Goal: Transaction & Acquisition: Purchase product/service

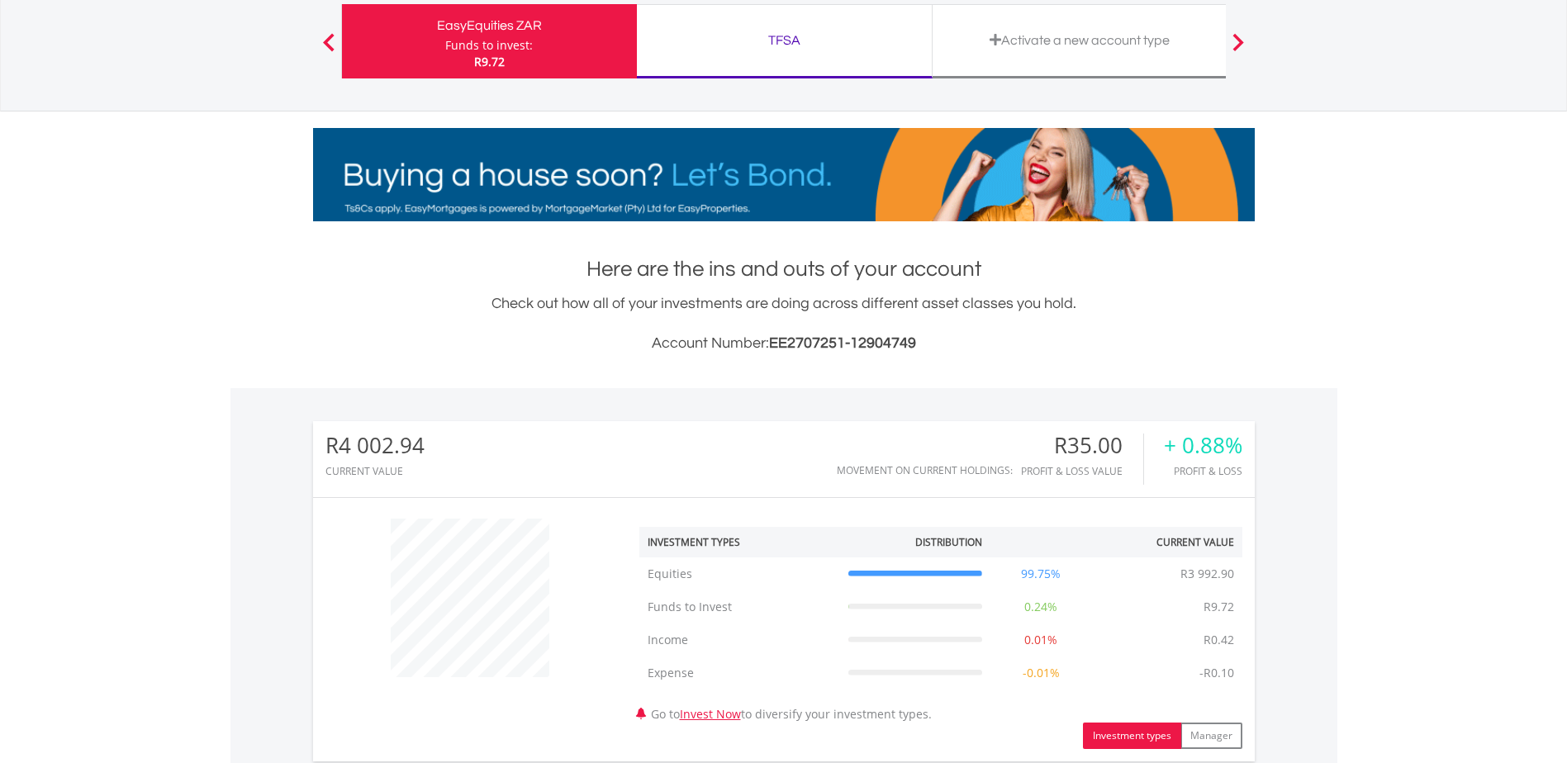
scroll to position [496, 0]
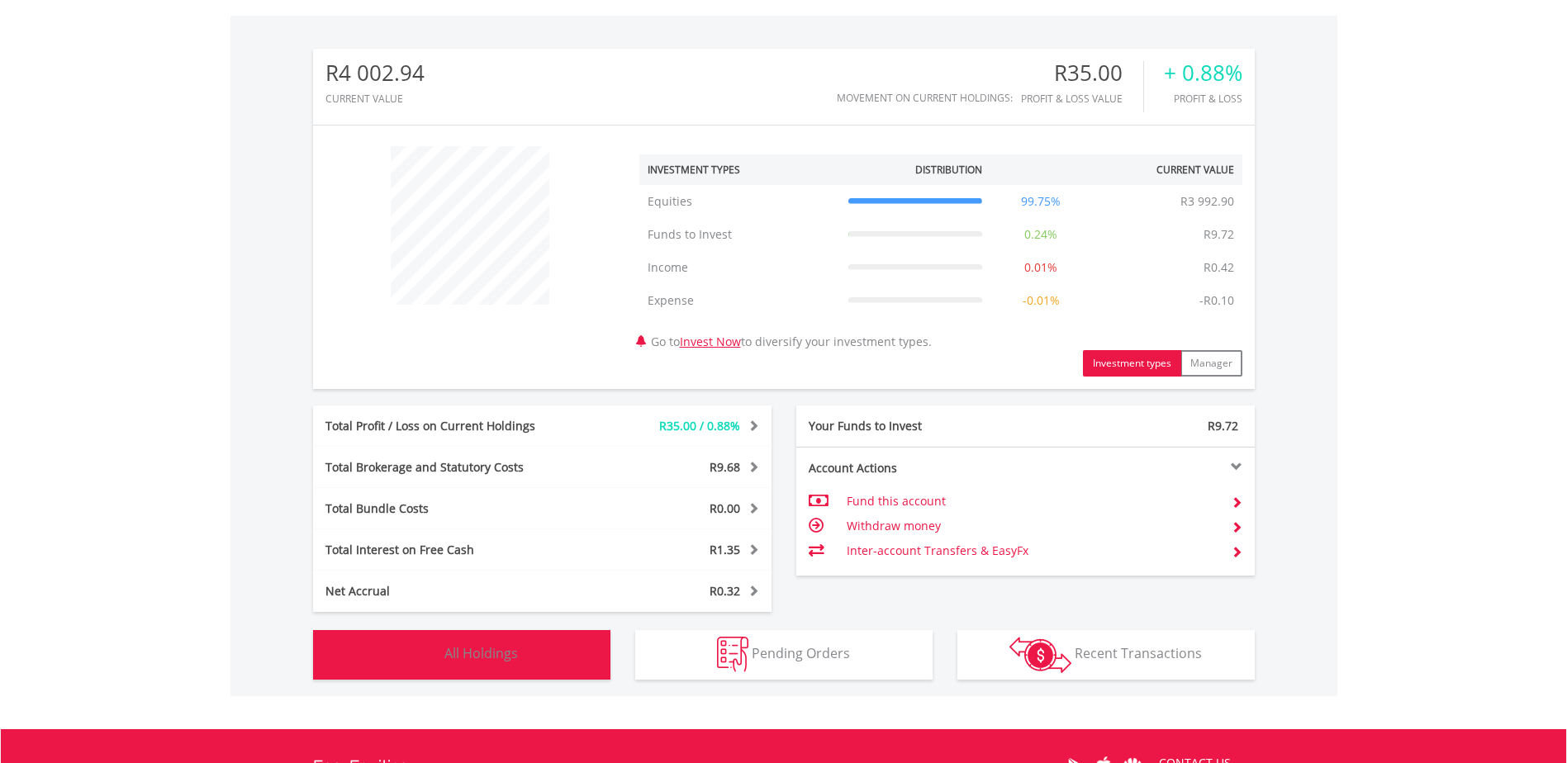
click at [526, 652] on button "Holdings All Holdings" at bounding box center [461, 655] width 297 height 50
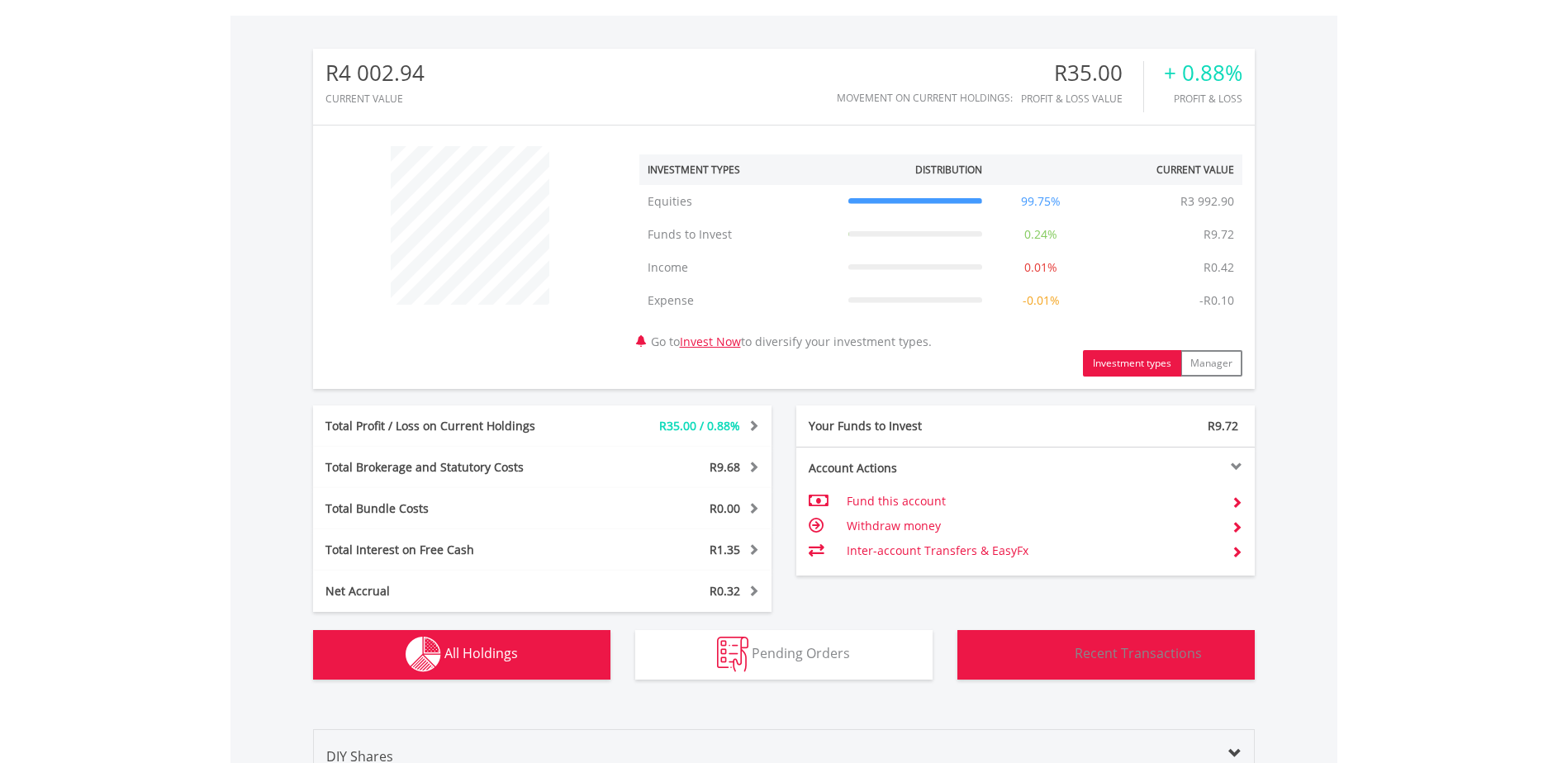
click at [1200, 666] on button "Transactions Recent Transactions" at bounding box center [1105, 655] width 297 height 50
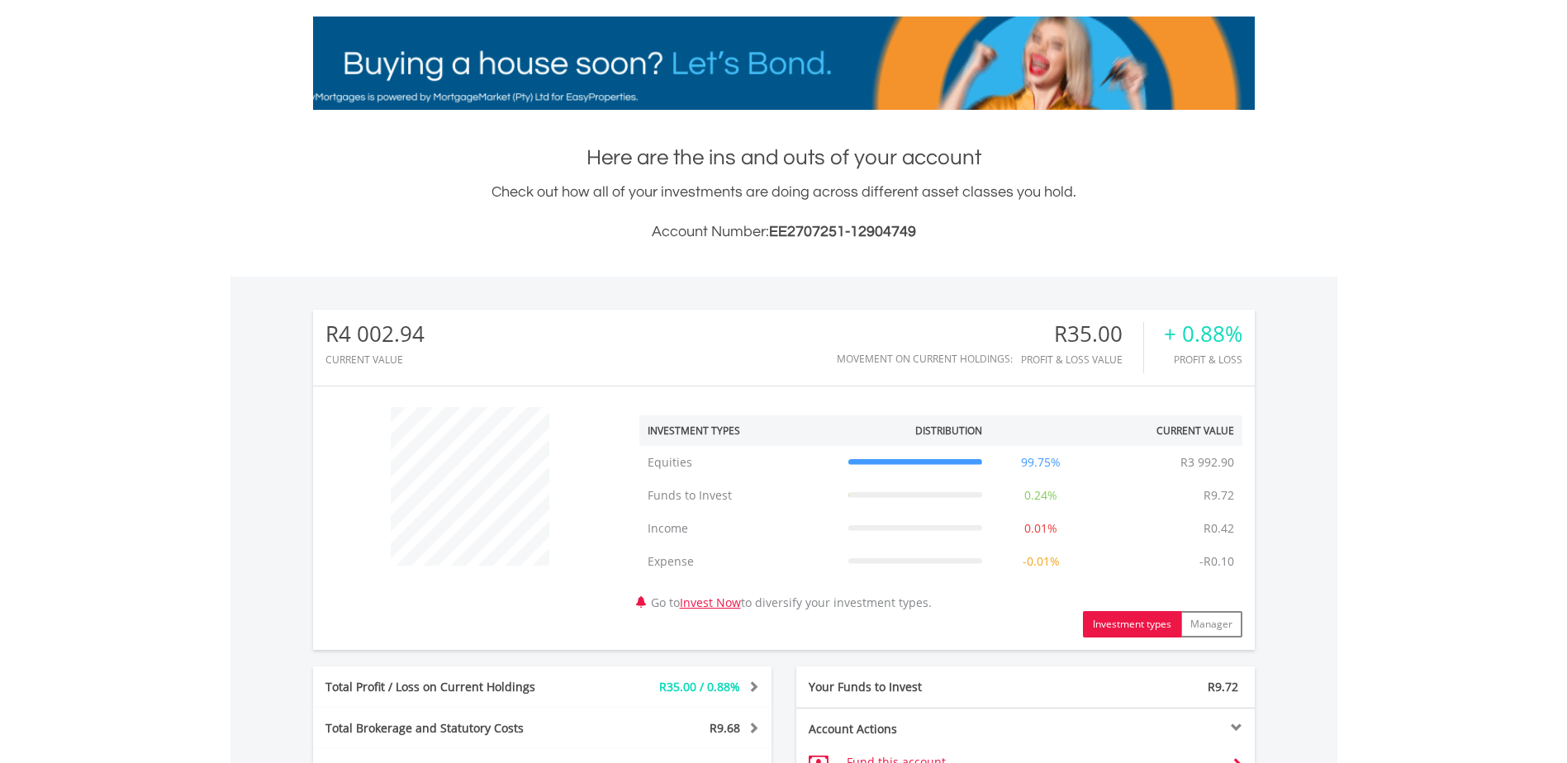
scroll to position [36, 0]
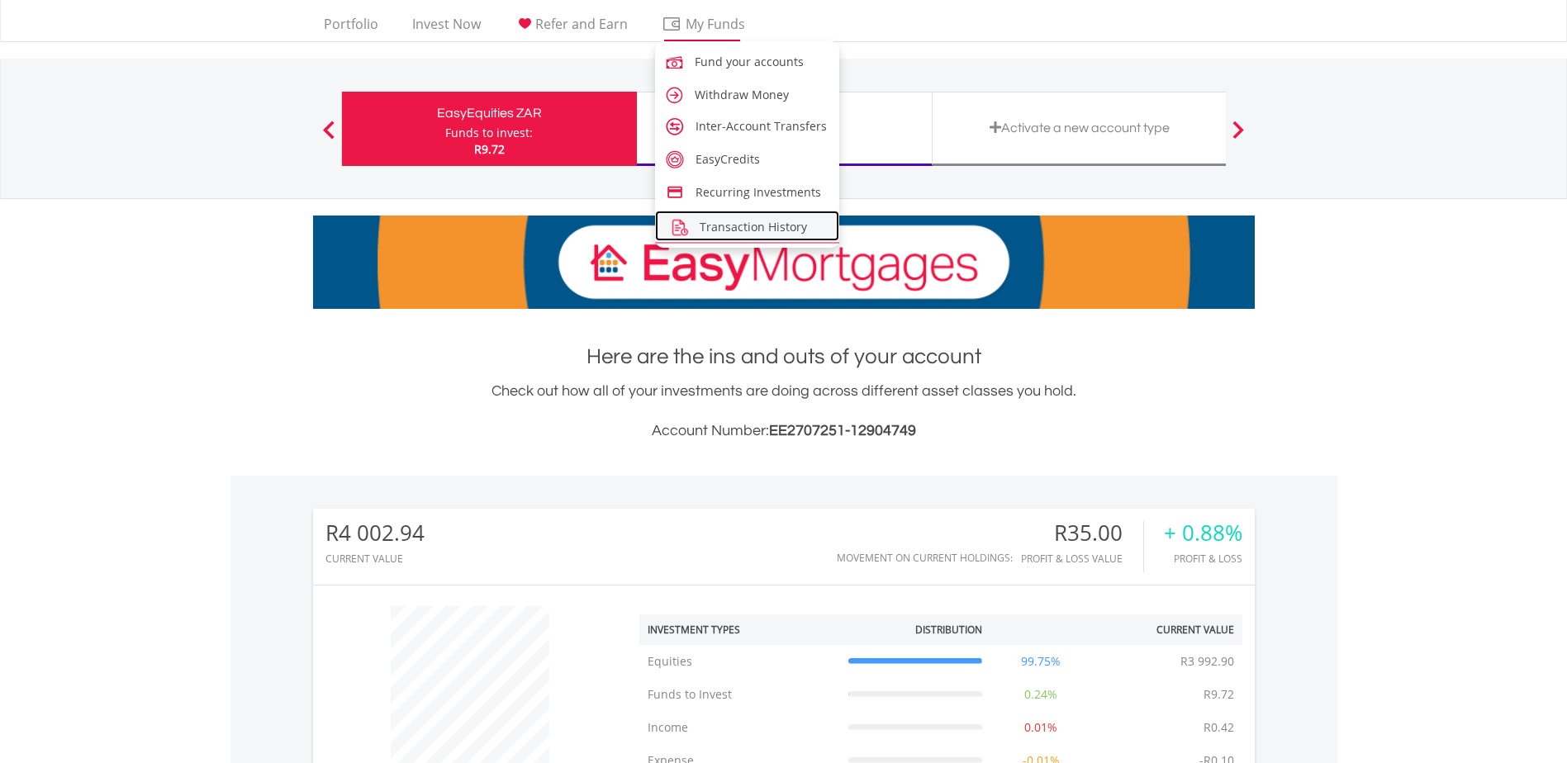
click at [745, 230] on span "Transaction History" at bounding box center [753, 227] width 107 height 16
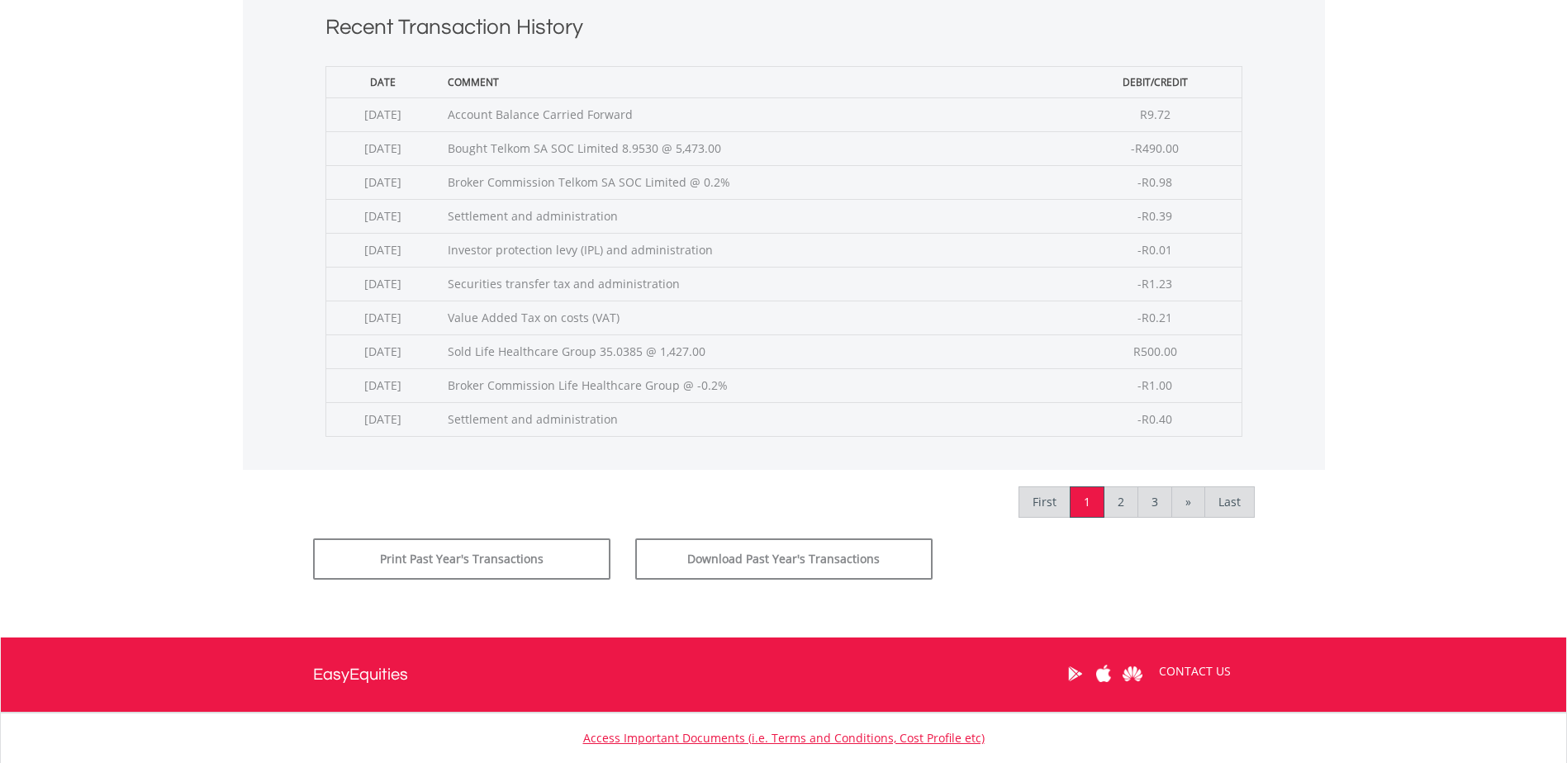
scroll to position [661, 0]
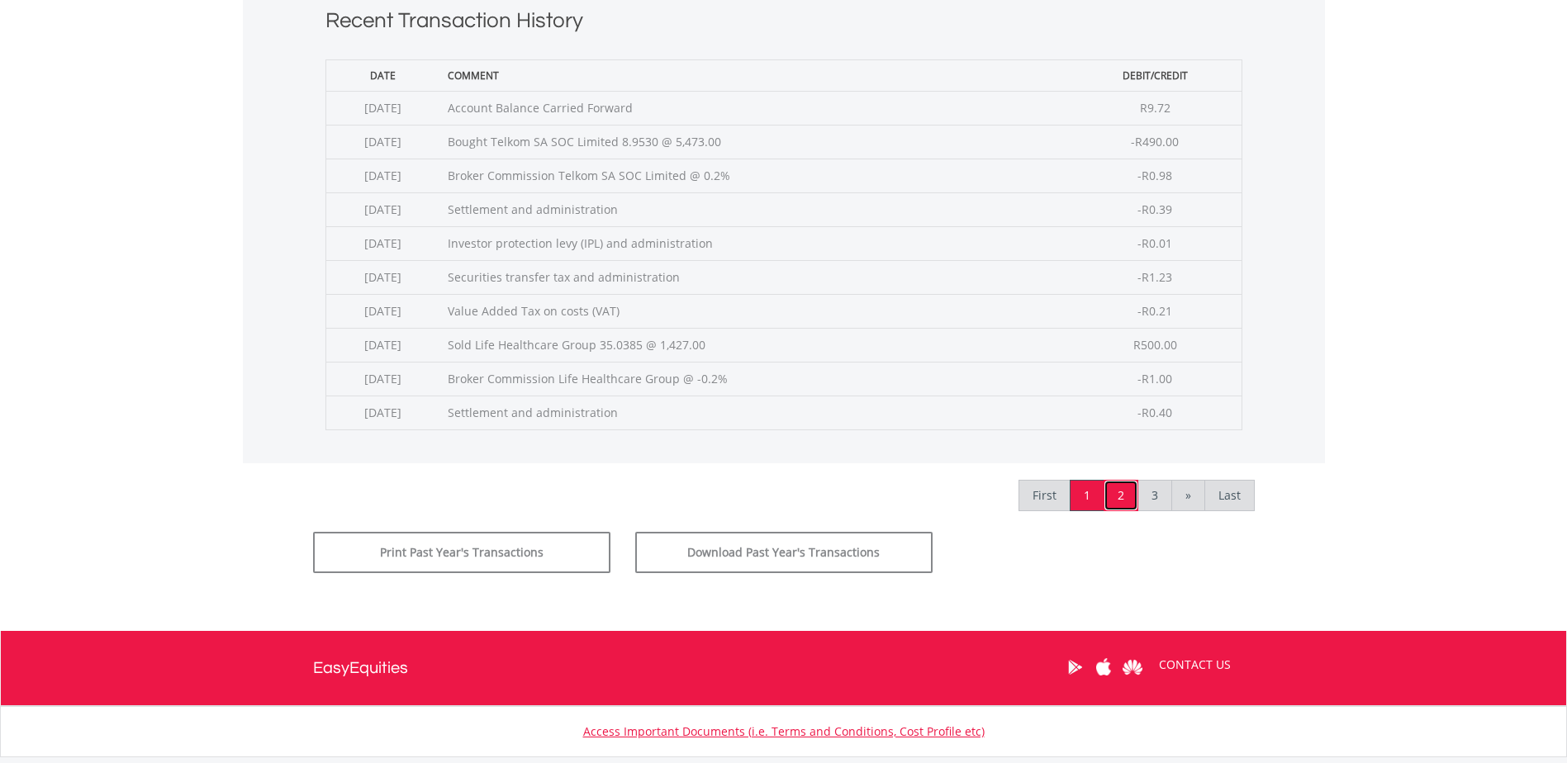
click at [1116, 502] on link "2" at bounding box center [1121, 495] width 35 height 31
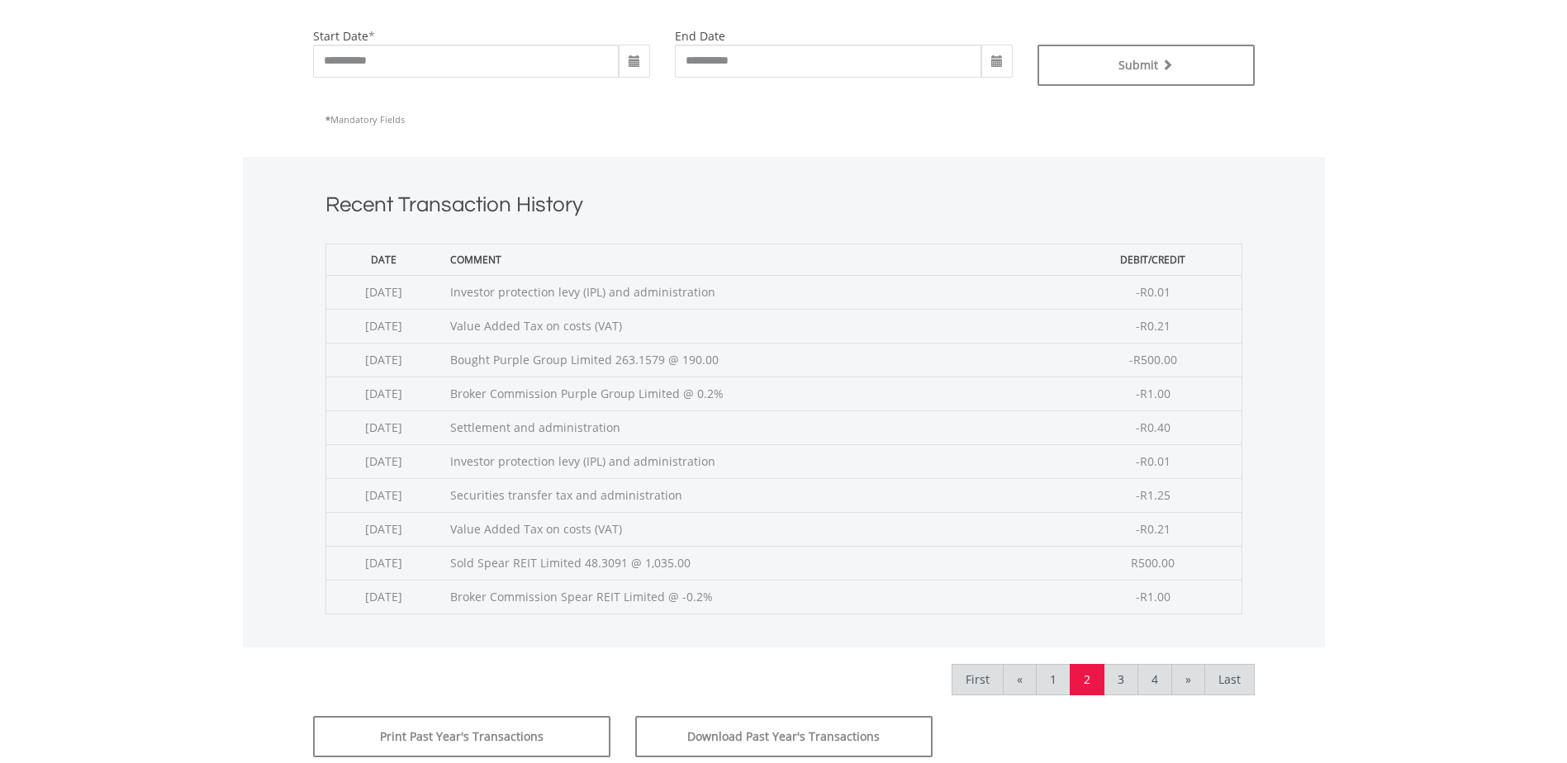
scroll to position [661, 0]
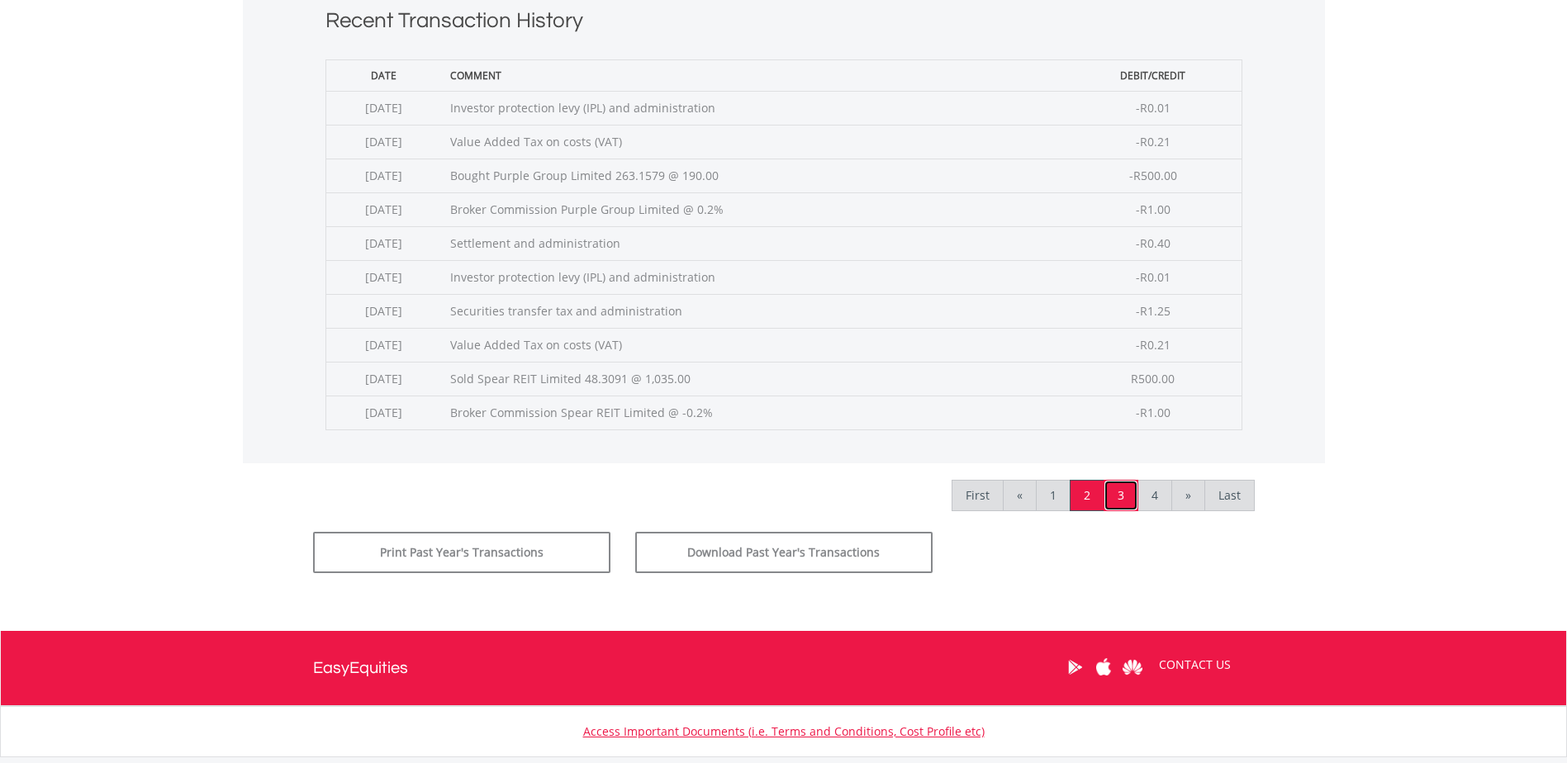
click at [1119, 494] on link "3" at bounding box center [1121, 495] width 35 height 31
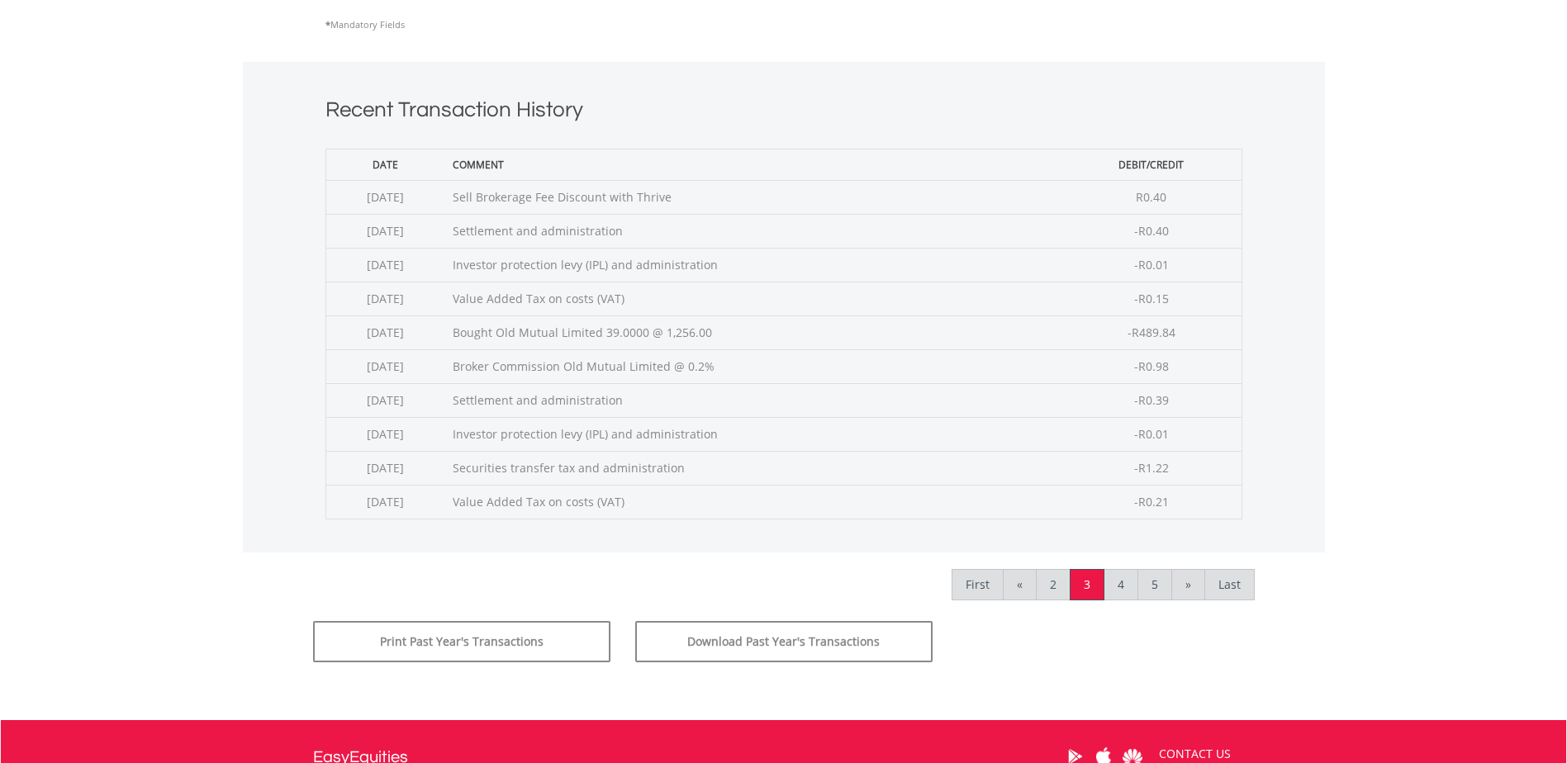
scroll to position [578, 0]
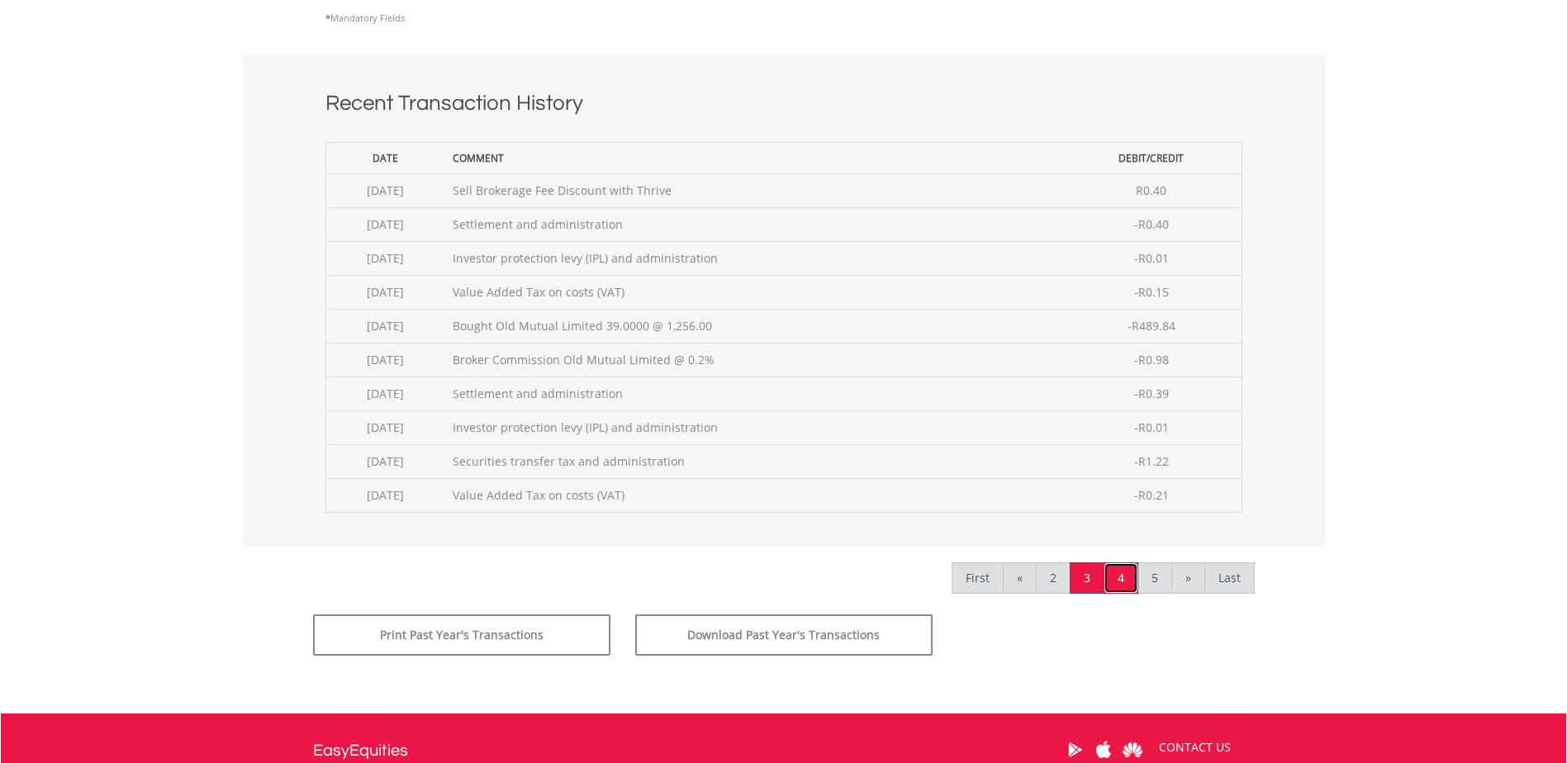
click at [1129, 584] on link "4" at bounding box center [1121, 578] width 35 height 31
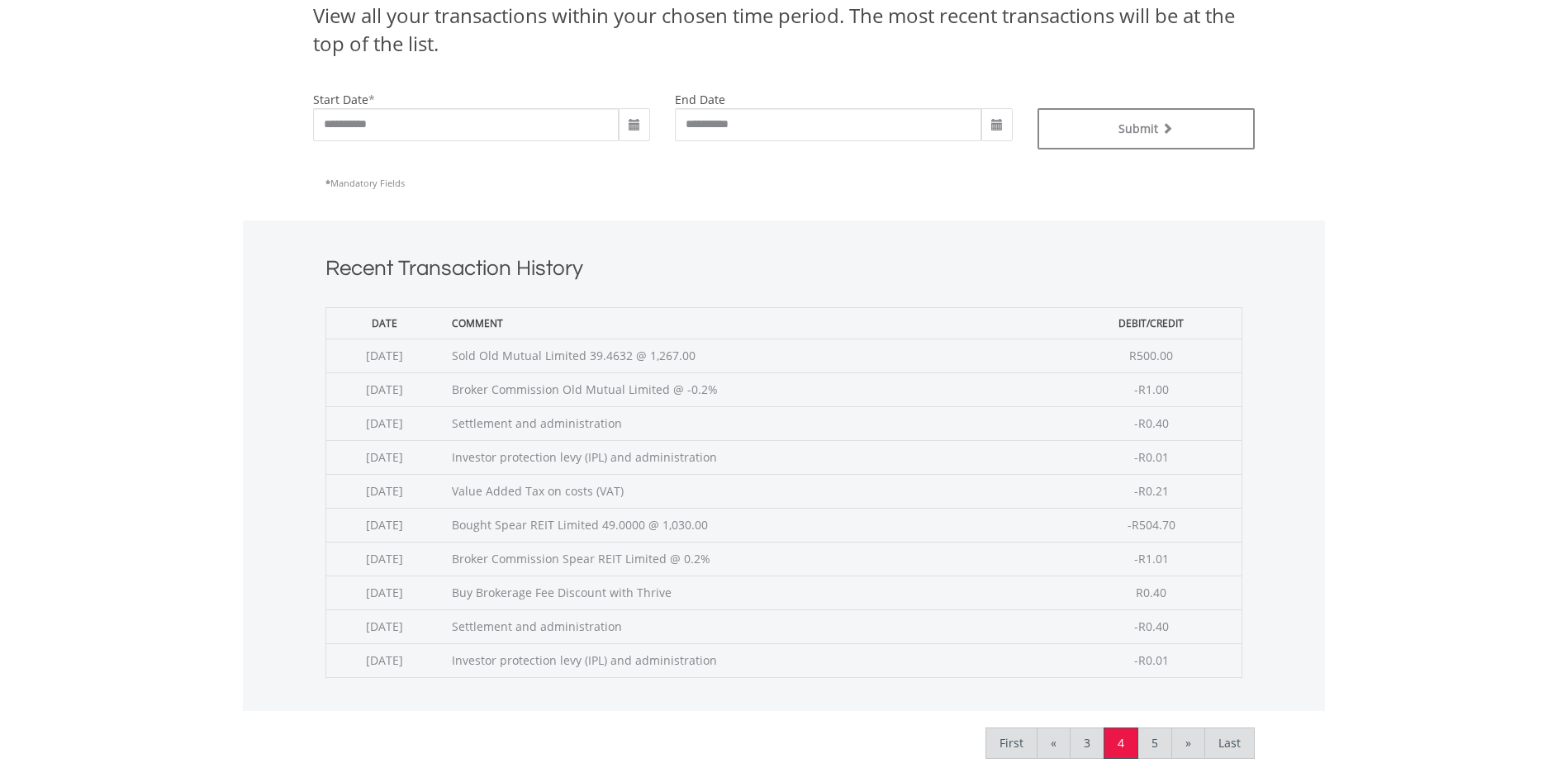
scroll to position [767, 0]
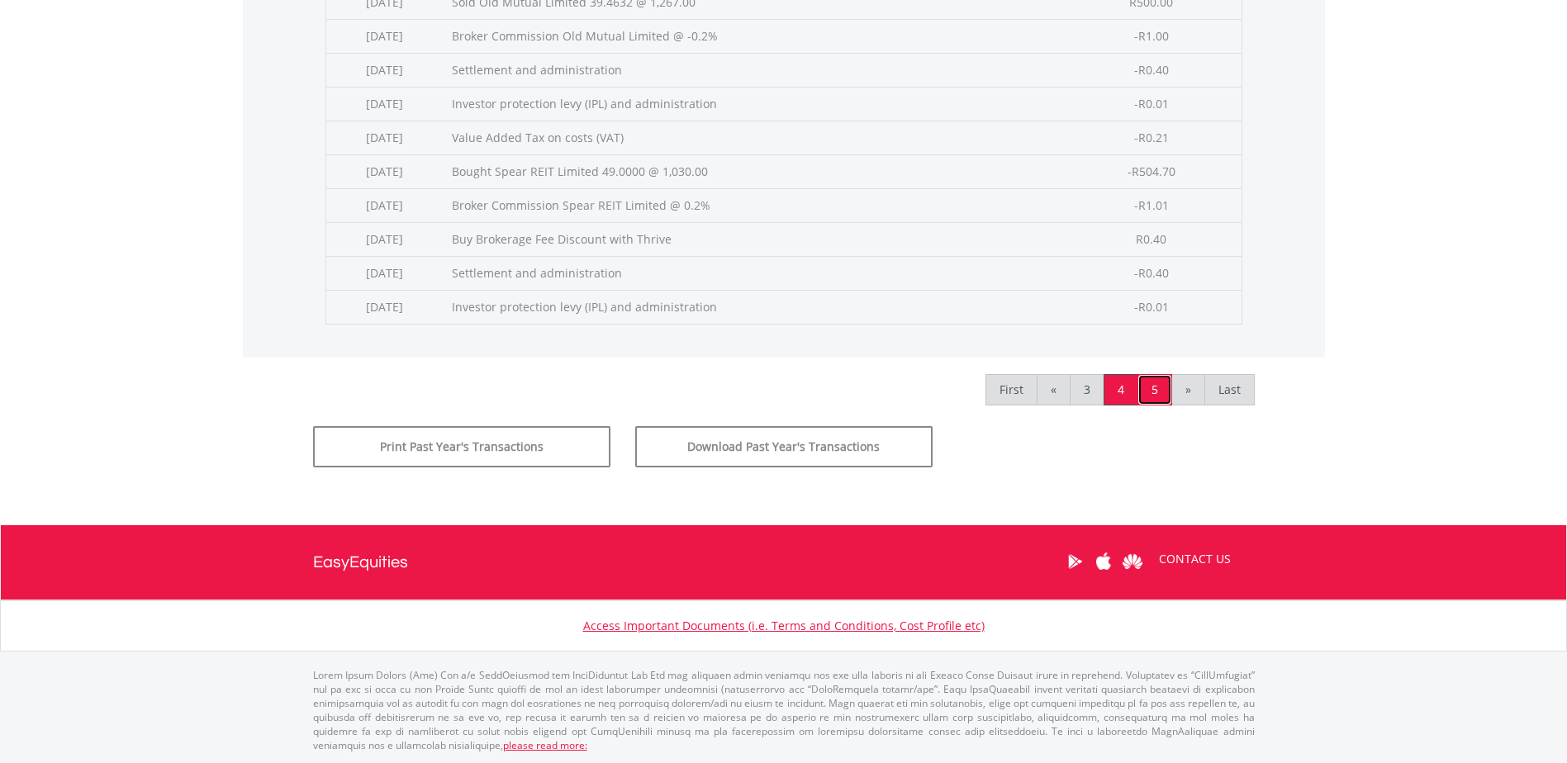
click at [1153, 389] on link "5" at bounding box center [1155, 389] width 35 height 31
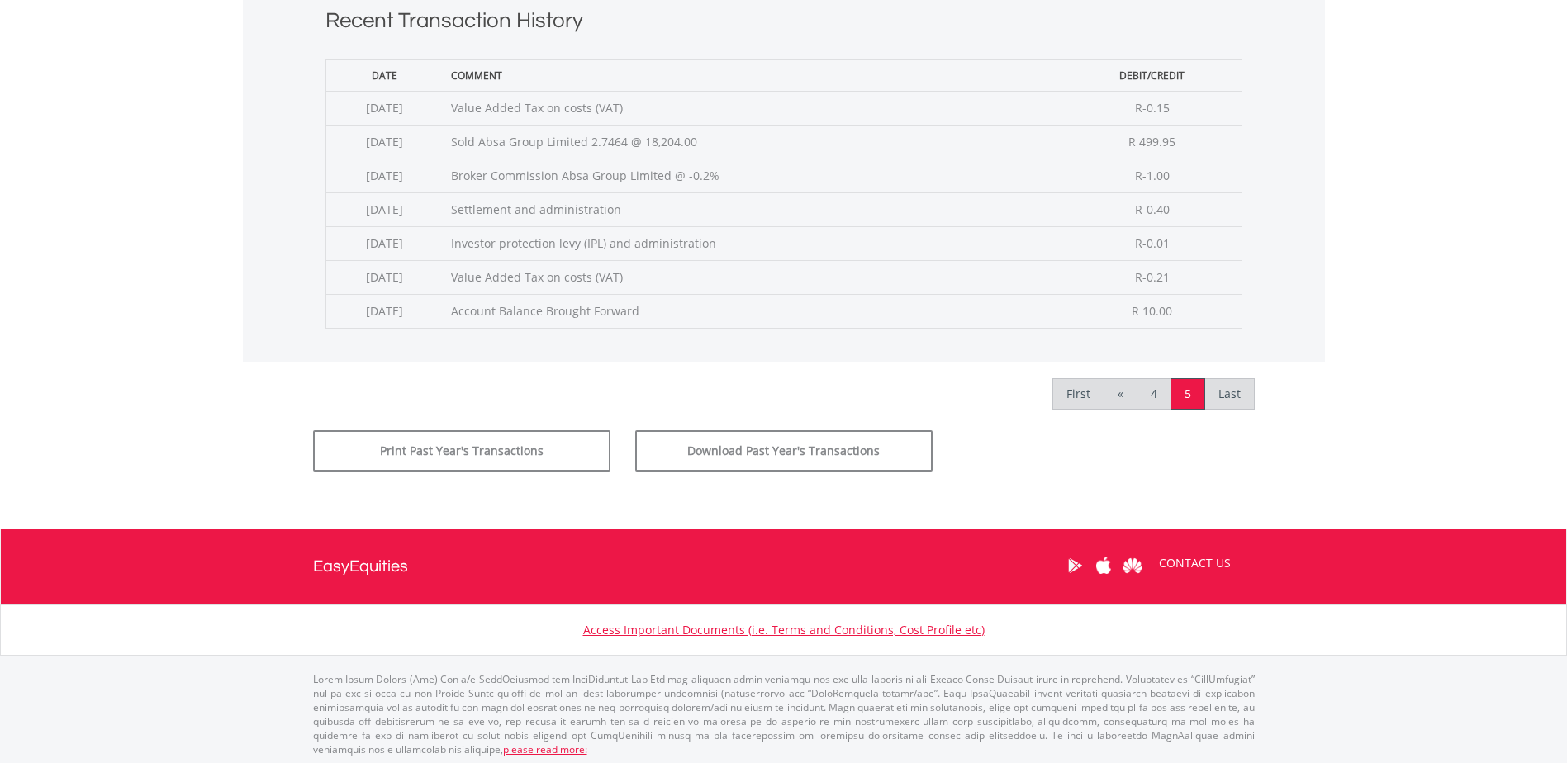
scroll to position [248, 0]
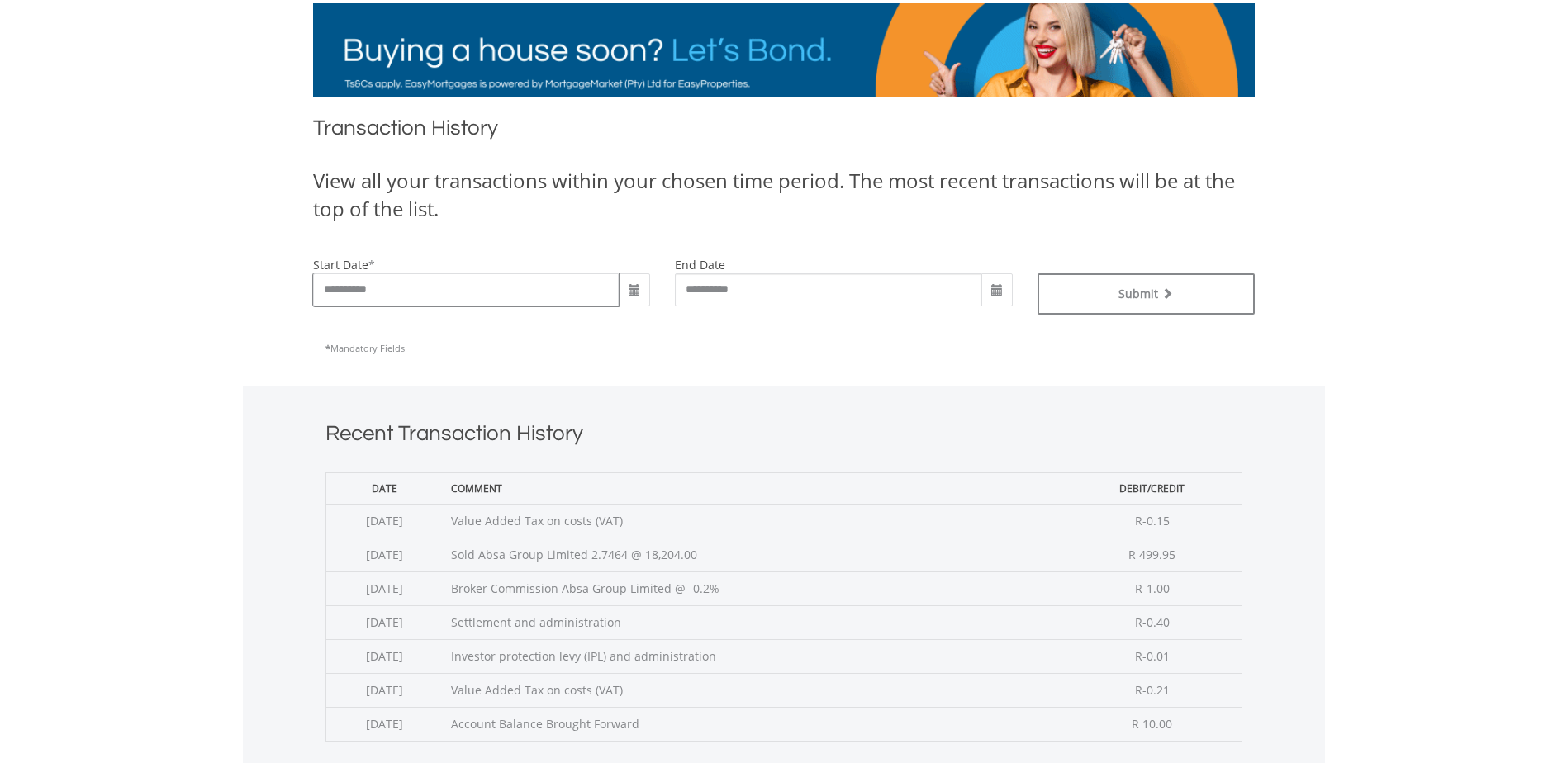
click at [536, 292] on input "**********" at bounding box center [466, 289] width 306 height 33
click at [630, 293] on span at bounding box center [634, 290] width 13 height 13
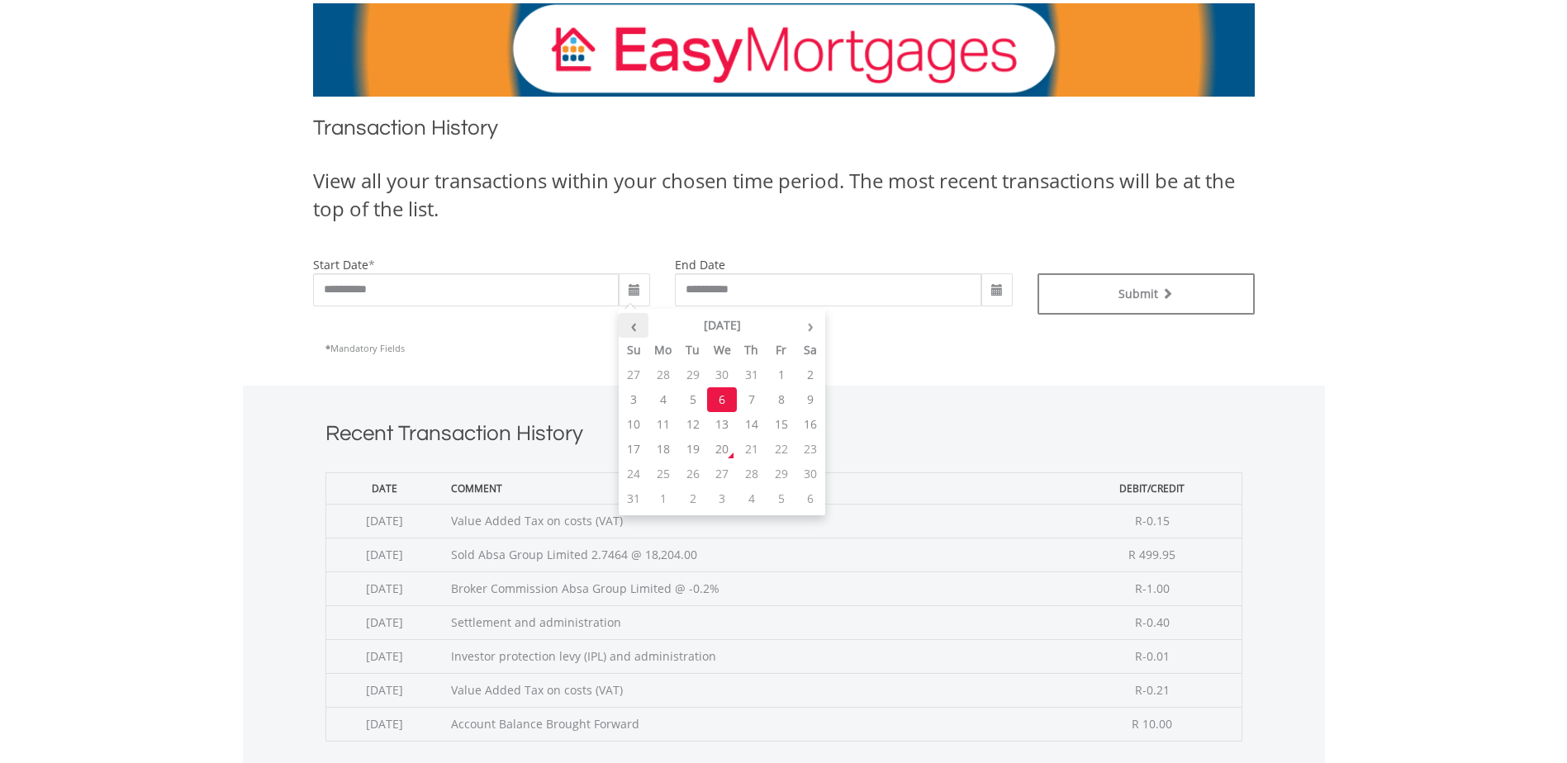
click at [634, 324] on th "‹" at bounding box center [634, 325] width 30 height 25
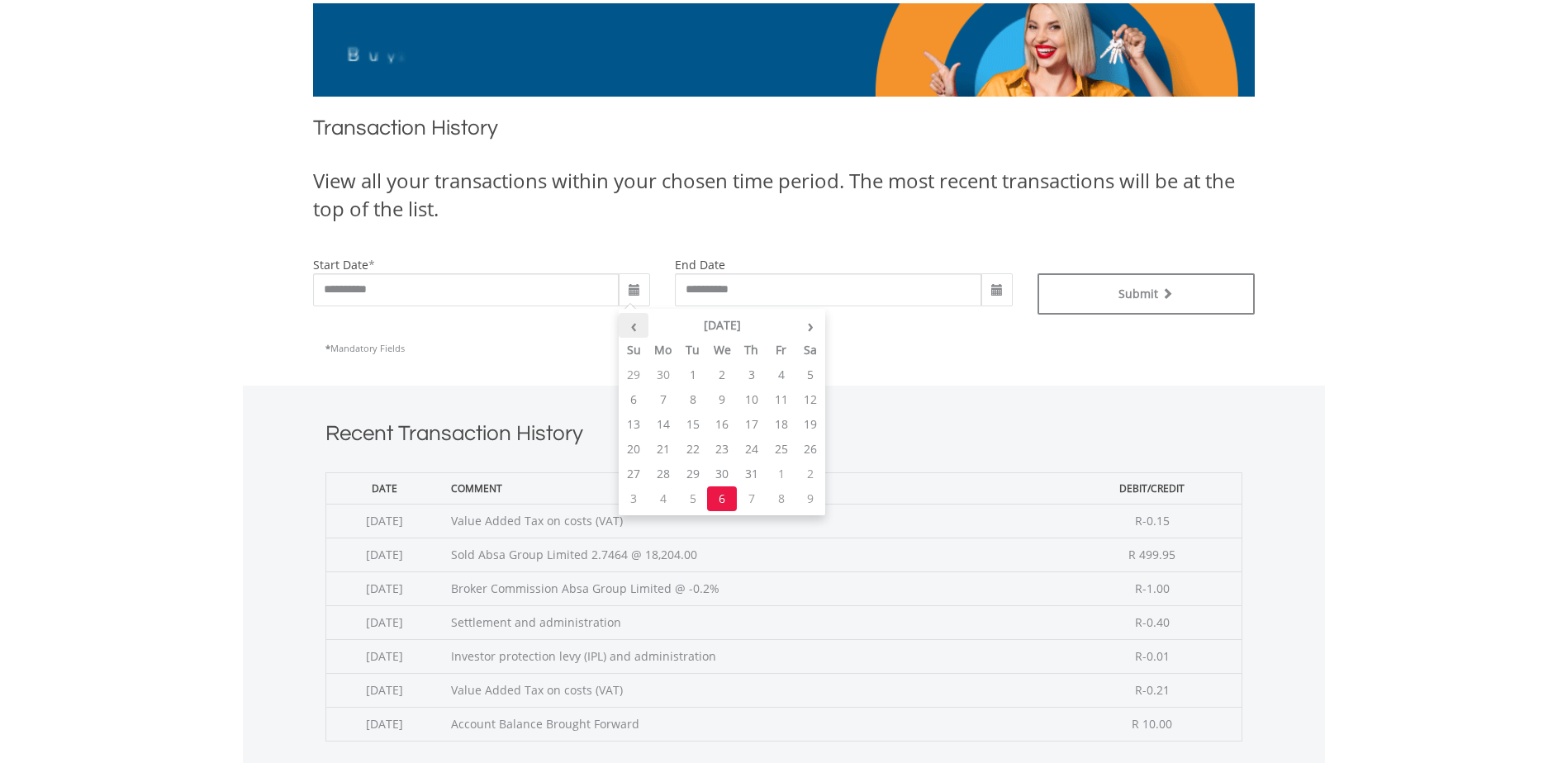
click at [634, 324] on th "‹" at bounding box center [634, 325] width 30 height 25
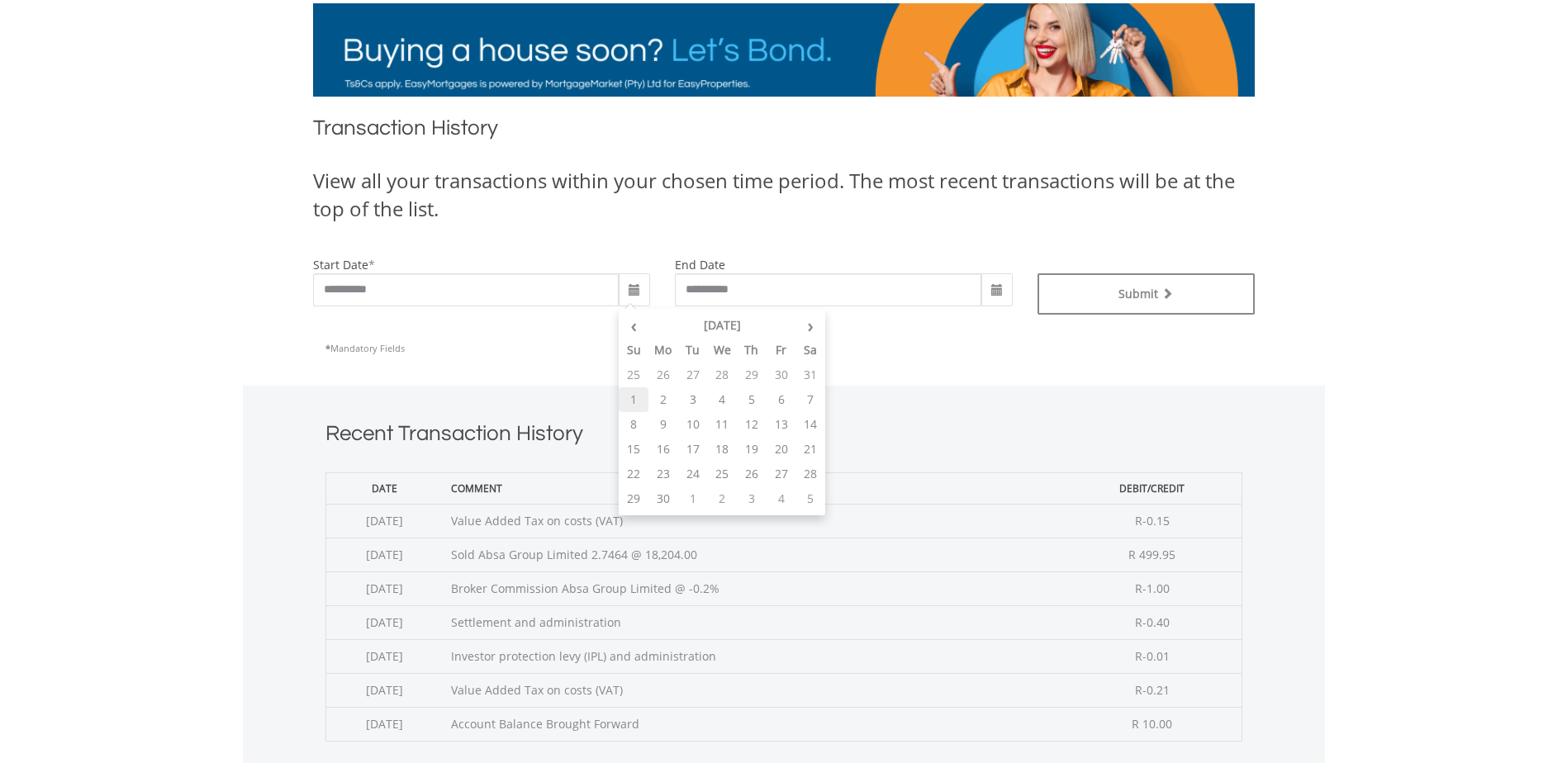
click at [631, 397] on td "1" at bounding box center [634, 399] width 30 height 25
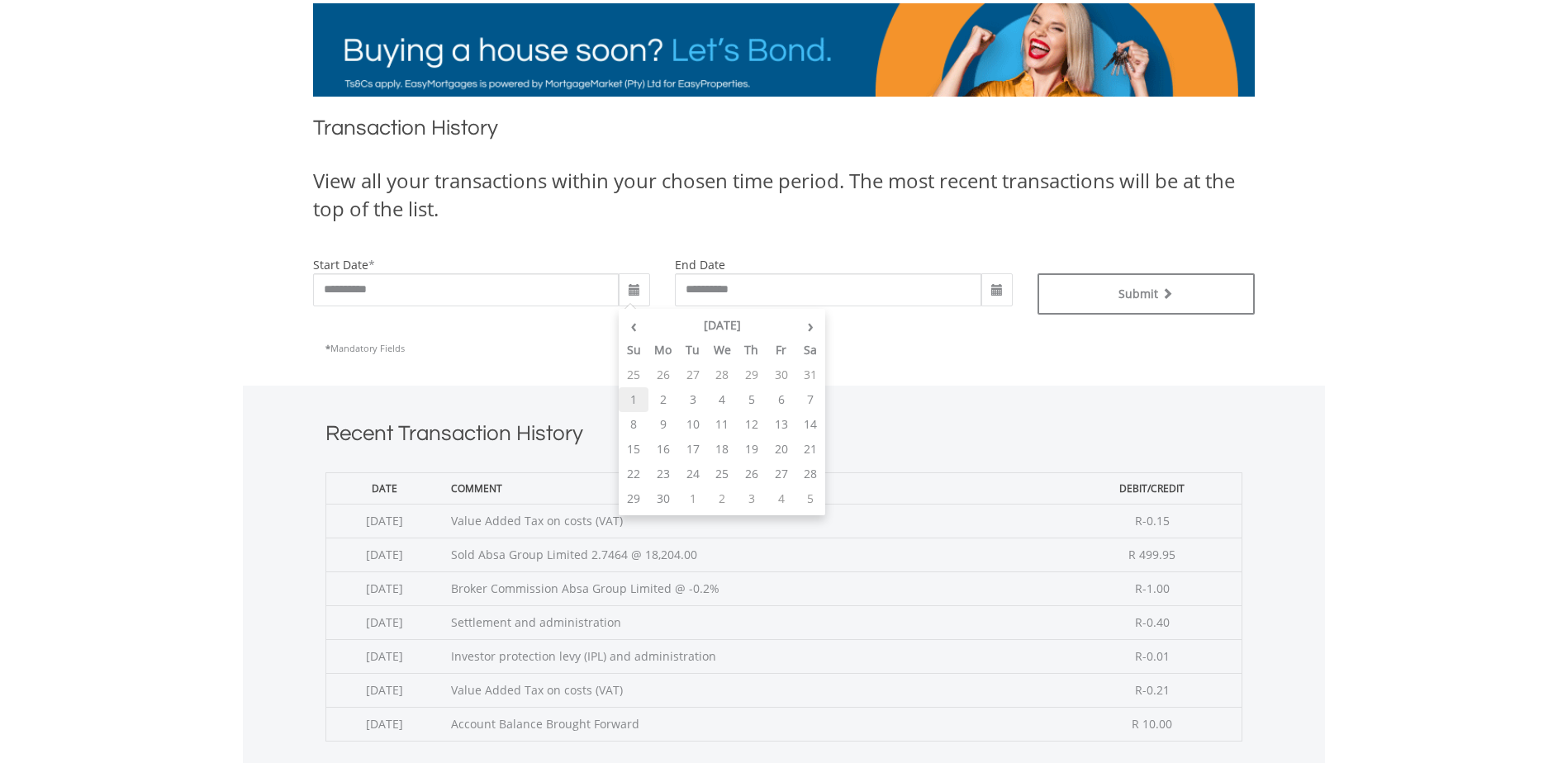
type input "**********"
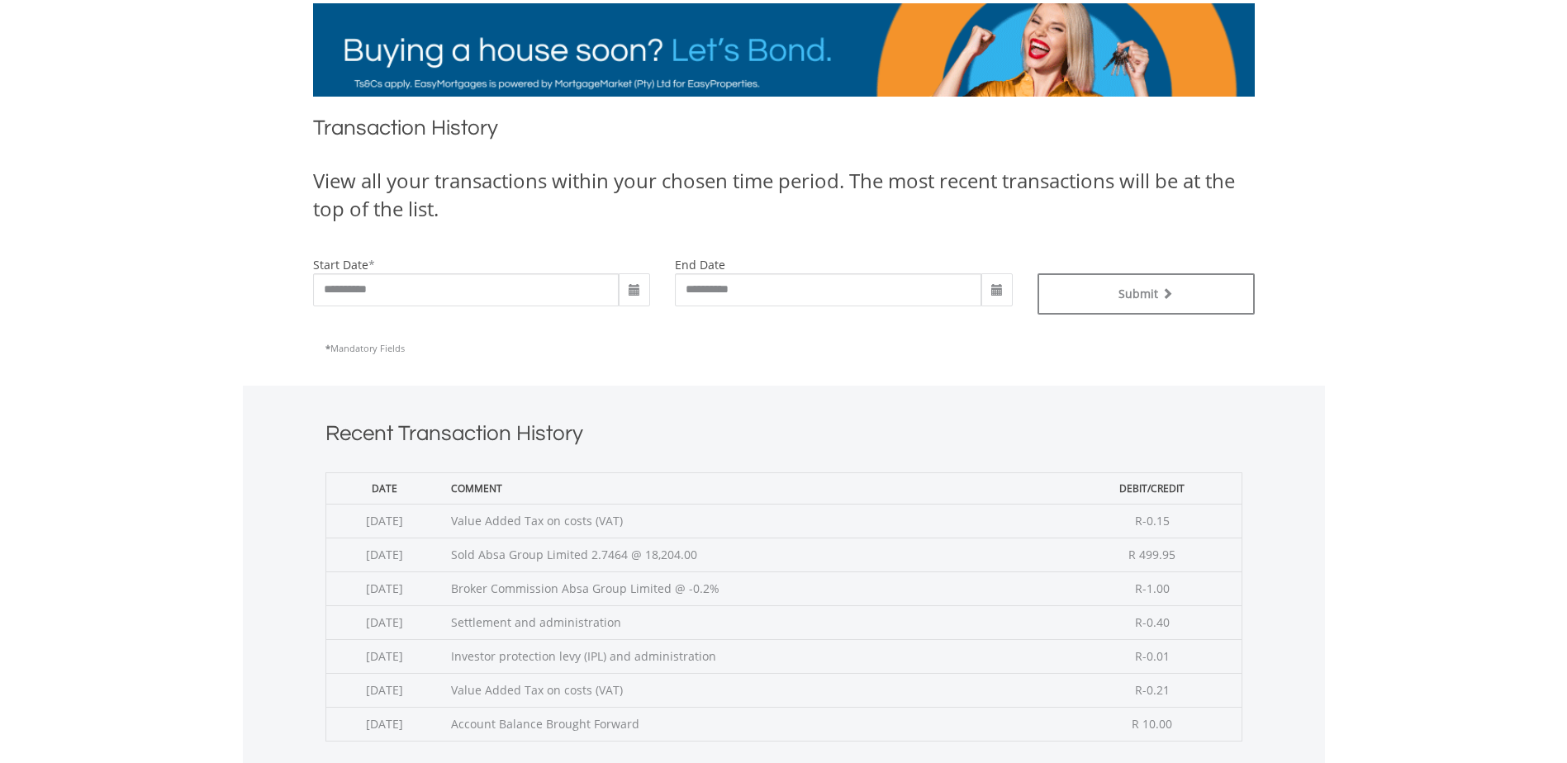
click at [995, 291] on span at bounding box center [997, 290] width 13 height 13
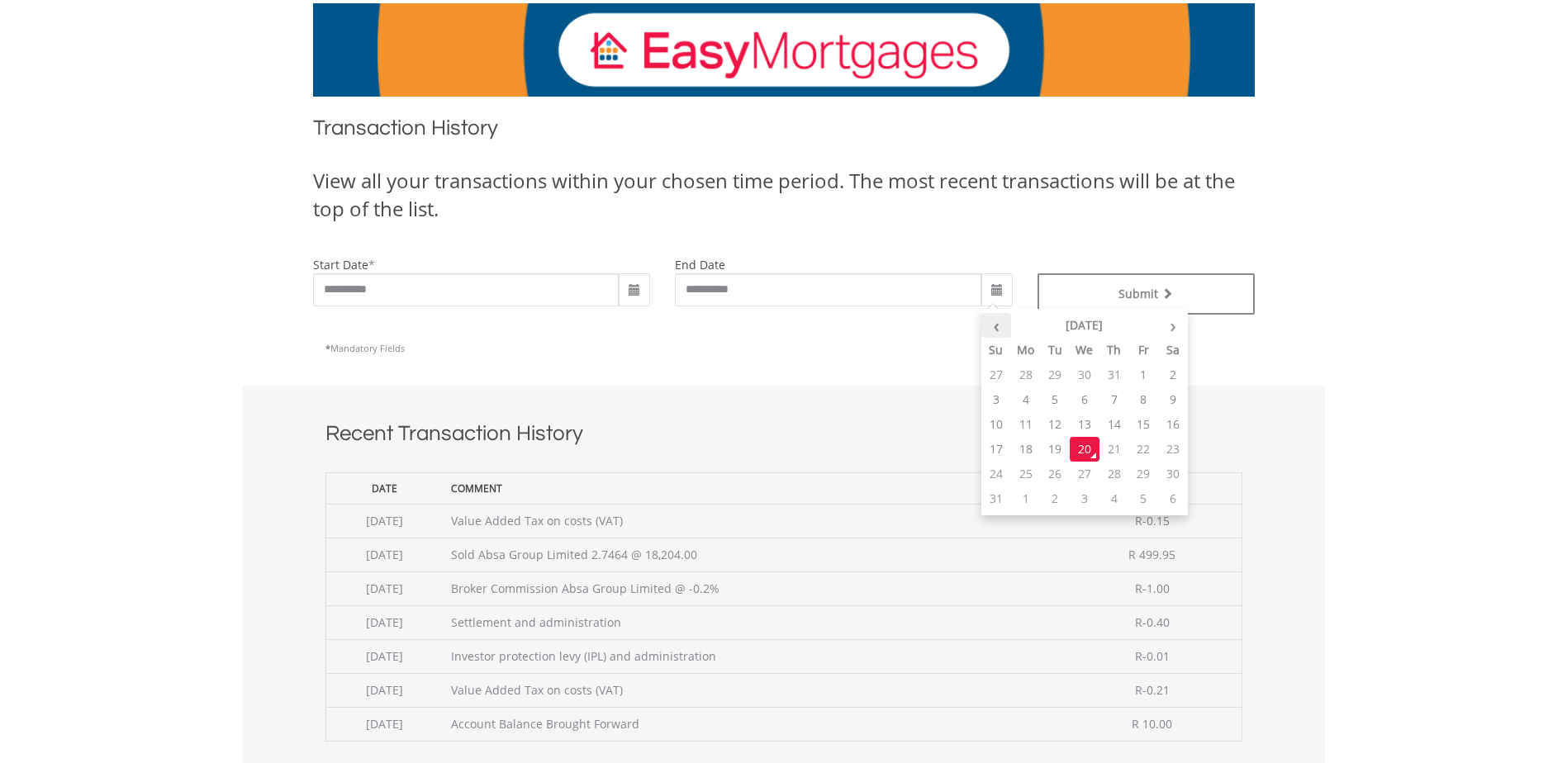
click at [1005, 331] on th "‹" at bounding box center [996, 325] width 30 height 25
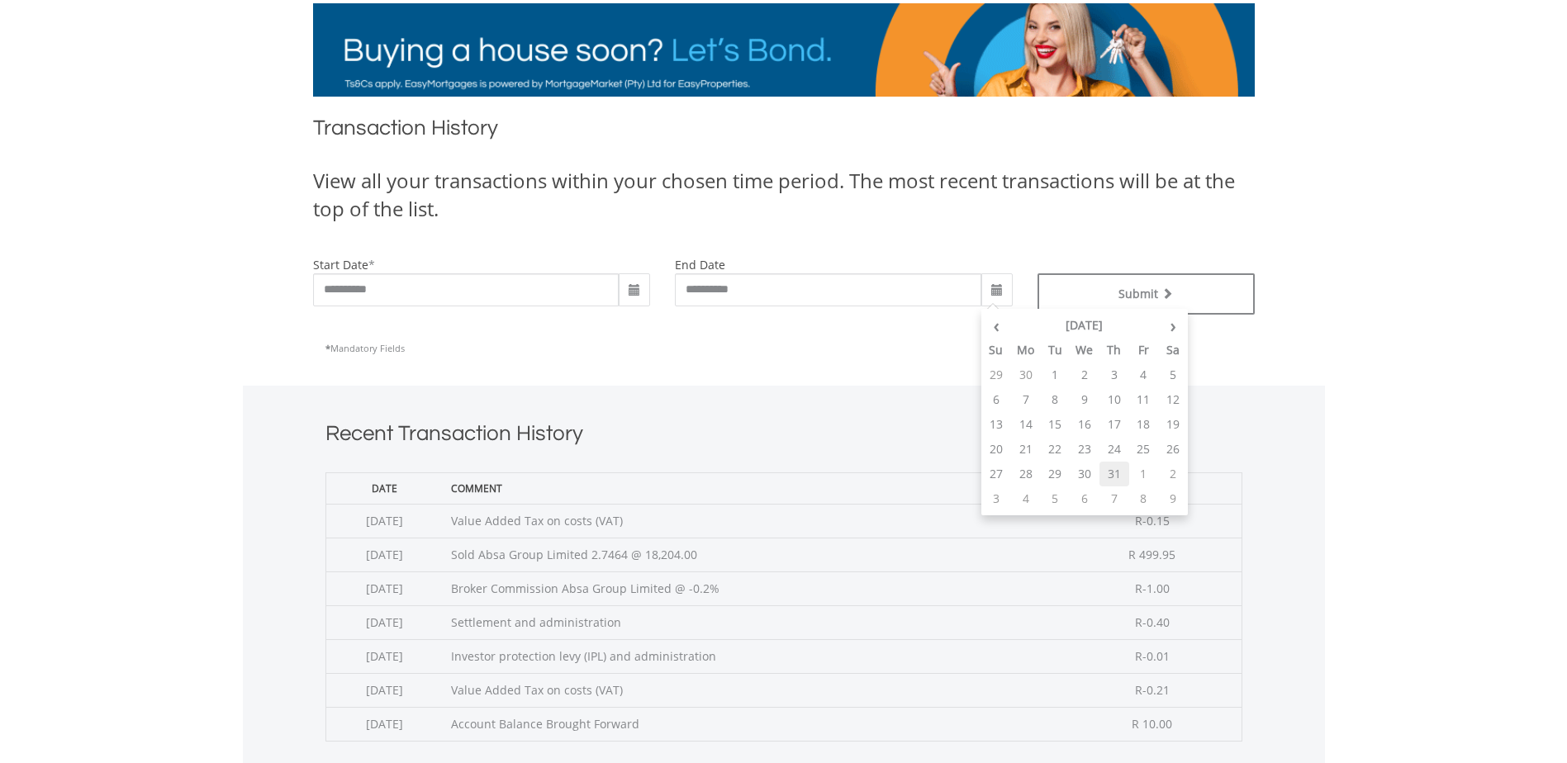
click at [1121, 478] on td "31" at bounding box center [1115, 474] width 30 height 25
type input "**********"
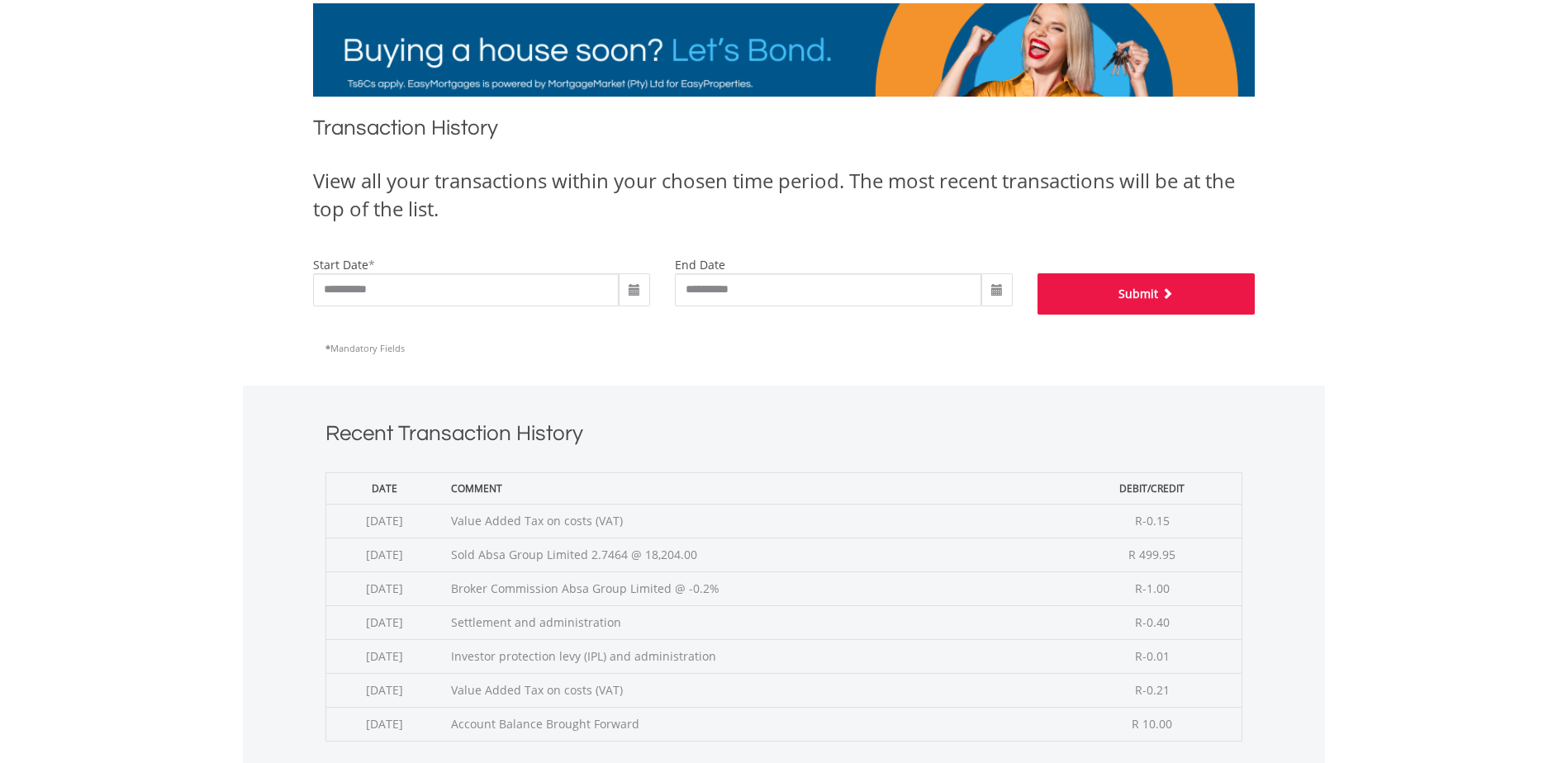
click at [1156, 305] on button "Submit" at bounding box center [1146, 293] width 217 height 41
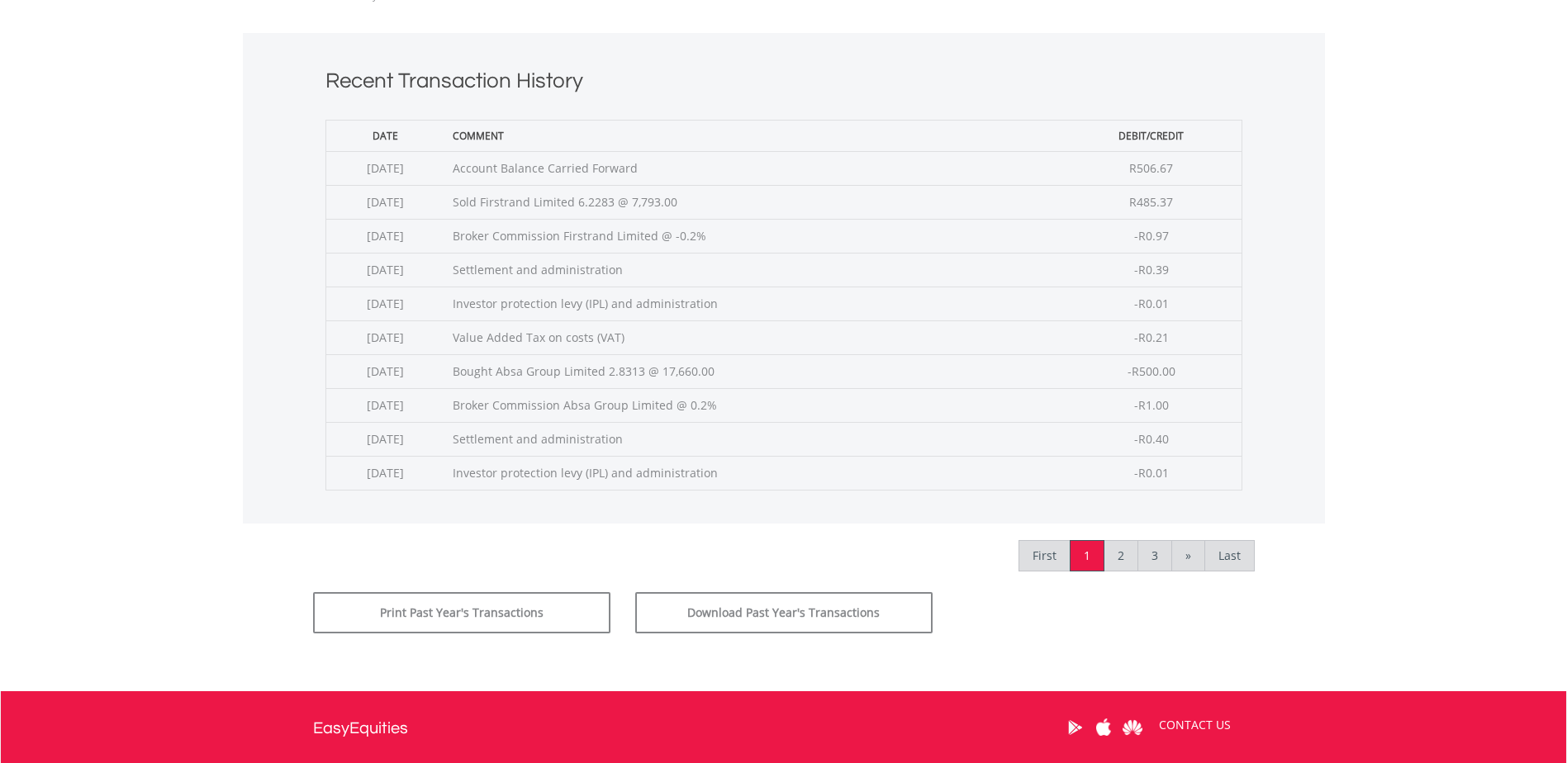
scroll to position [744, 0]
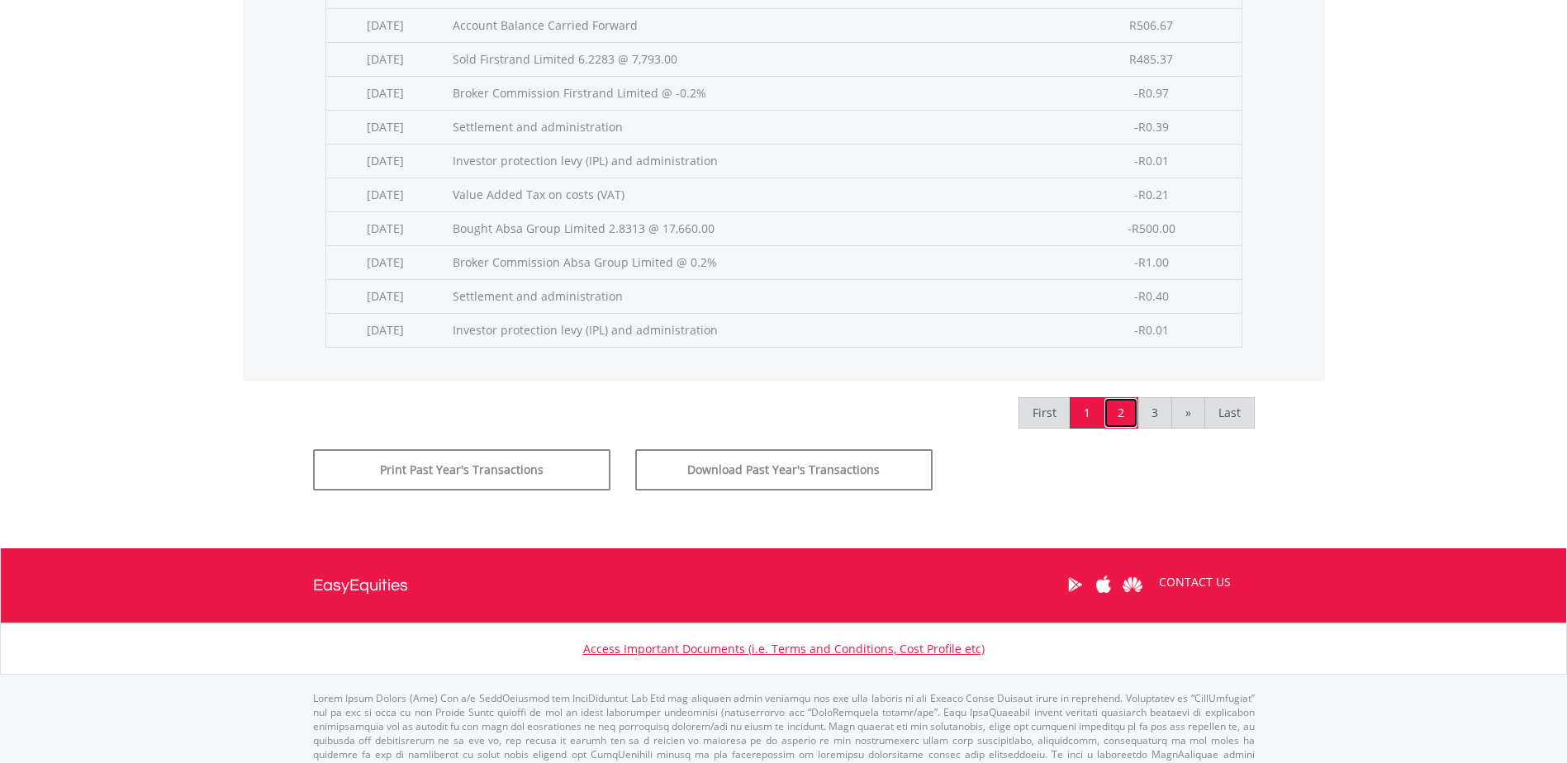
click at [1119, 421] on link "2" at bounding box center [1121, 412] width 35 height 31
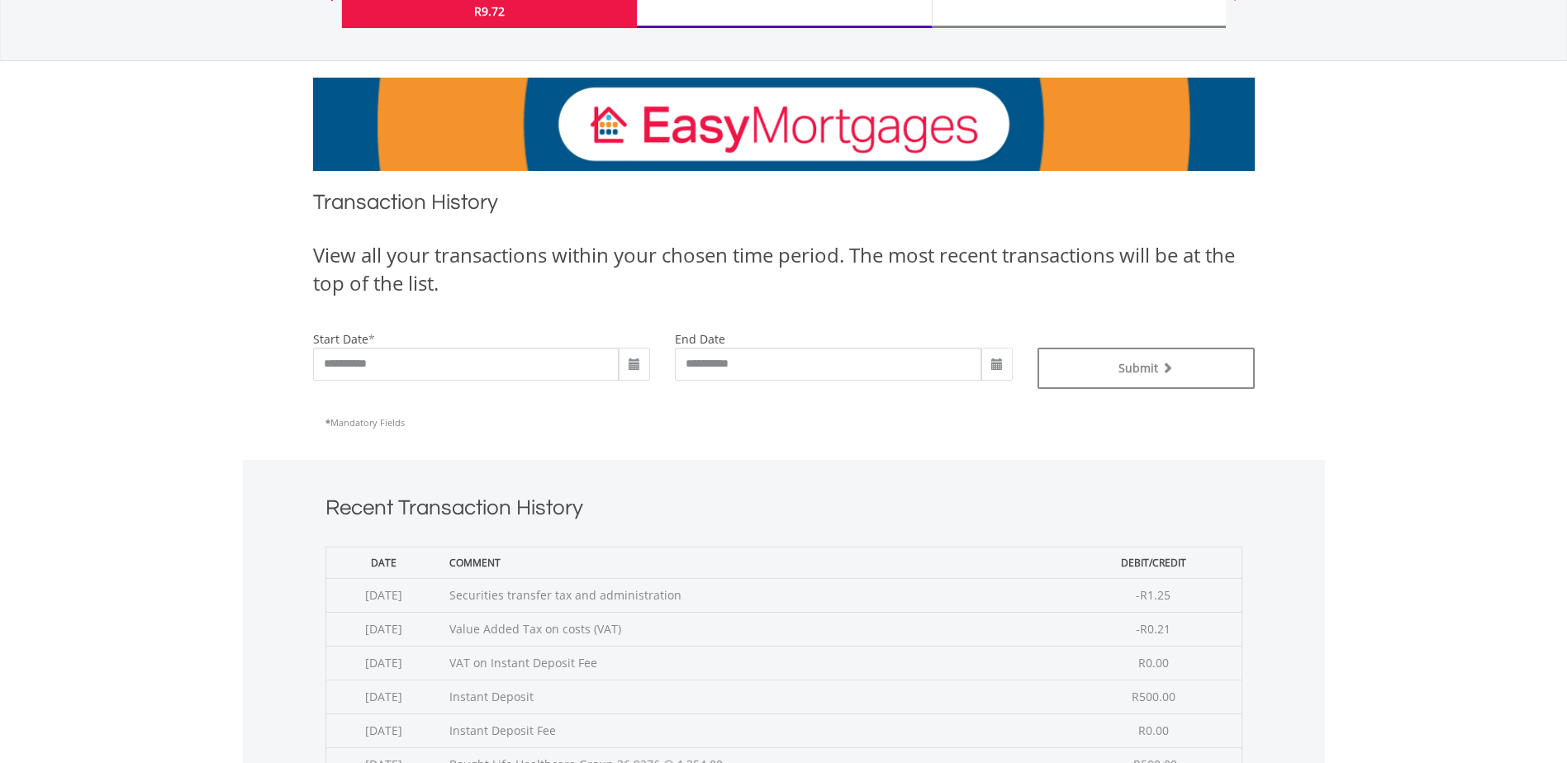
scroll to position [413, 0]
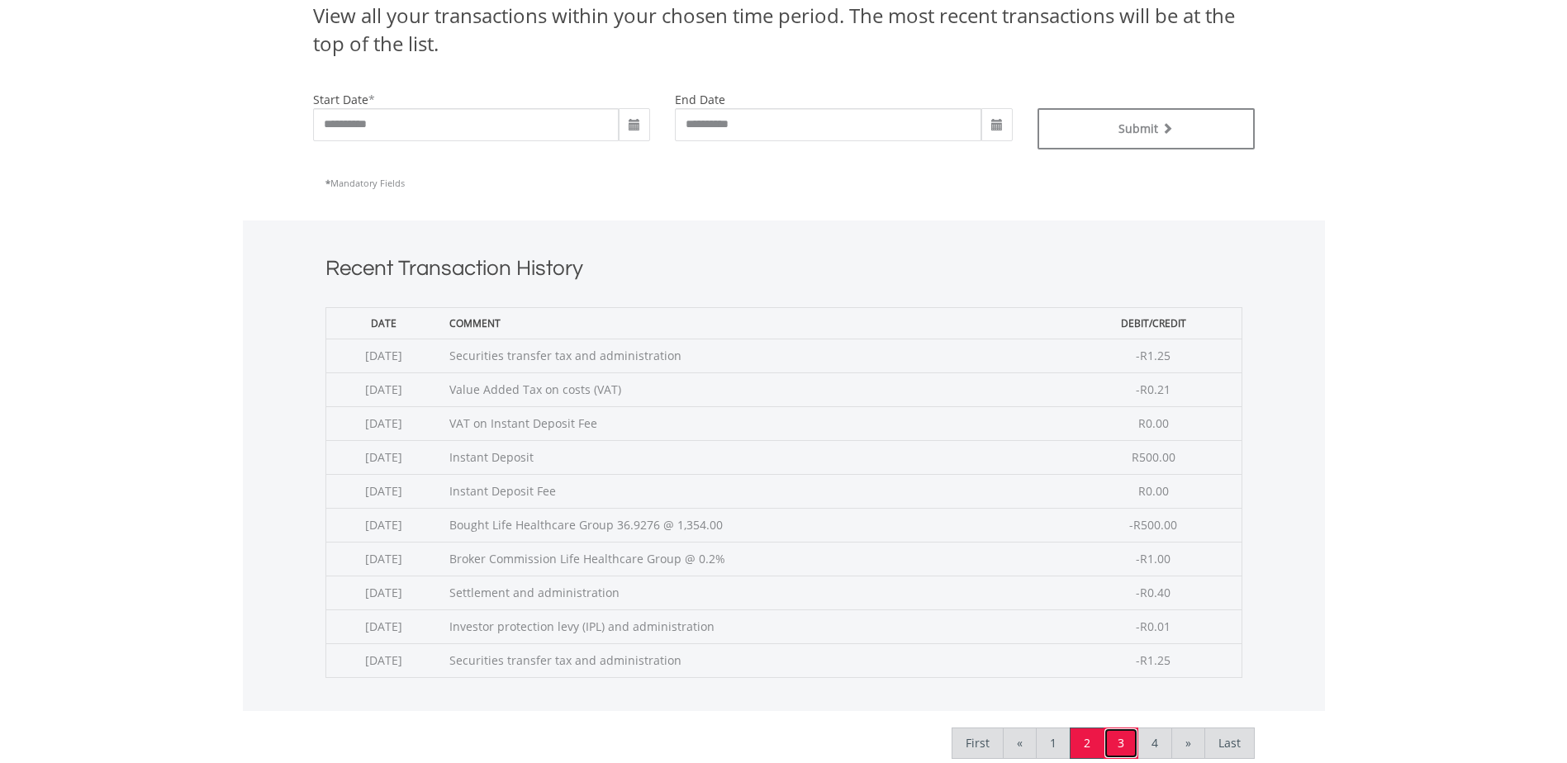
click at [1114, 735] on link "3" at bounding box center [1121, 743] width 35 height 31
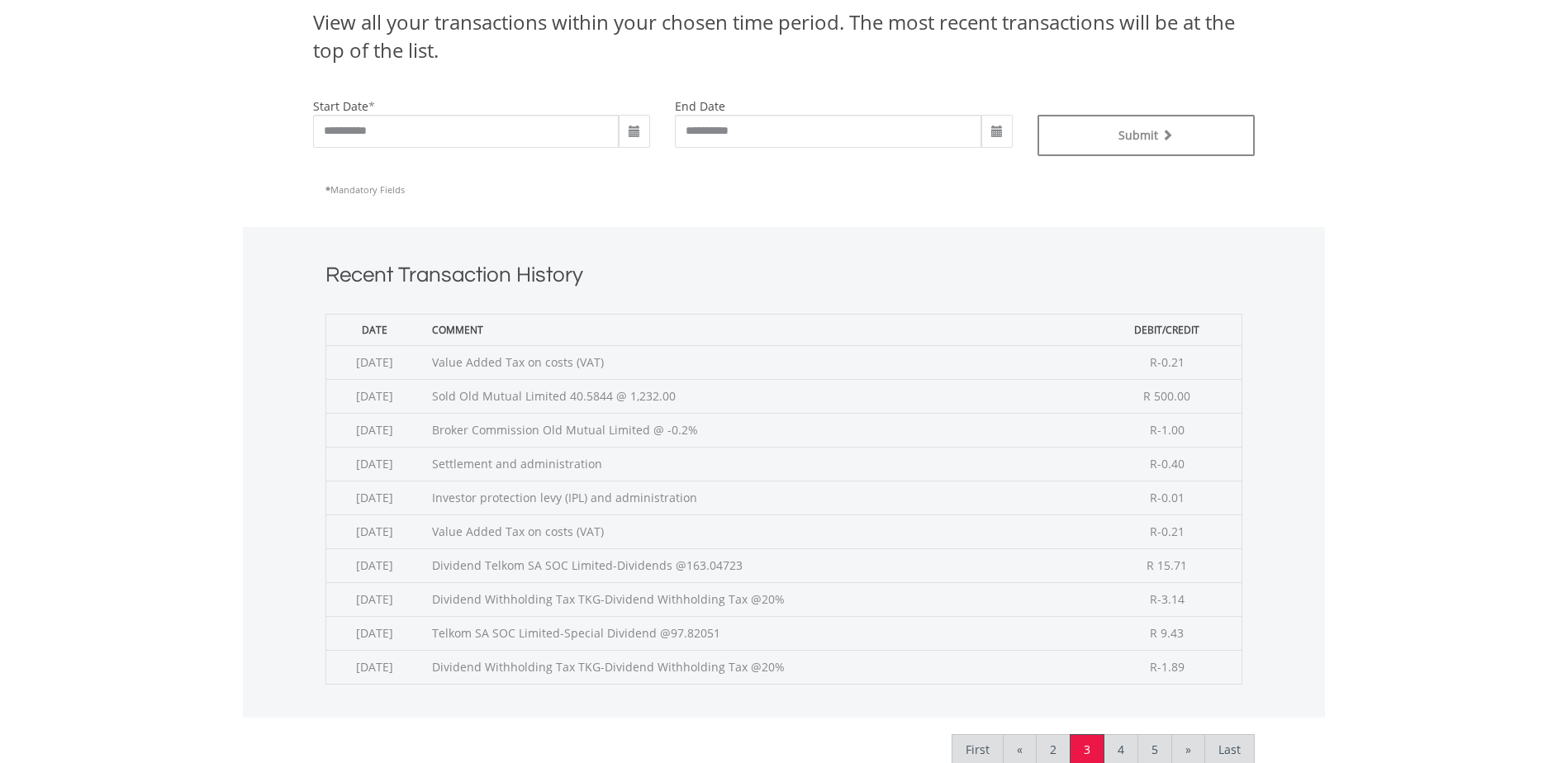
scroll to position [413, 0]
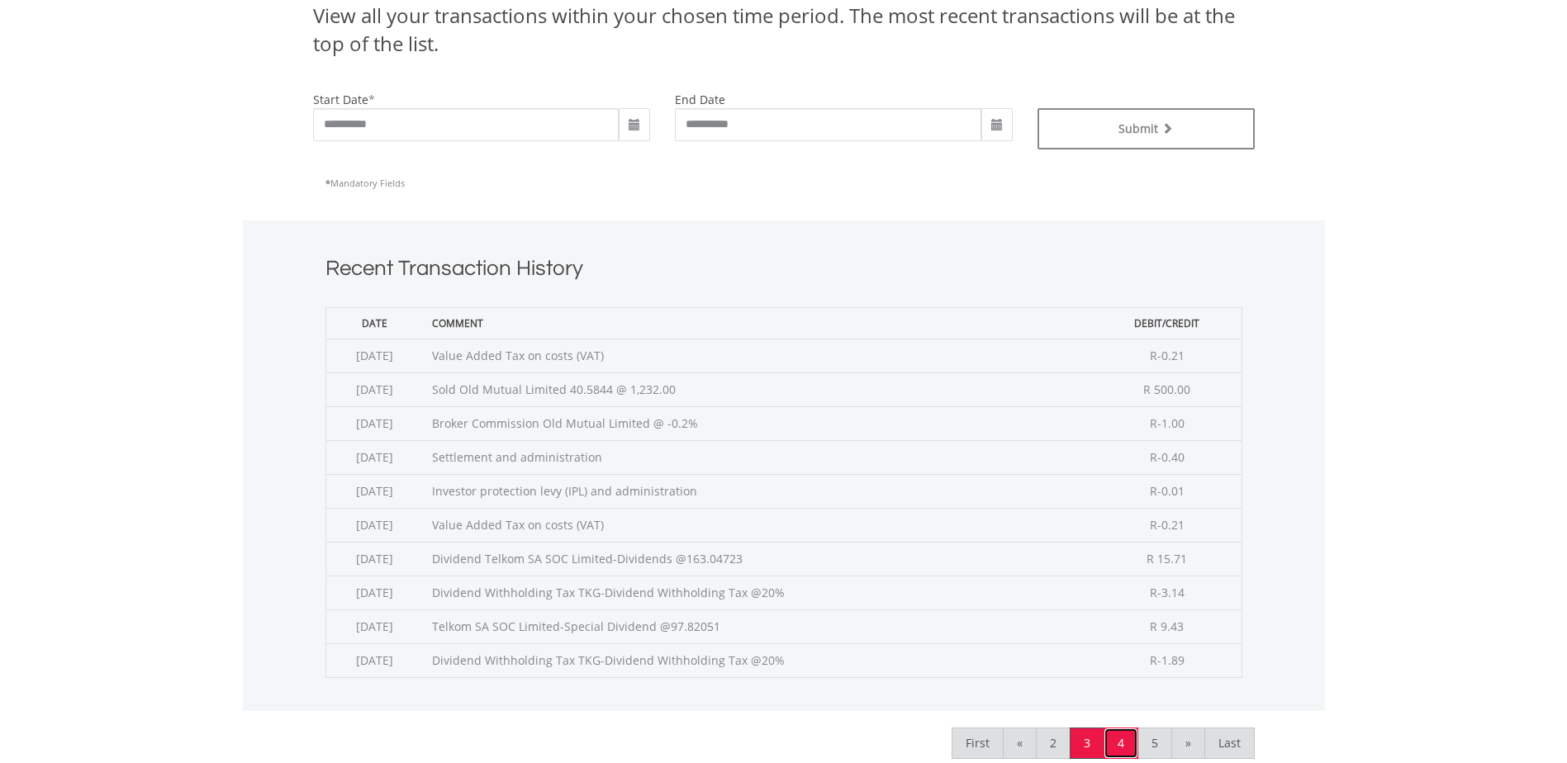
click at [1123, 741] on link "4" at bounding box center [1121, 743] width 35 height 31
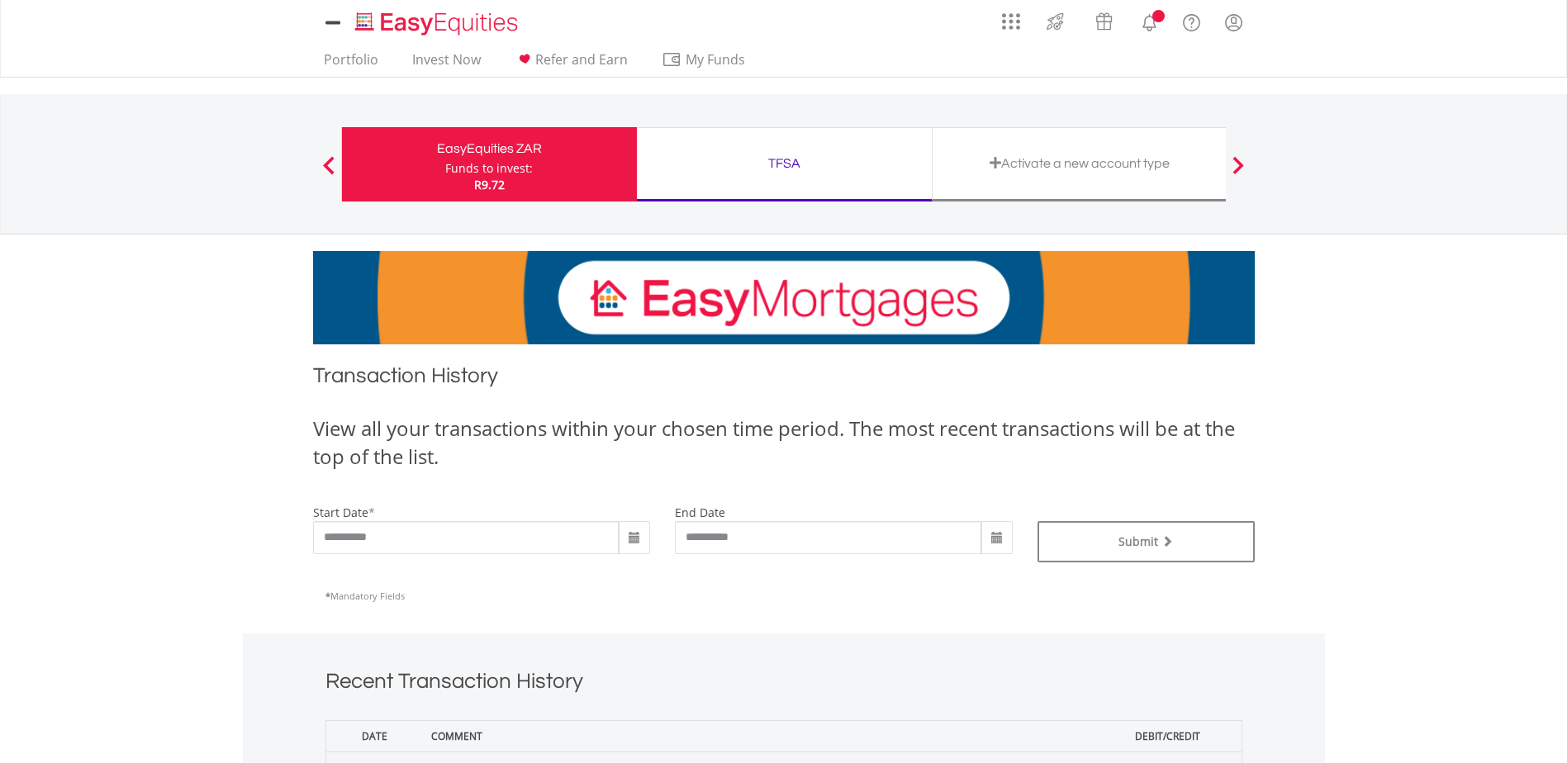
scroll to position [413, 0]
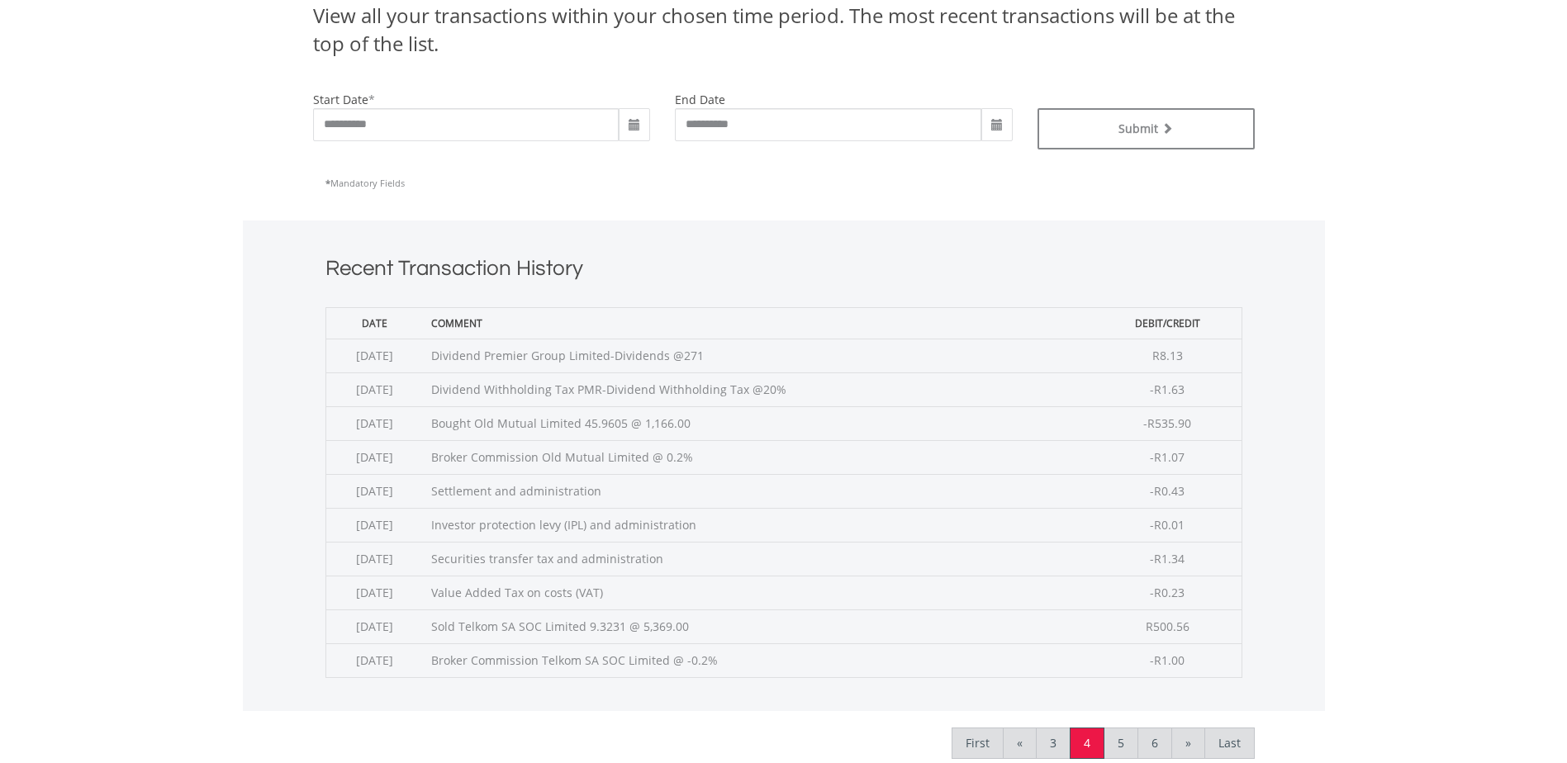
drag, startPoint x: 501, startPoint y: 361, endPoint x: 793, endPoint y: 354, distance: 292.5
click at [793, 354] on td "Dividend Premier Group Limited-Dividends @271" at bounding box center [758, 356] width 670 height 34
click at [1124, 744] on link "5" at bounding box center [1121, 743] width 35 height 31
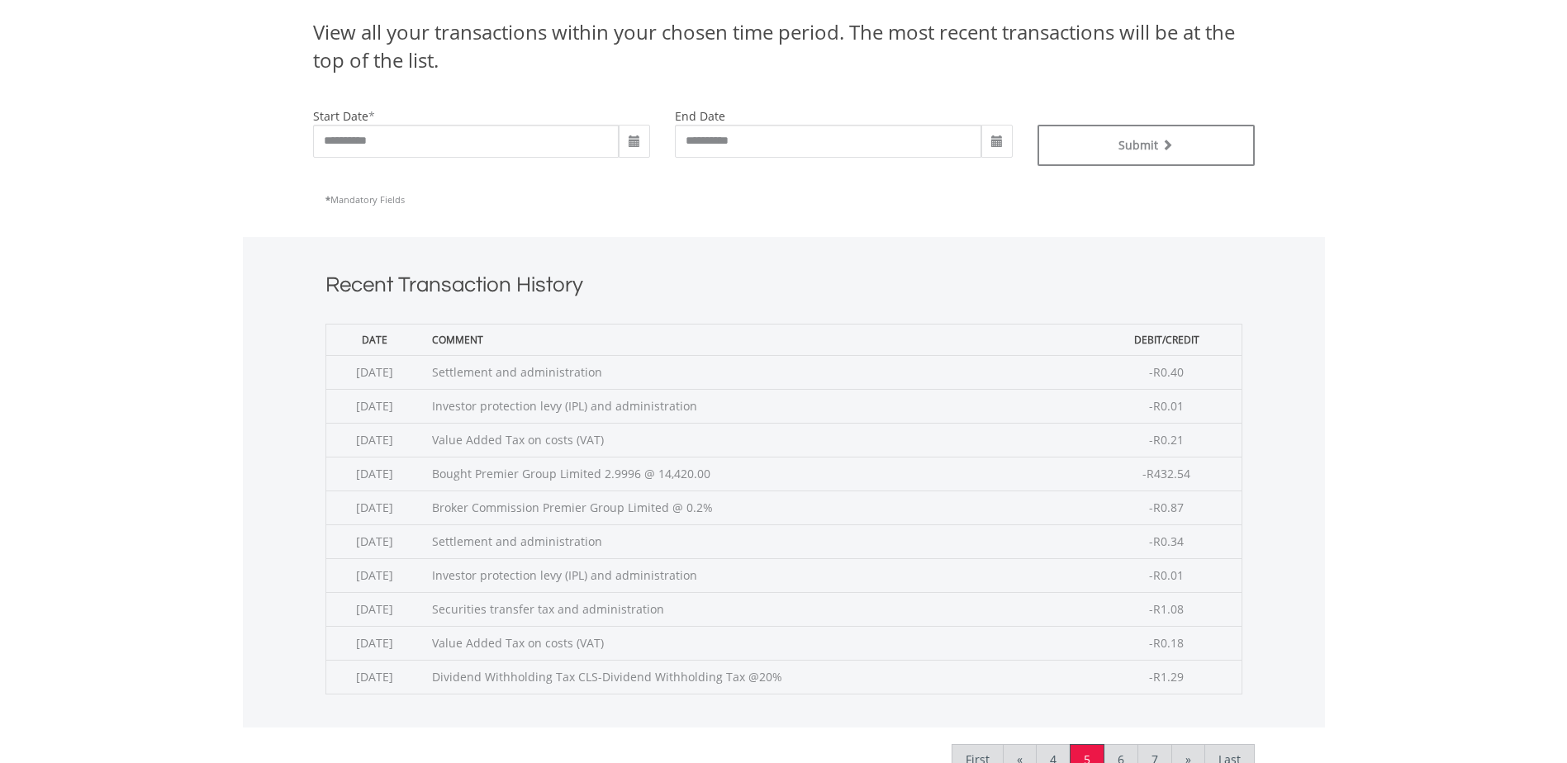
scroll to position [413, 0]
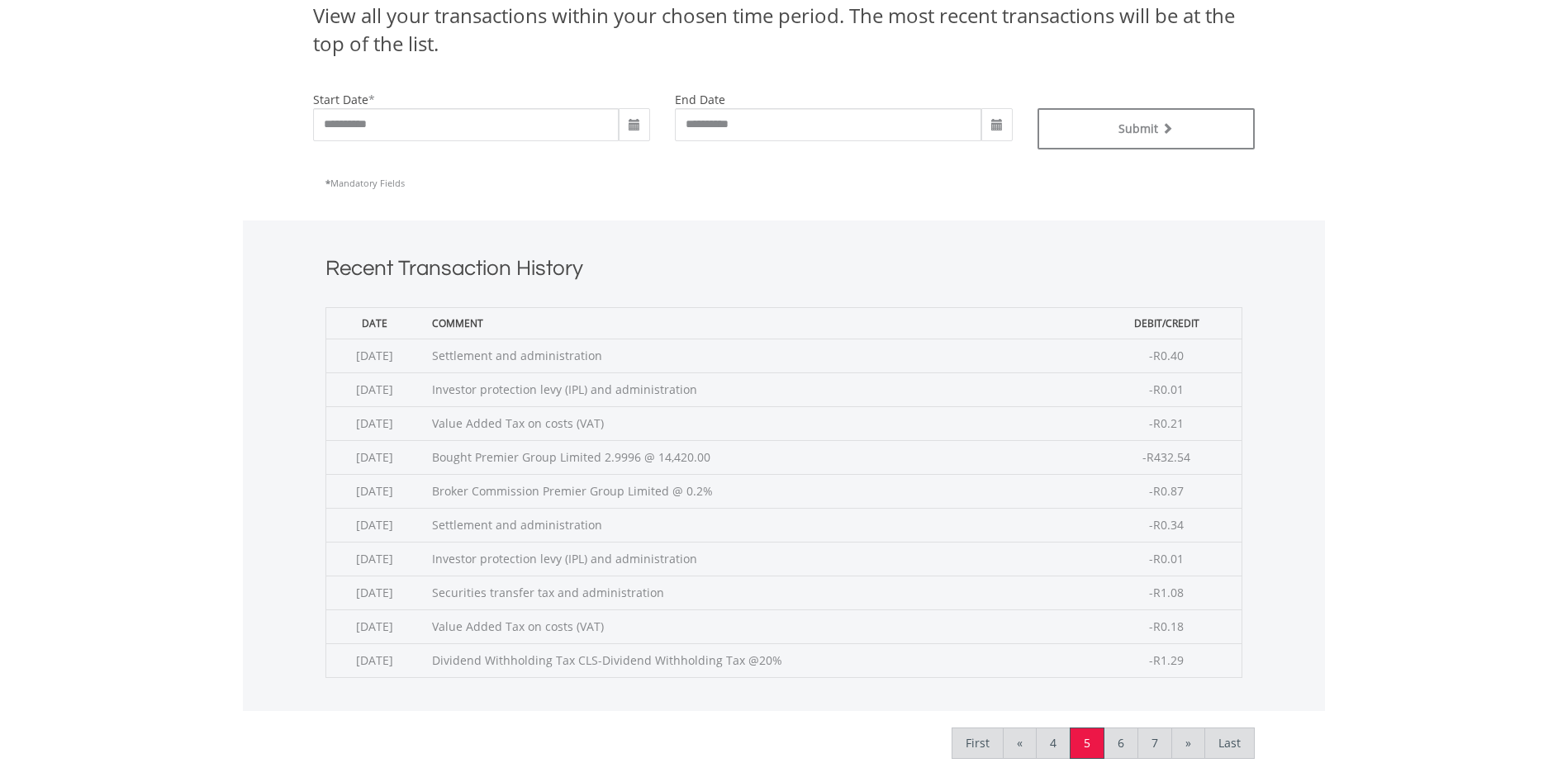
drag, startPoint x: 567, startPoint y: 459, endPoint x: 706, endPoint y: 454, distance: 138.9
click at [706, 454] on td "Bought Premier Group Limited 2.9996 @ 14,420.00" at bounding box center [758, 457] width 668 height 34
drag, startPoint x: 706, startPoint y: 454, endPoint x: 696, endPoint y: 463, distance: 12.9
click at [696, 463] on td "Bought Premier Group Limited 2.9996 @ 14,420.00" at bounding box center [758, 457] width 668 height 34
click at [1067, 458] on td "Bought Premier Group Limited 2.9996 @ 14,420.00" at bounding box center [758, 457] width 668 height 34
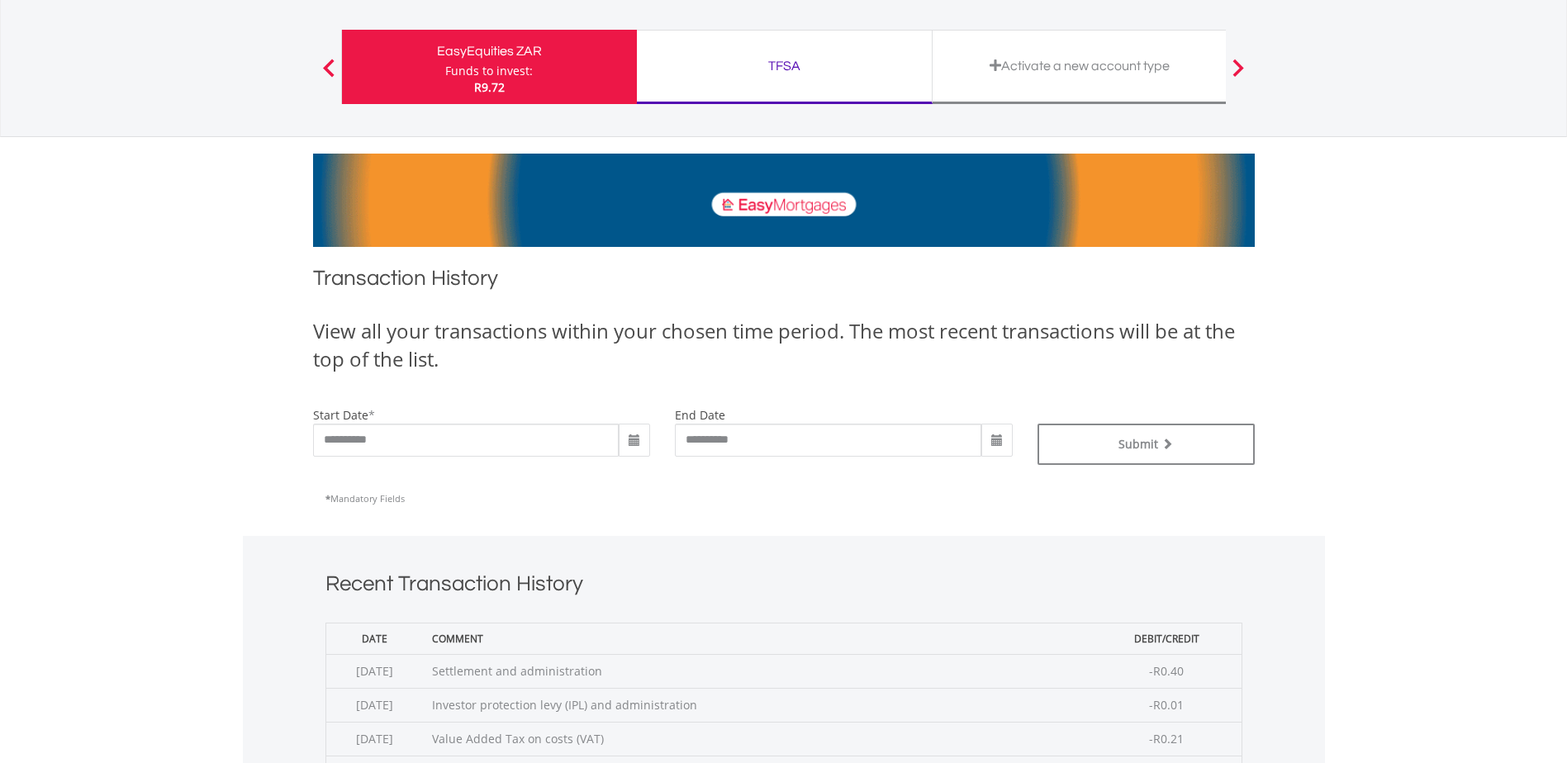
scroll to position [0, 0]
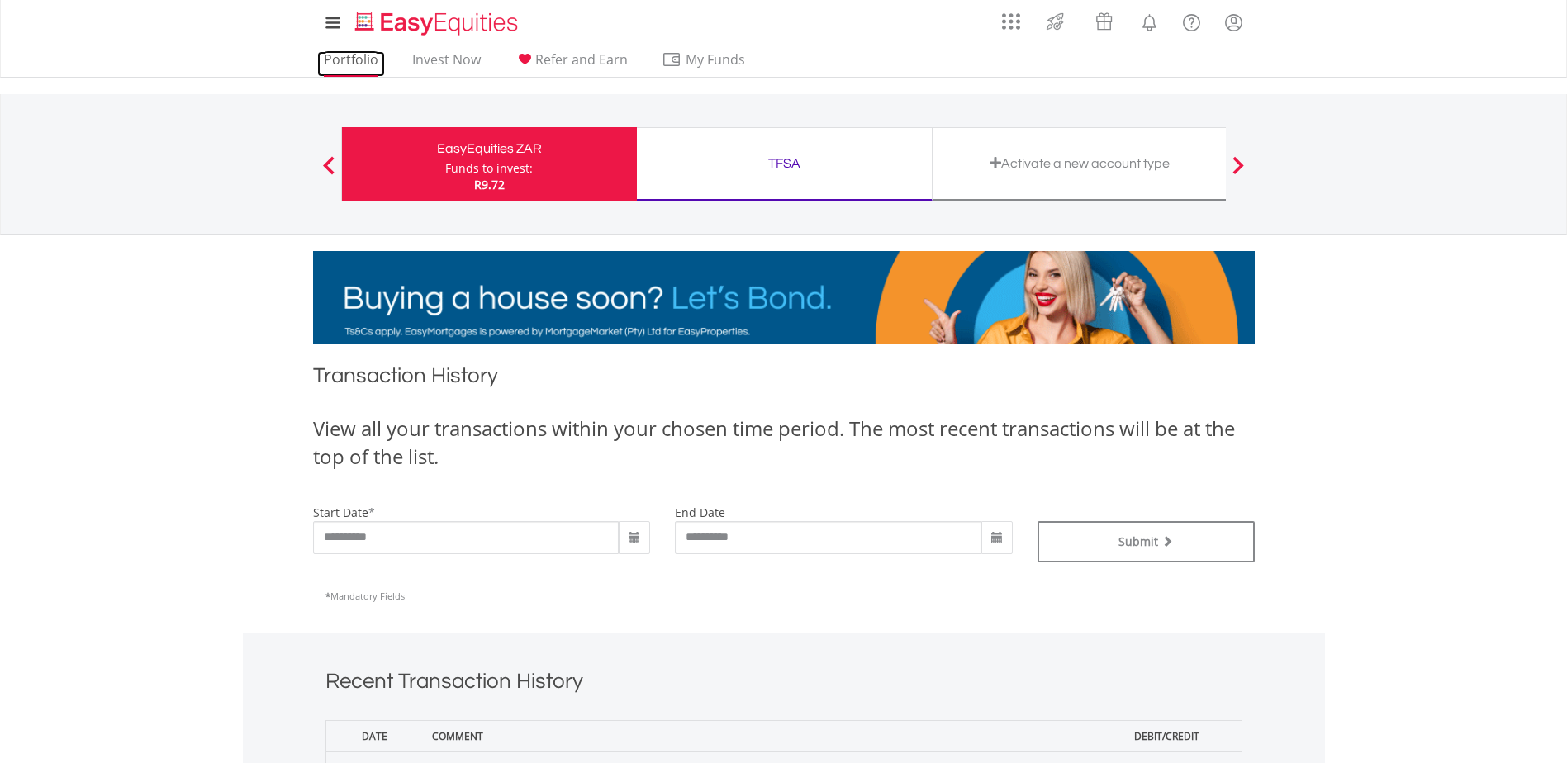
drag, startPoint x: 365, startPoint y: 68, endPoint x: 416, endPoint y: 140, distance: 87.8
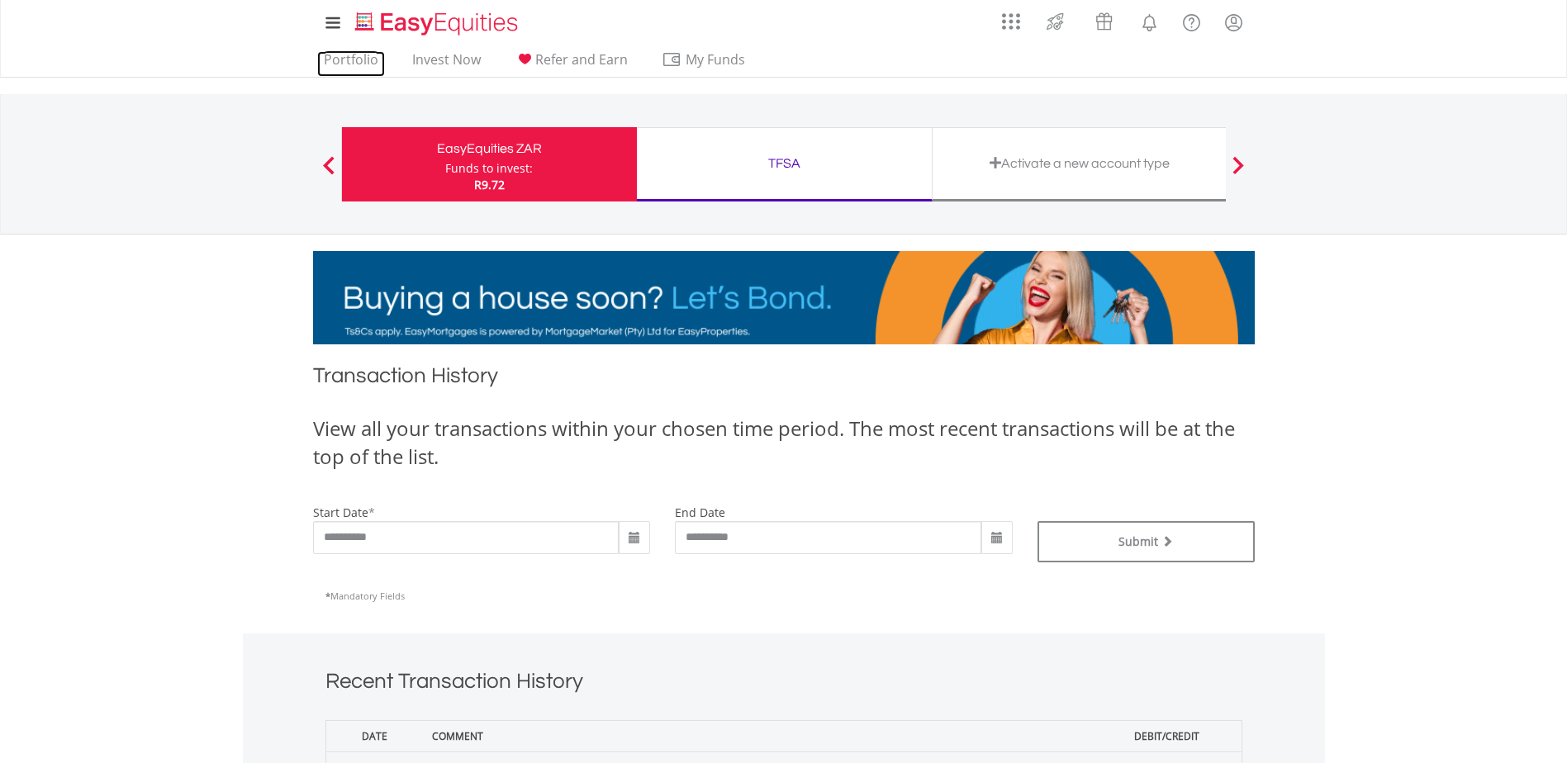
click at [365, 68] on link "Portfolio" at bounding box center [351, 64] width 68 height 26
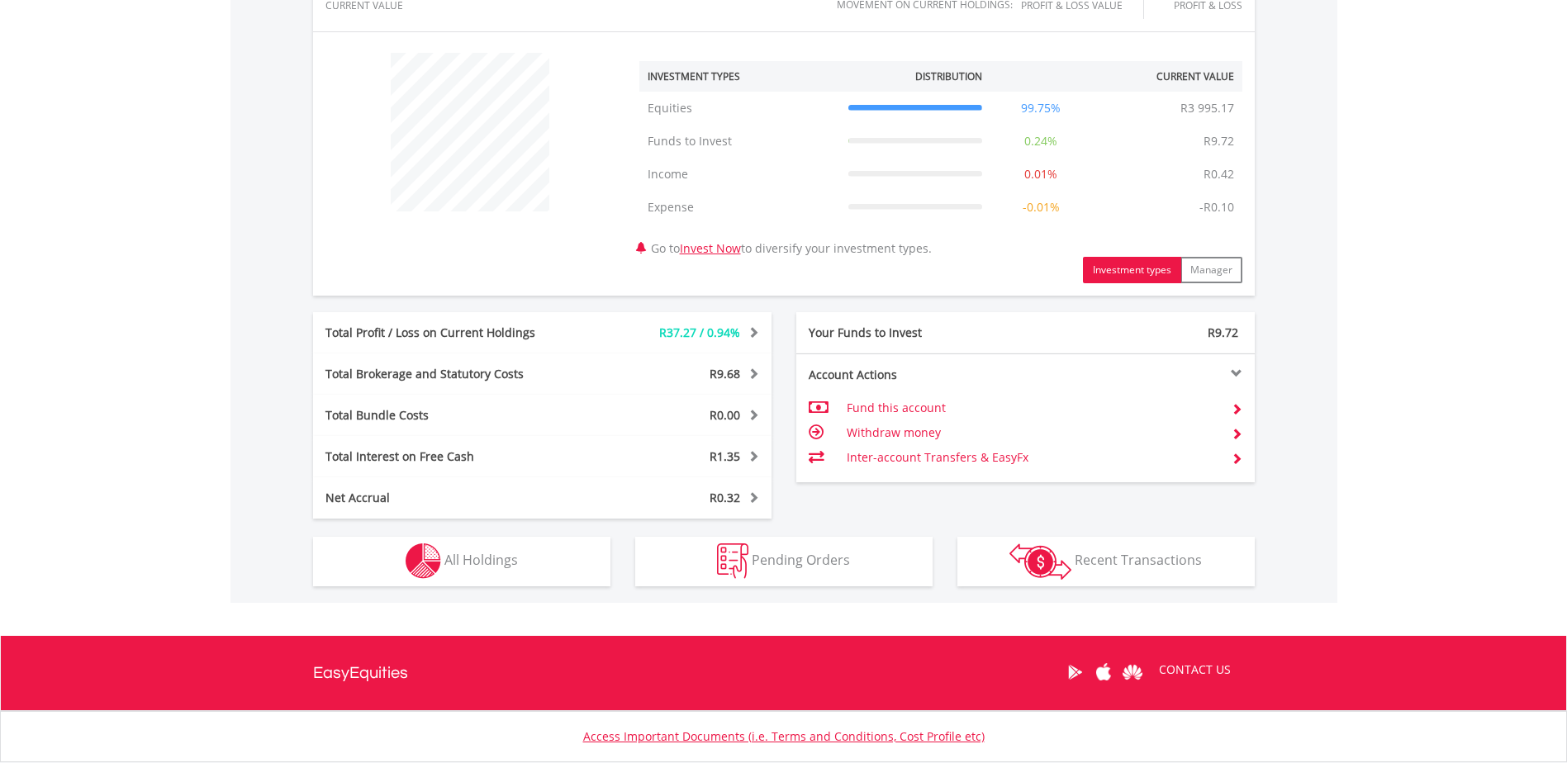
scroll to position [661, 0]
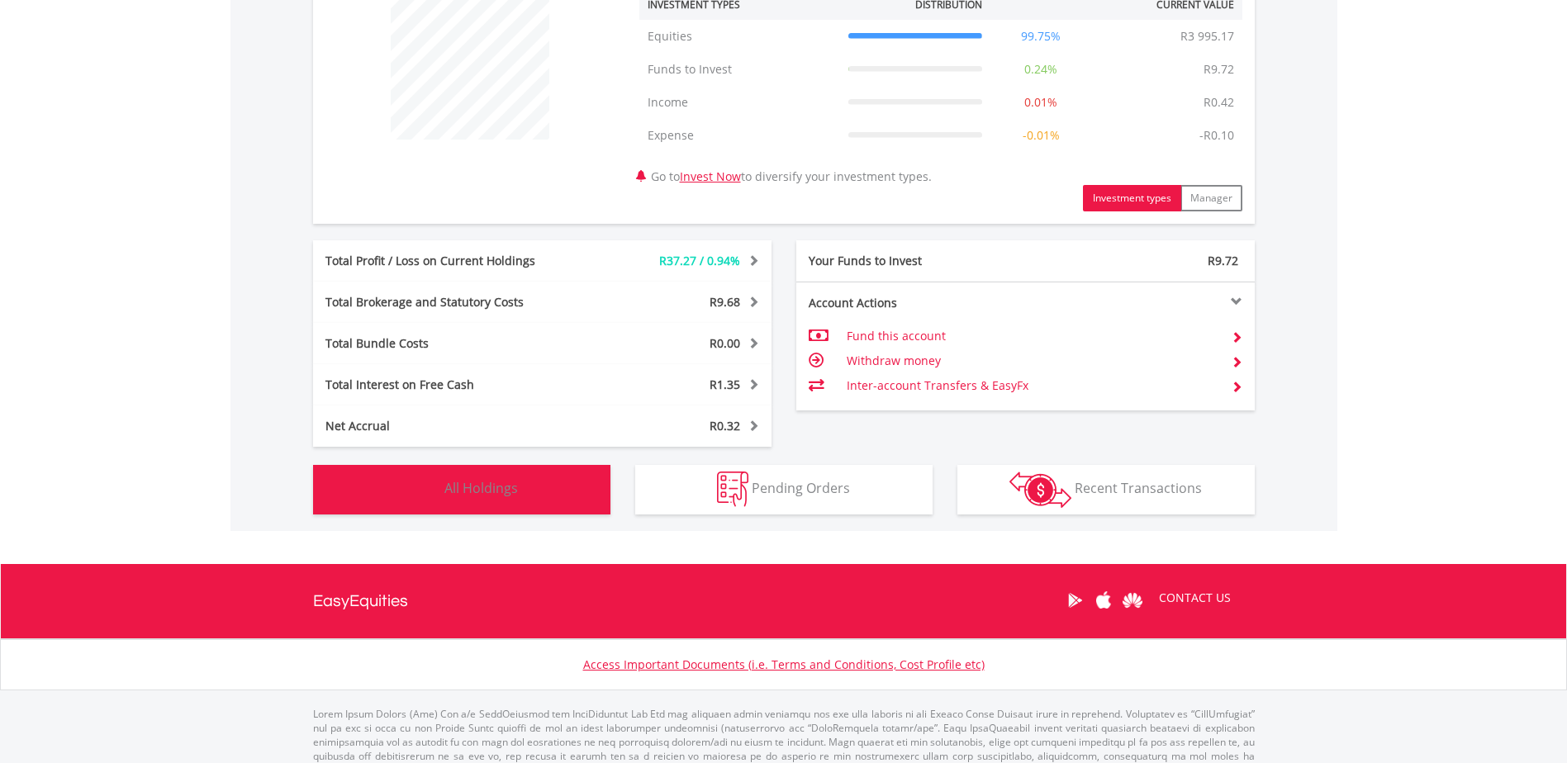
click at [502, 495] on span "All Holdings" at bounding box center [481, 488] width 74 height 18
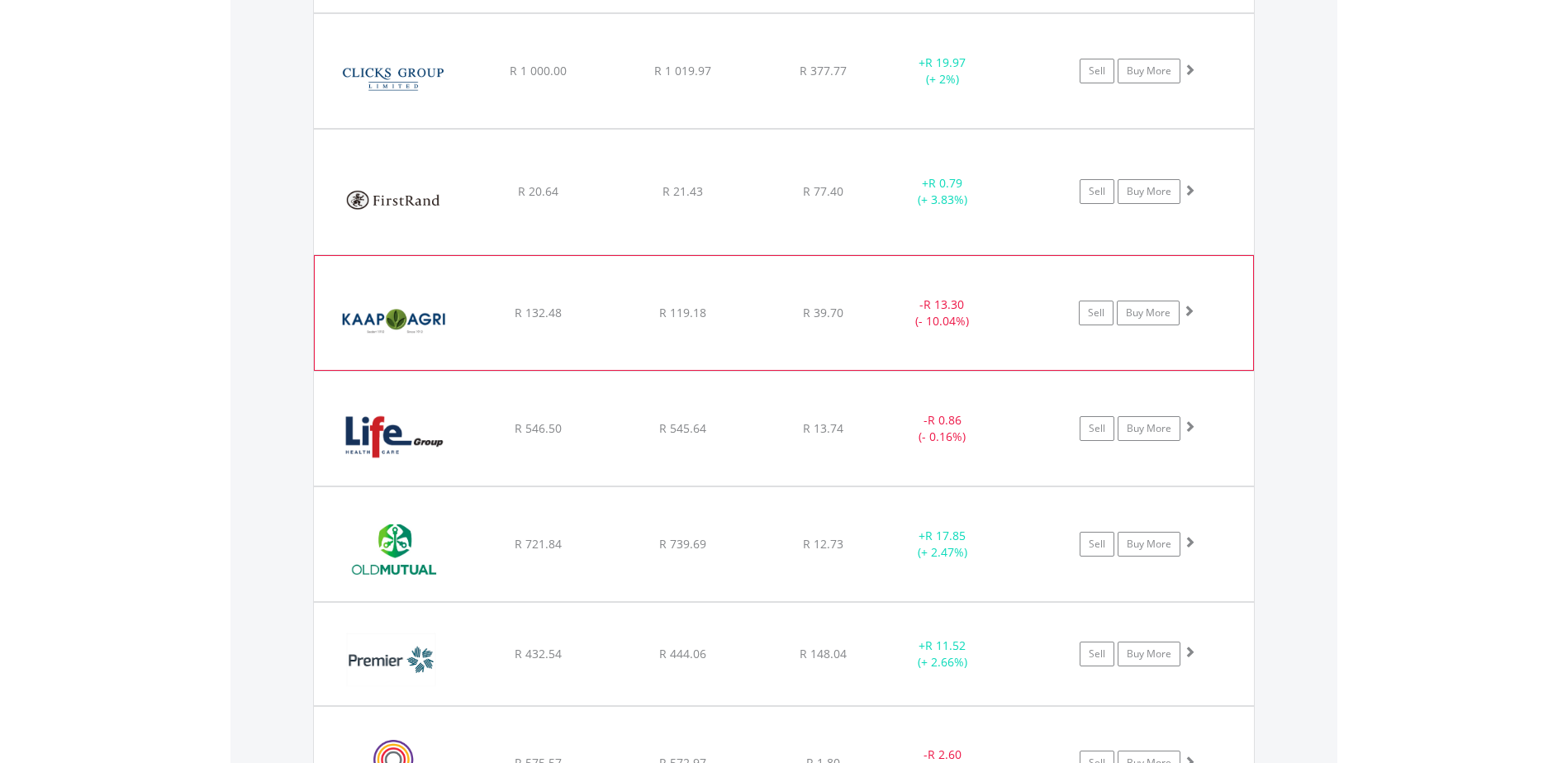
scroll to position [1556, 0]
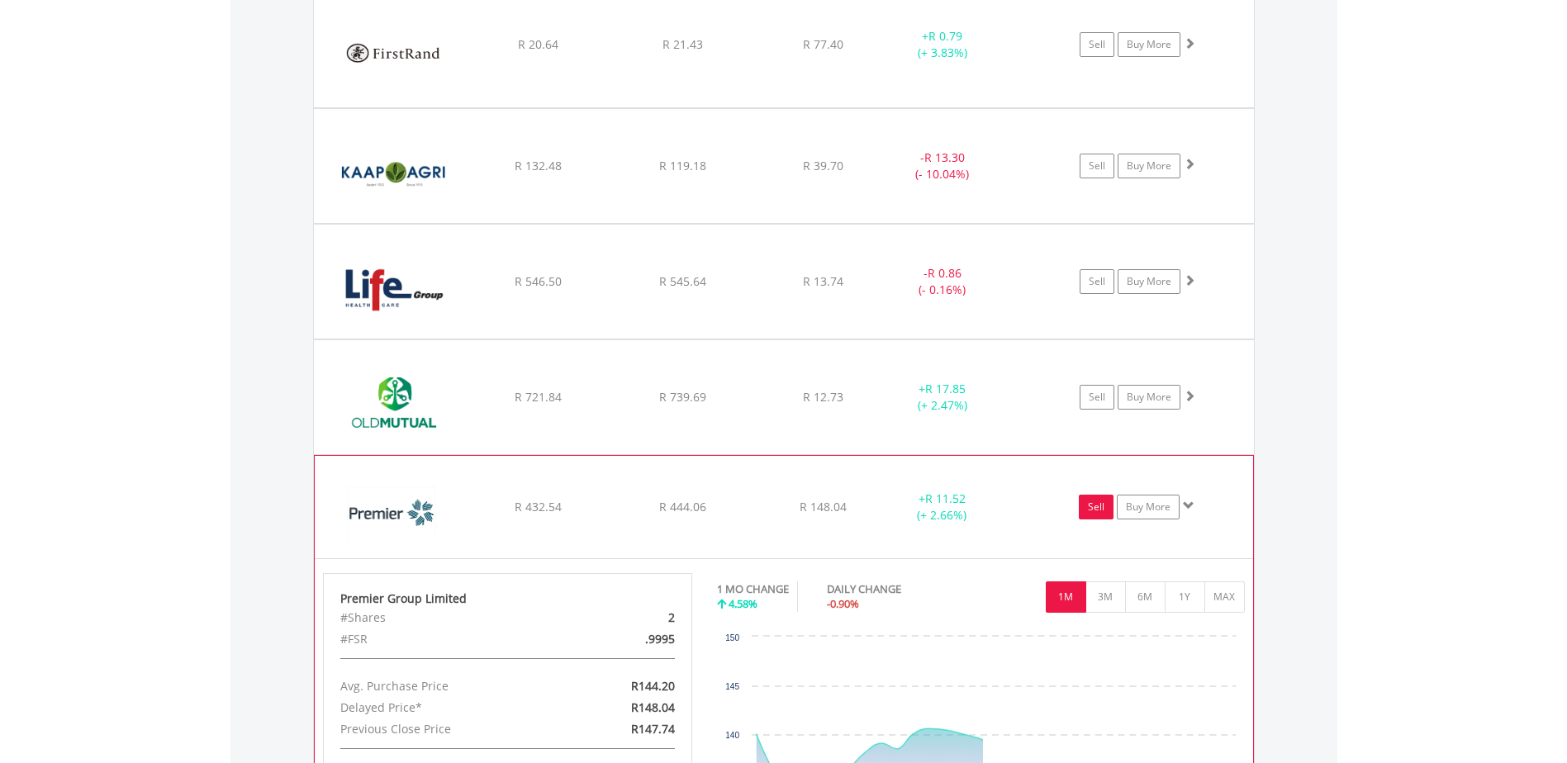
click at [1088, 502] on link "Sell" at bounding box center [1096, 507] width 35 height 25
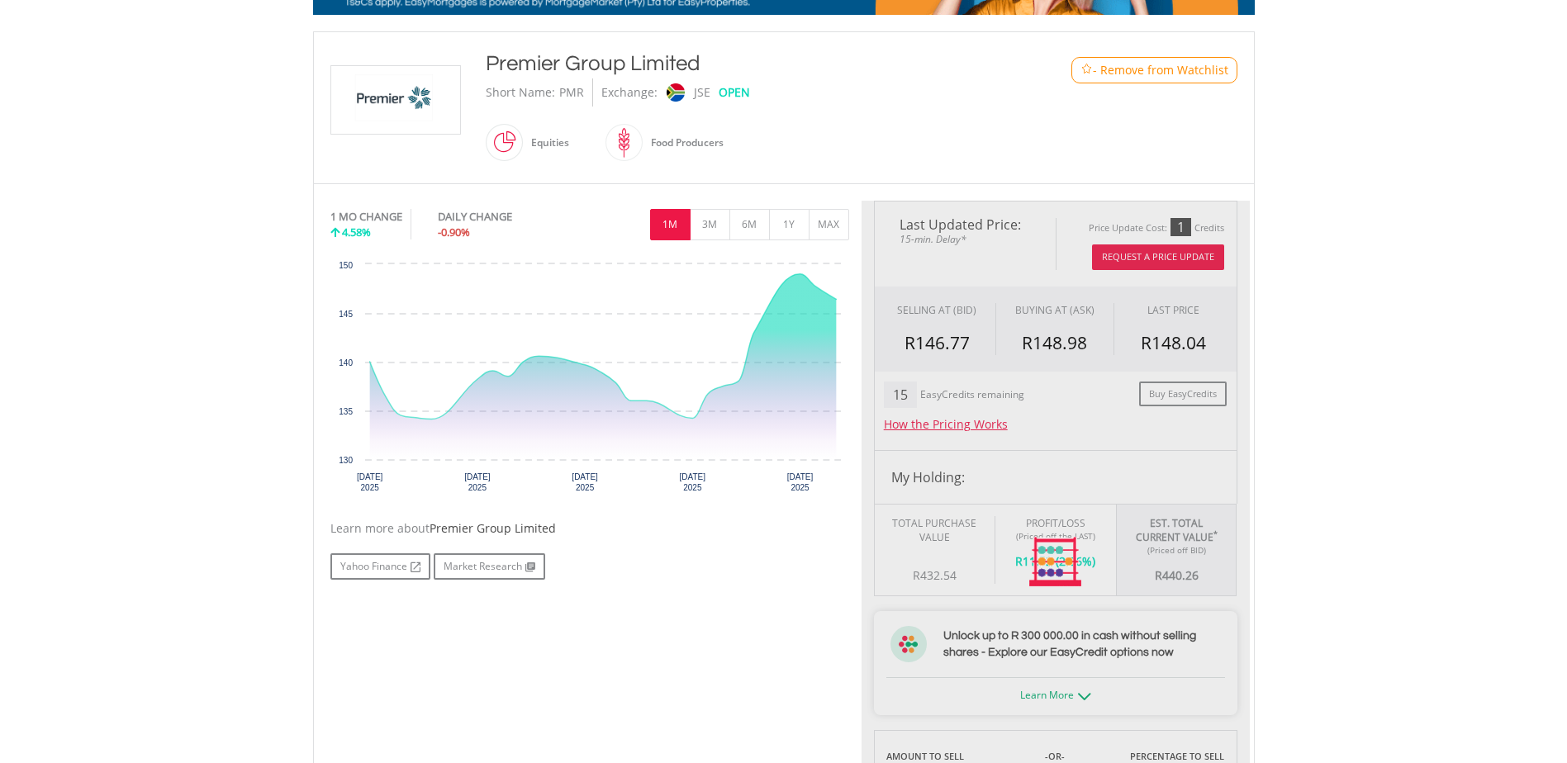
scroll to position [330, 0]
type input "******"
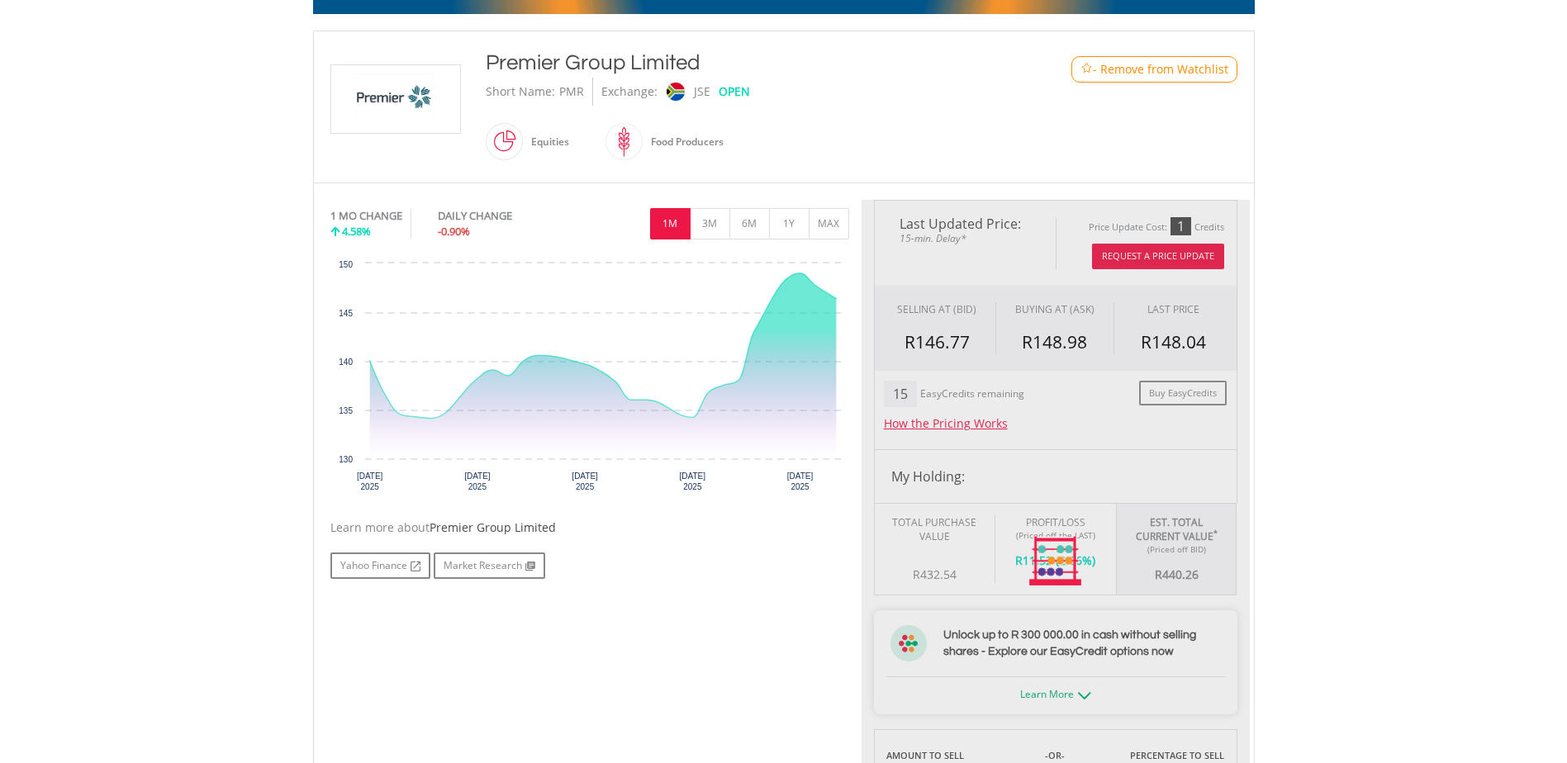
type input "******"
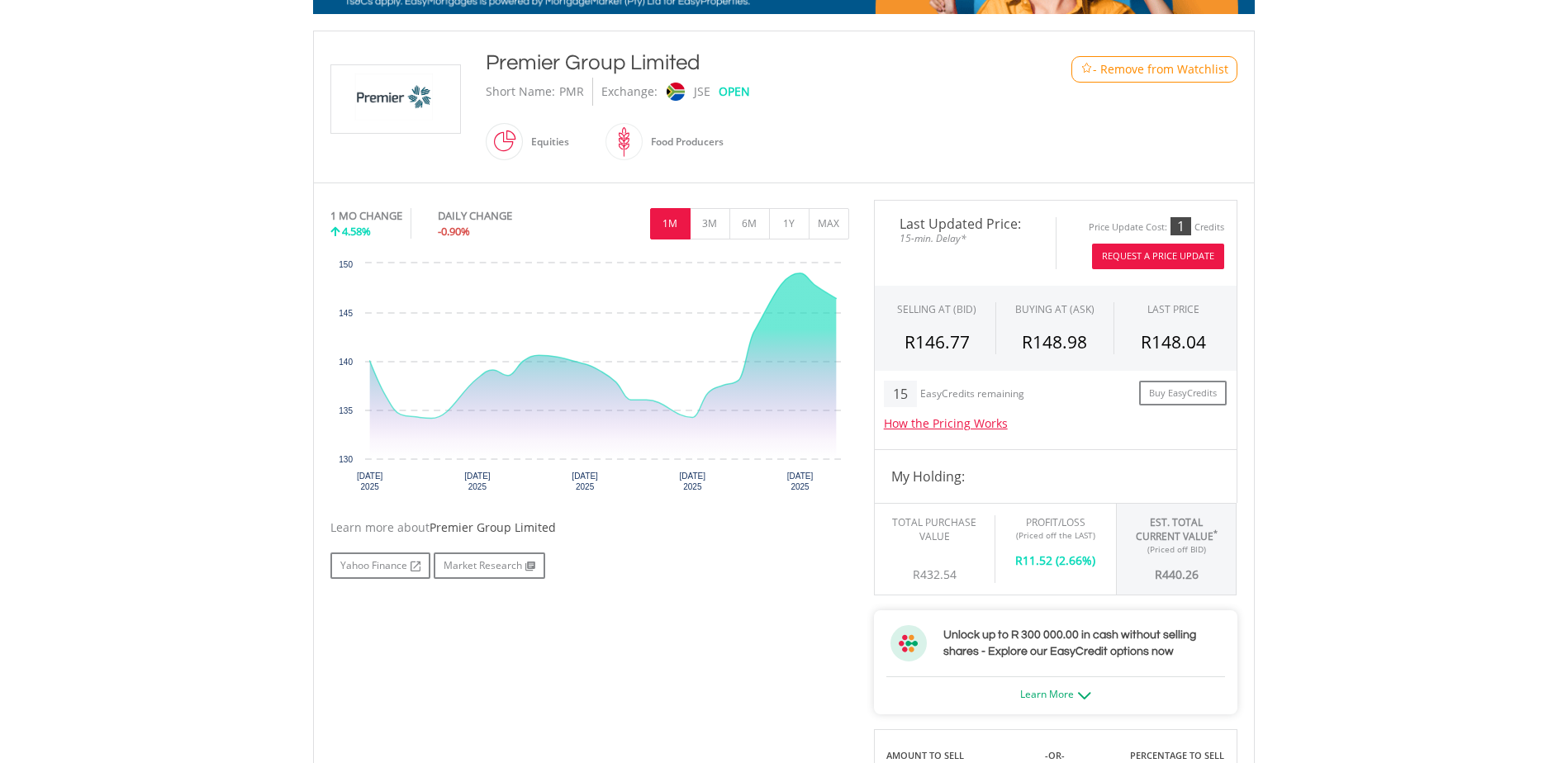
click at [1181, 259] on button "Request A Price Update" at bounding box center [1158, 257] width 132 height 26
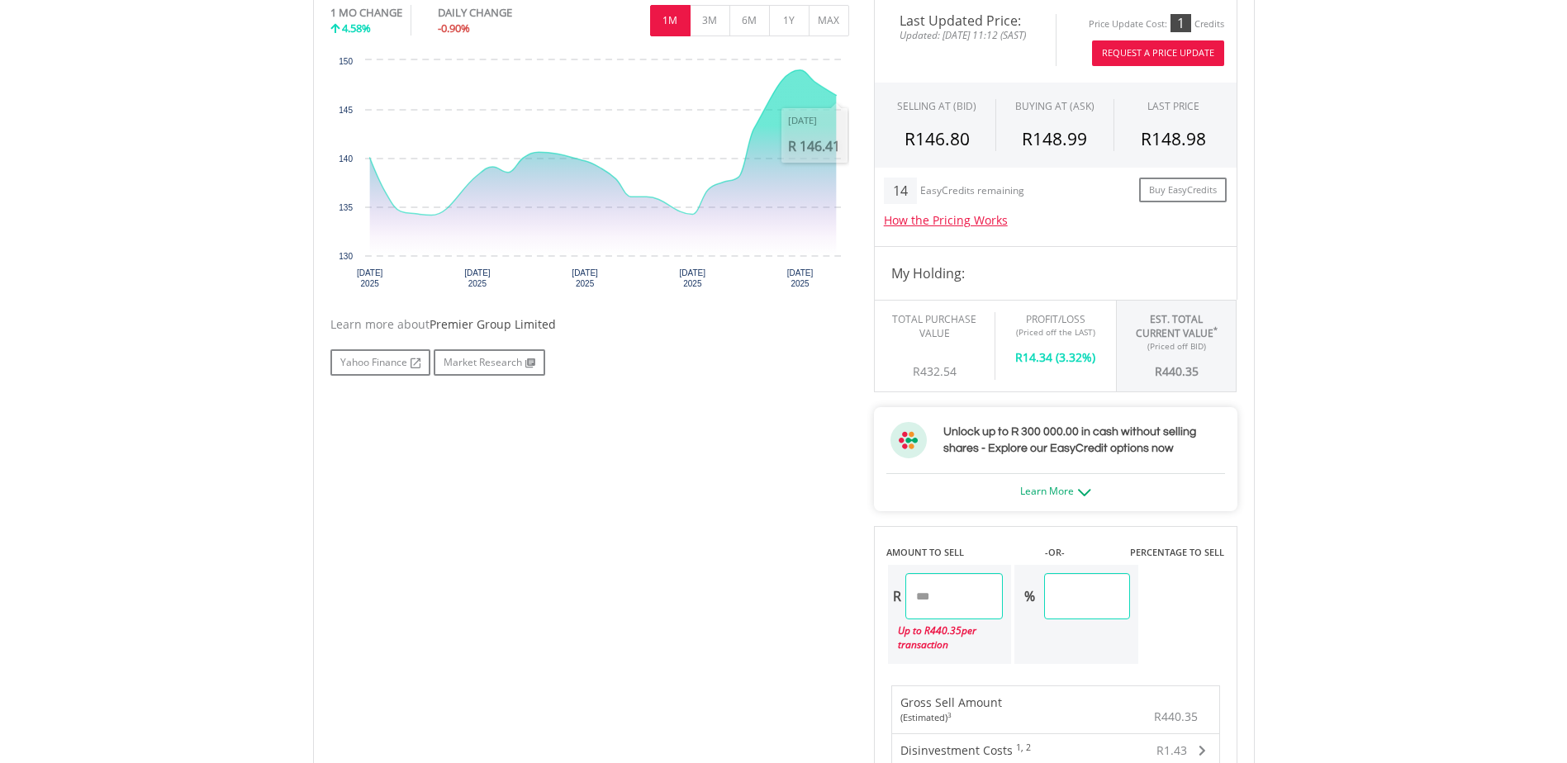
scroll to position [661, 0]
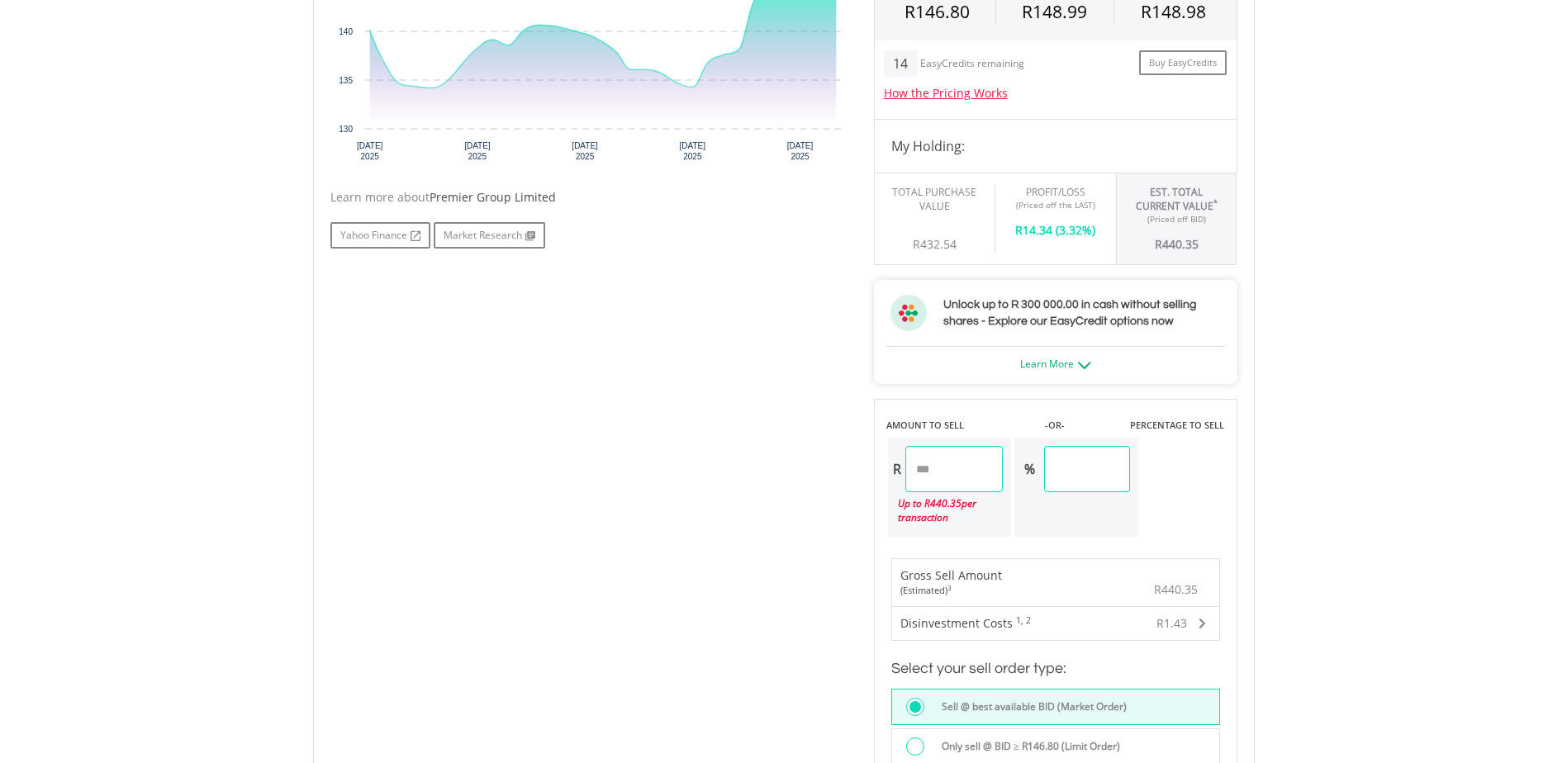
drag, startPoint x: 972, startPoint y: 472, endPoint x: 918, endPoint y: 473, distance: 53.7
click at [918, 473] on input "******" at bounding box center [954, 469] width 98 height 46
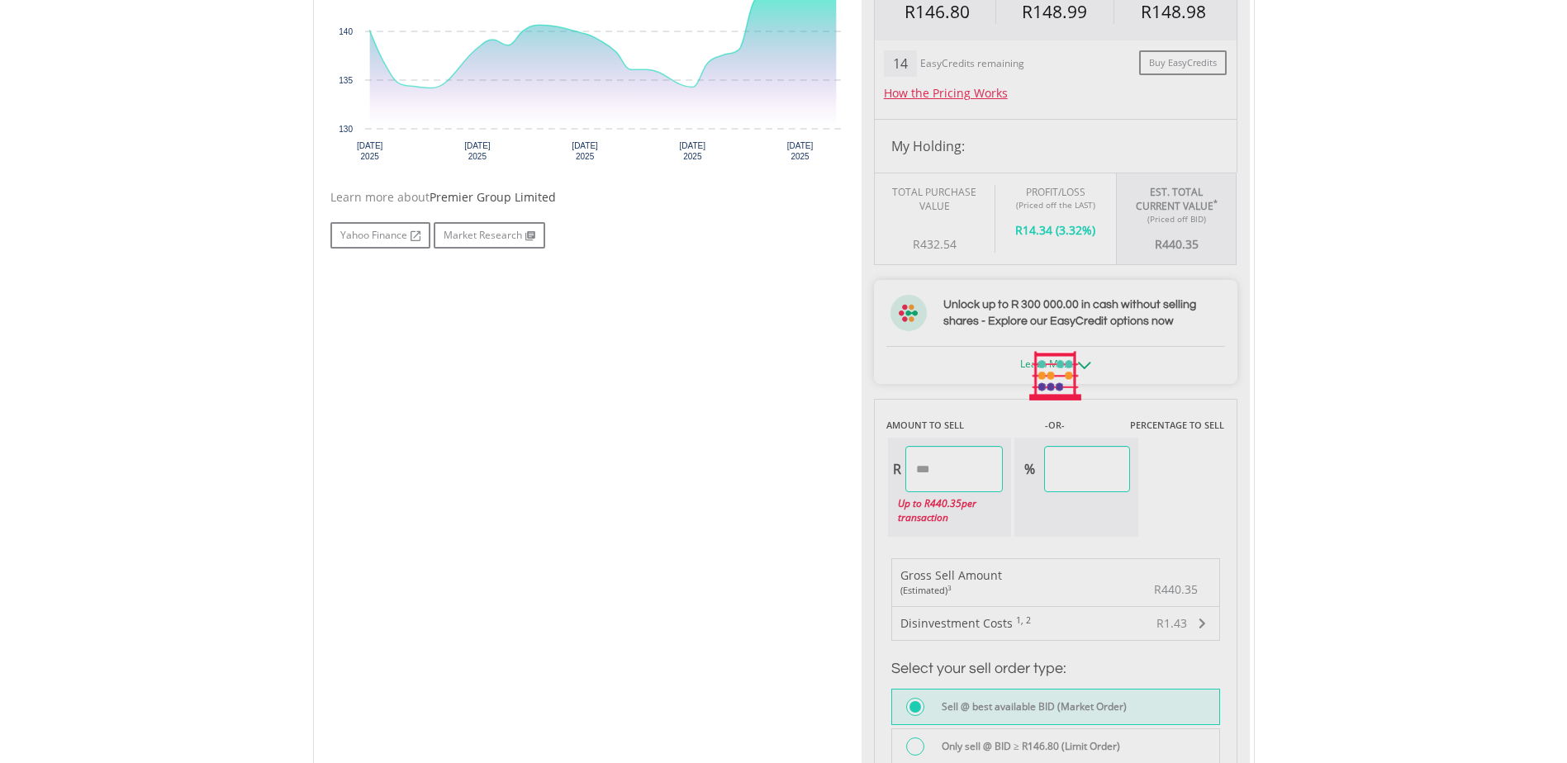
click at [1134, 482] on div "Last Updated Price: Updated: 2025/08/20 11:12 (SAST) Price Update Cost: 1 Credi…" at bounding box center [1056, 376] width 388 height 1015
type input "******"
type input "*****"
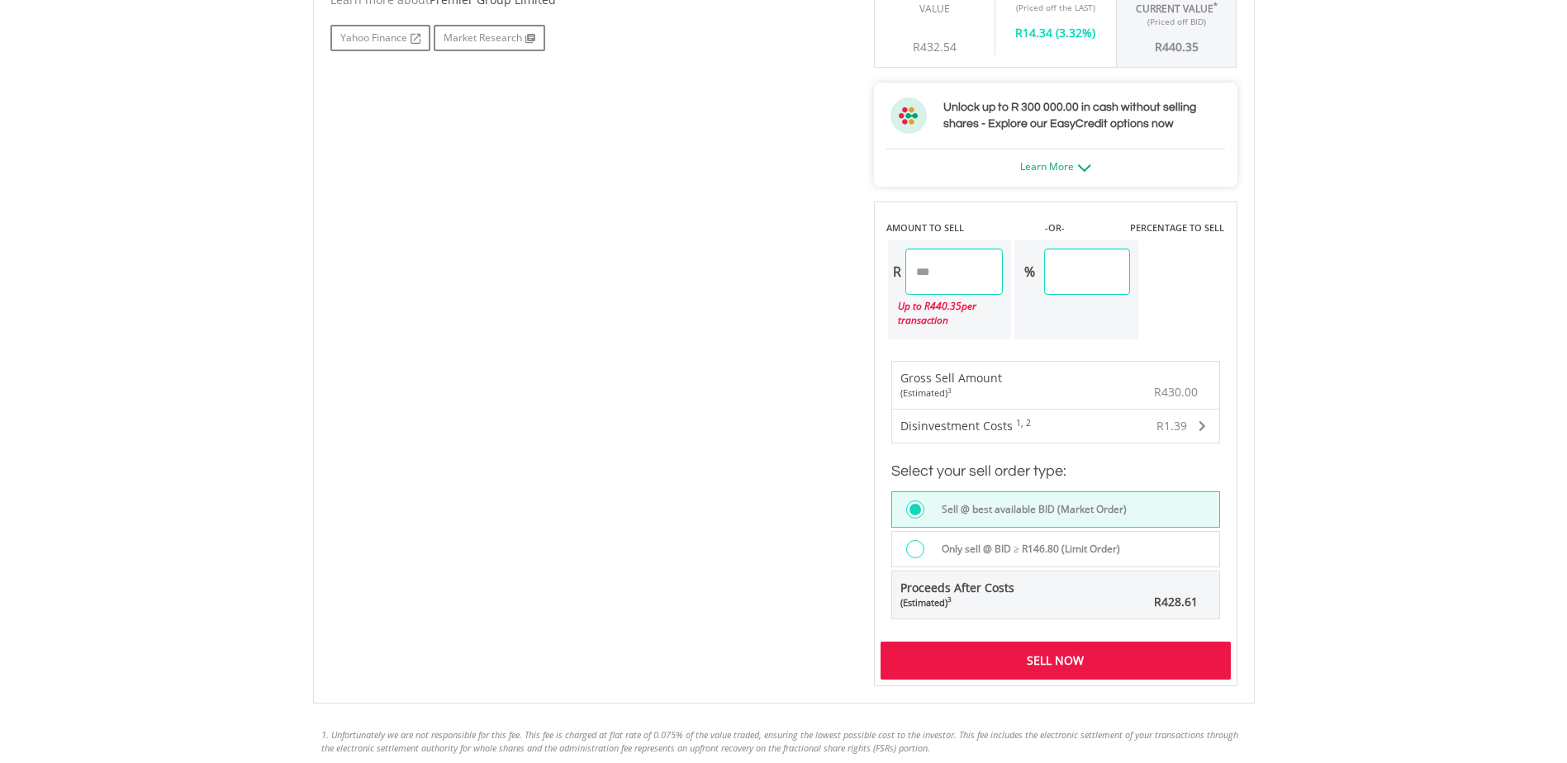
scroll to position [1074, 0]
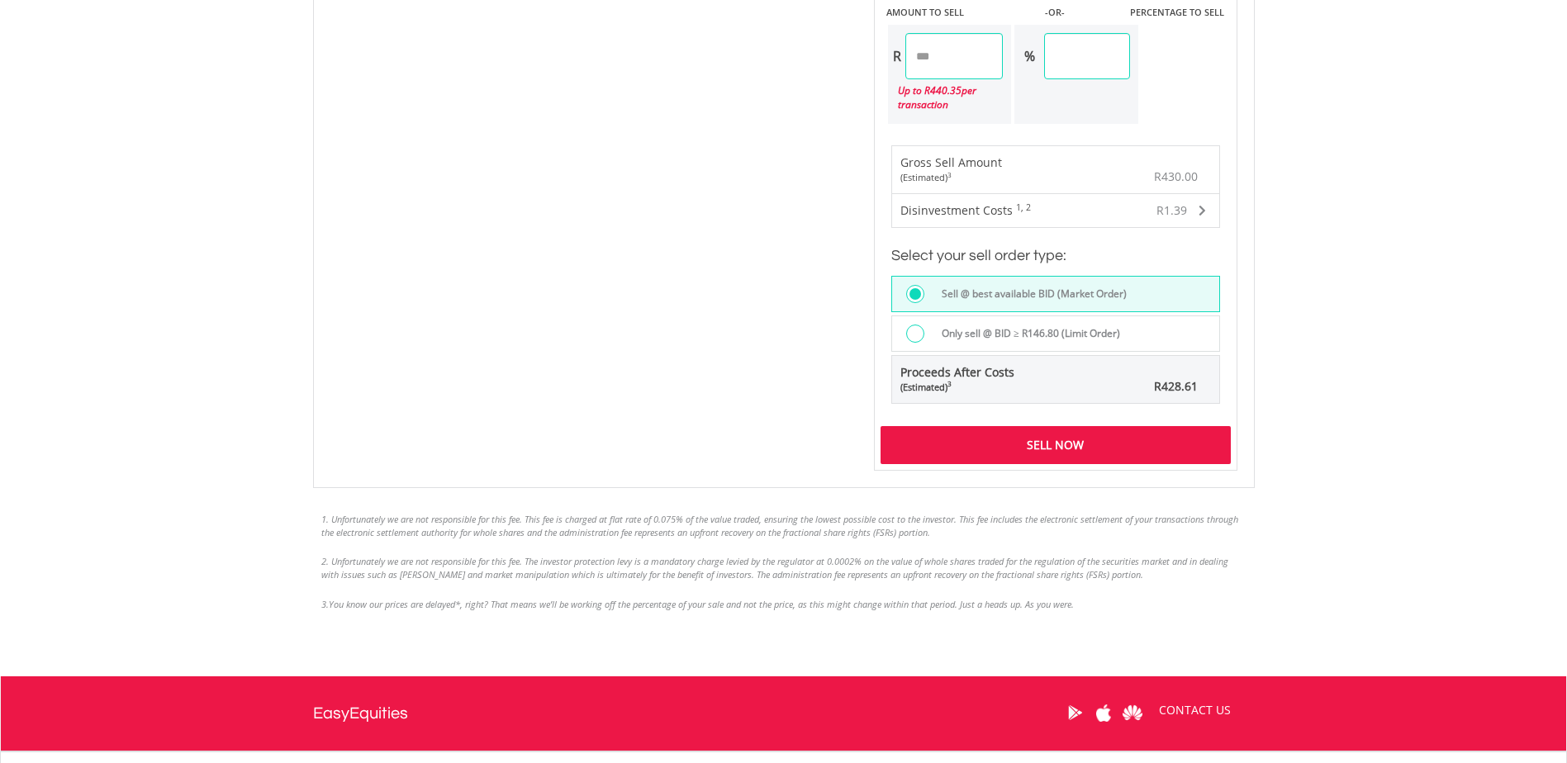
click at [1059, 453] on div "Sell Now" at bounding box center [1056, 445] width 350 height 38
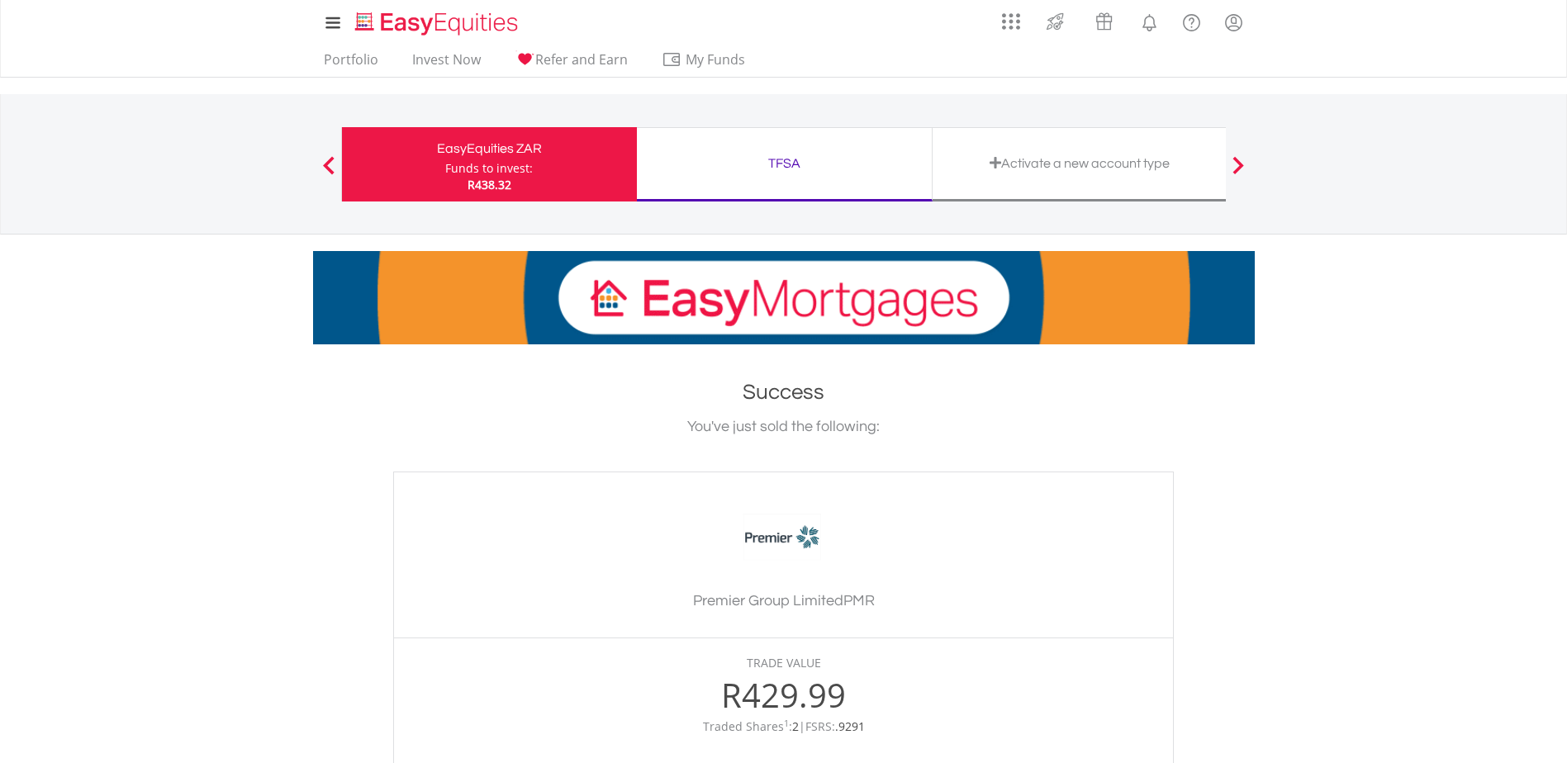
scroll to position [330, 0]
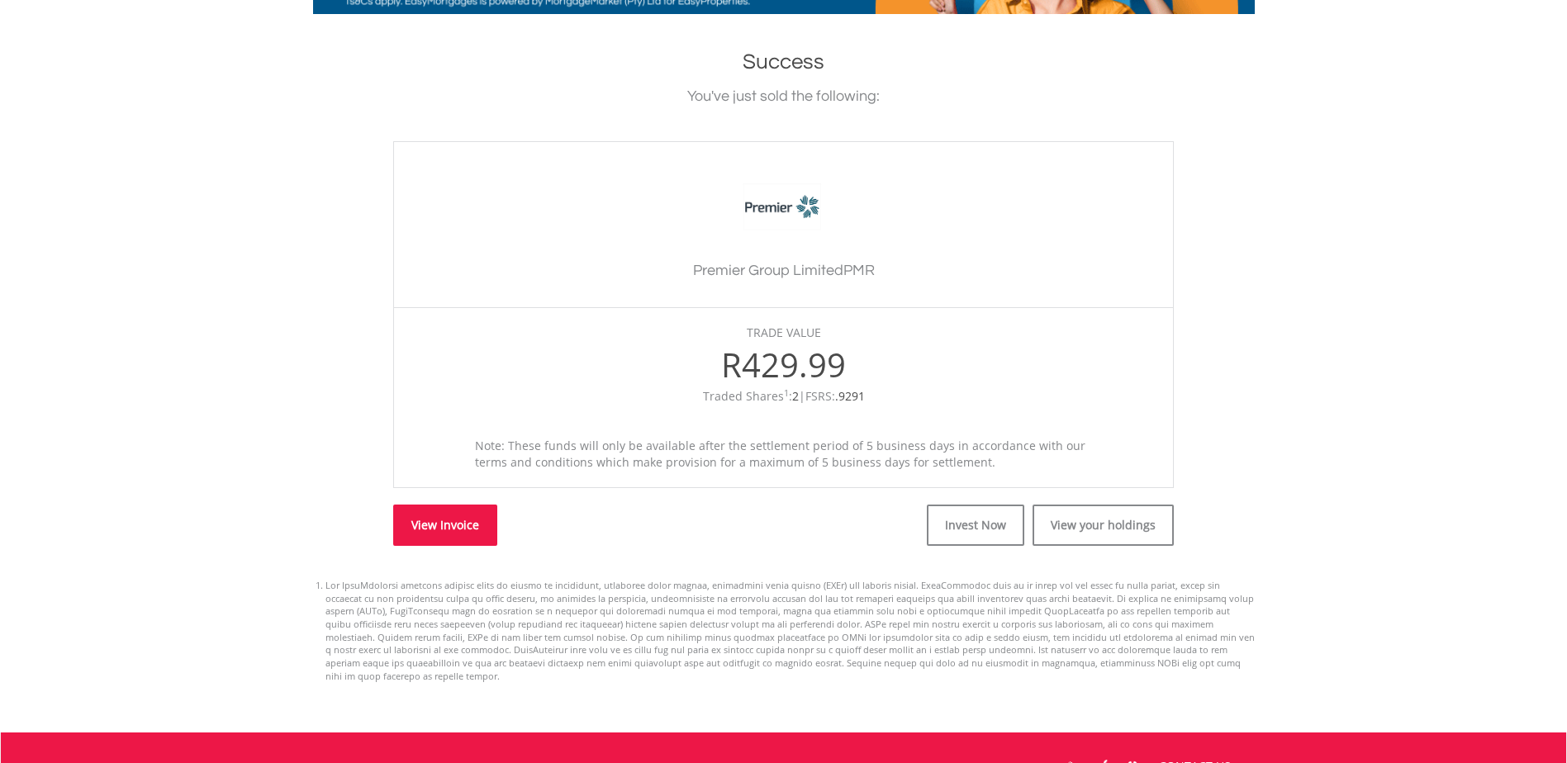
click at [430, 531] on link "View Invoice" at bounding box center [445, 525] width 104 height 41
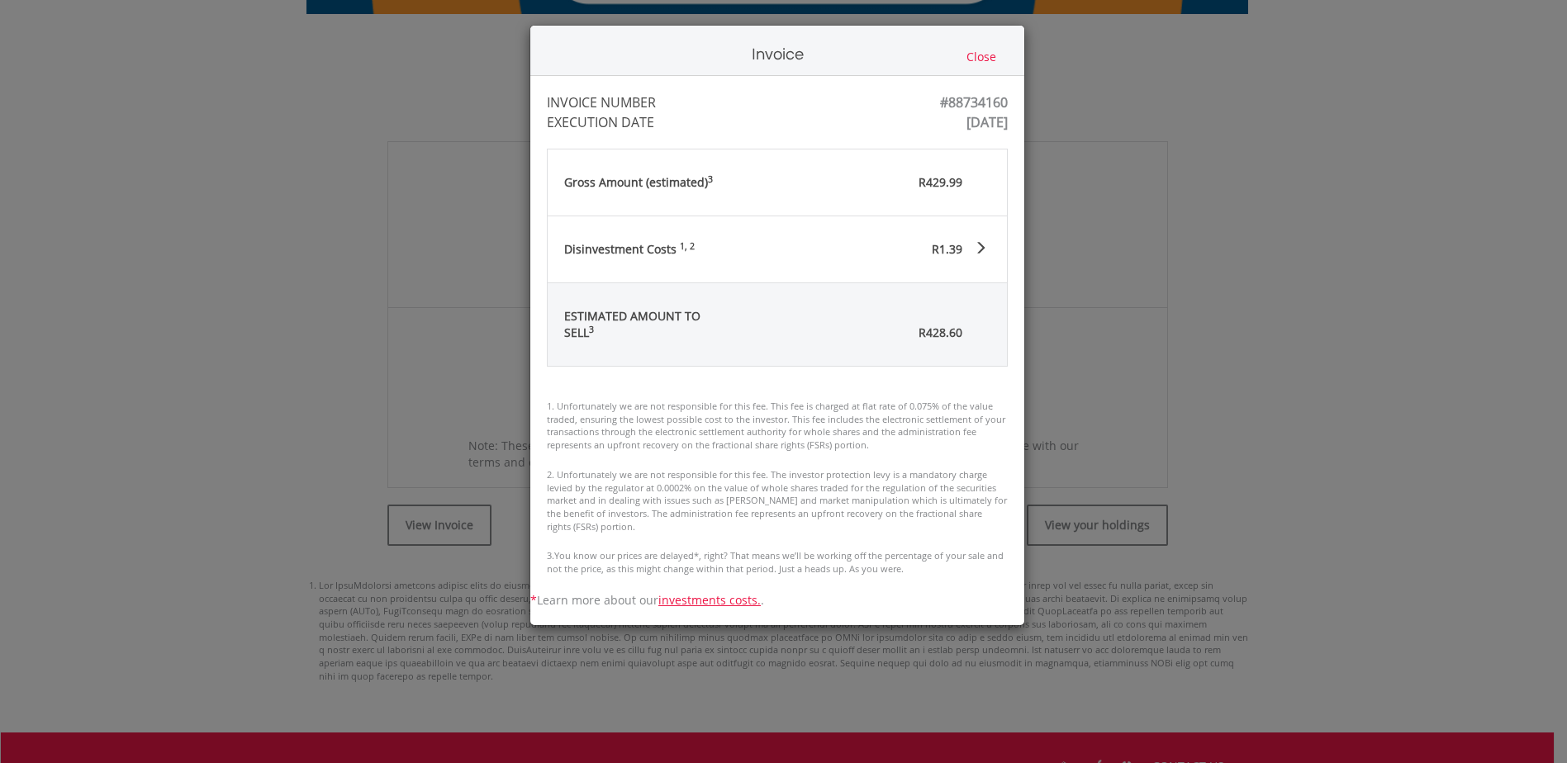
click at [985, 55] on button "Close" at bounding box center [982, 57] width 40 height 18
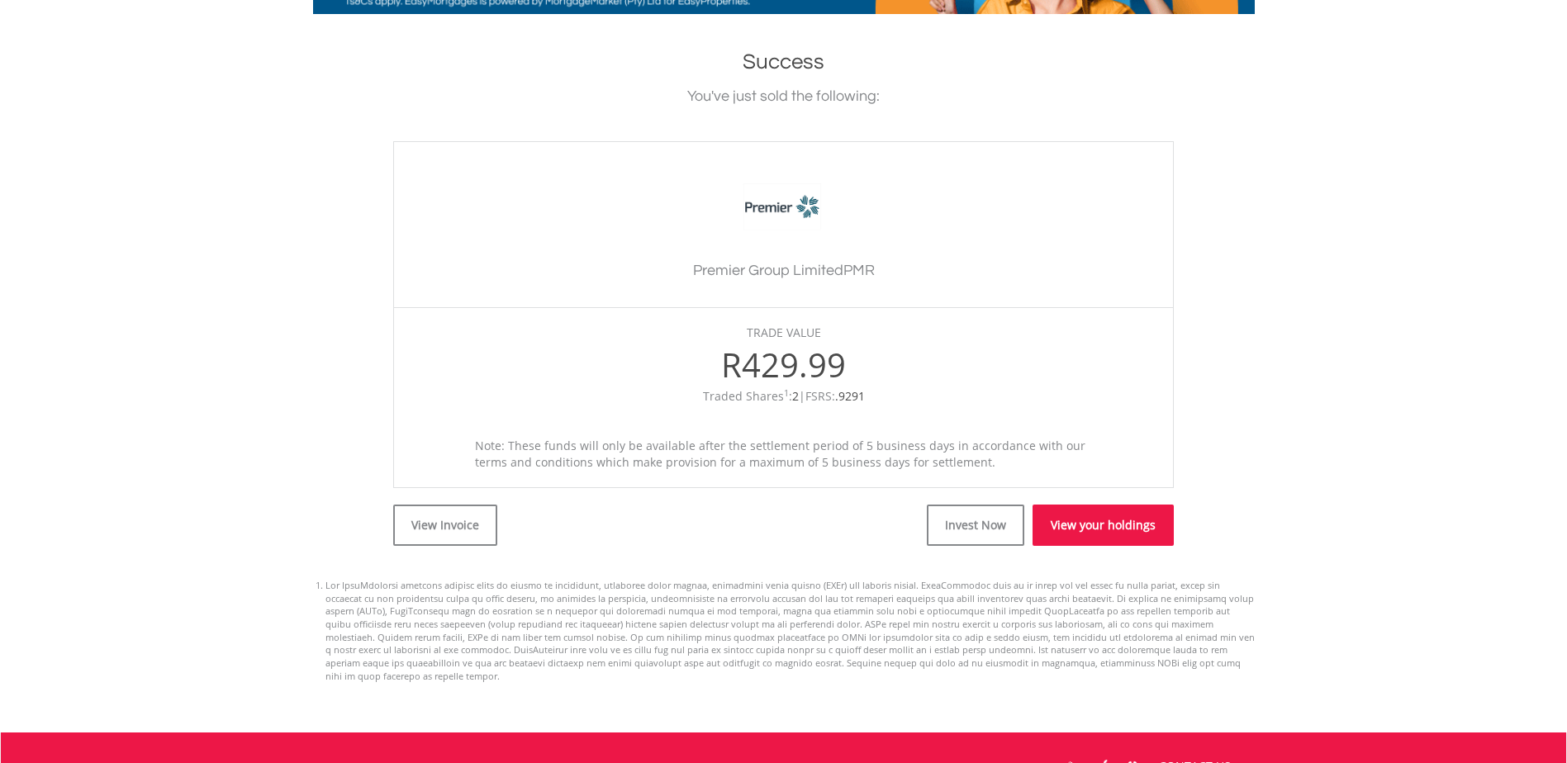
click at [1110, 526] on link "View your holdings" at bounding box center [1103, 525] width 141 height 41
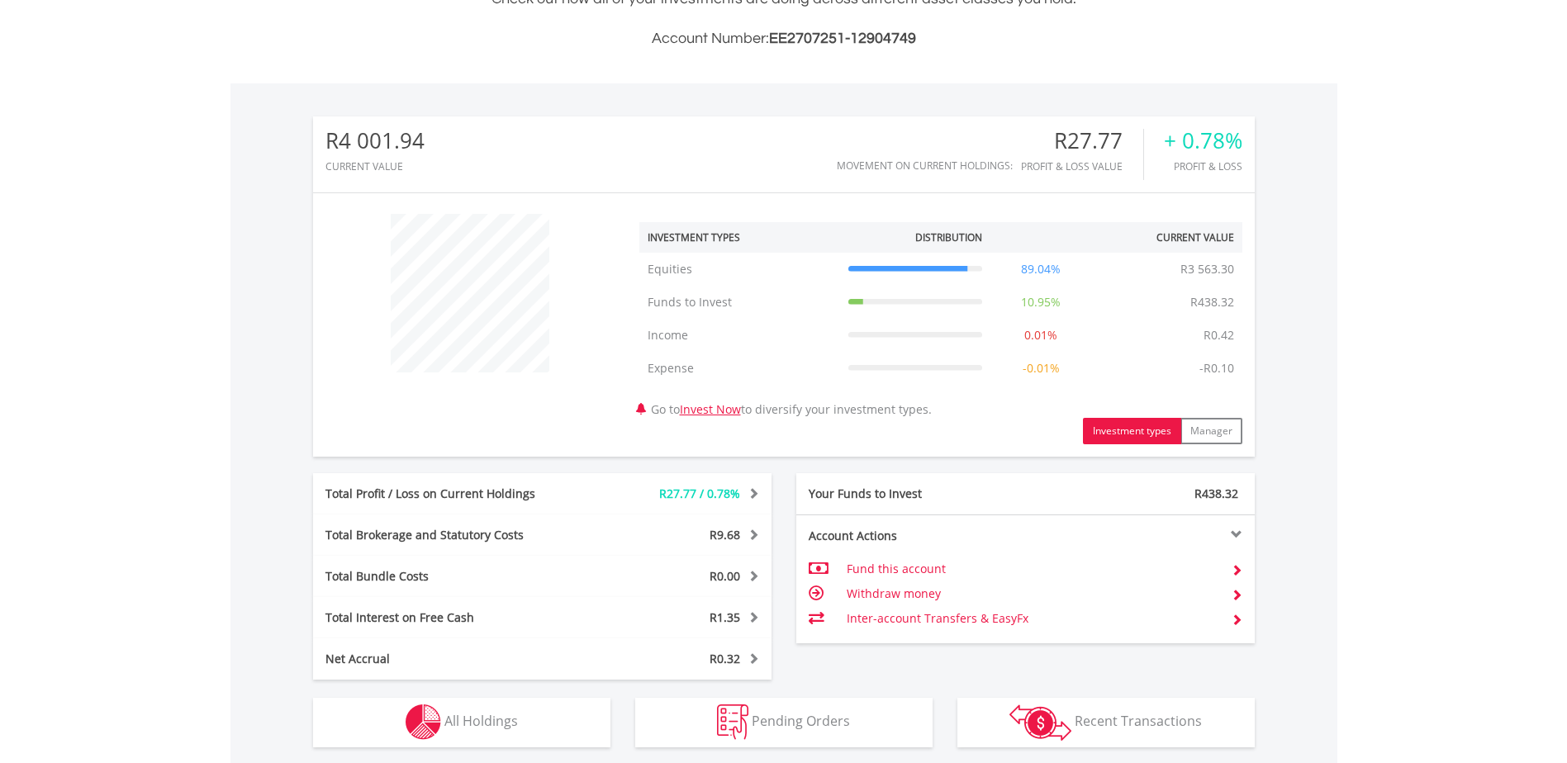
scroll to position [661, 0]
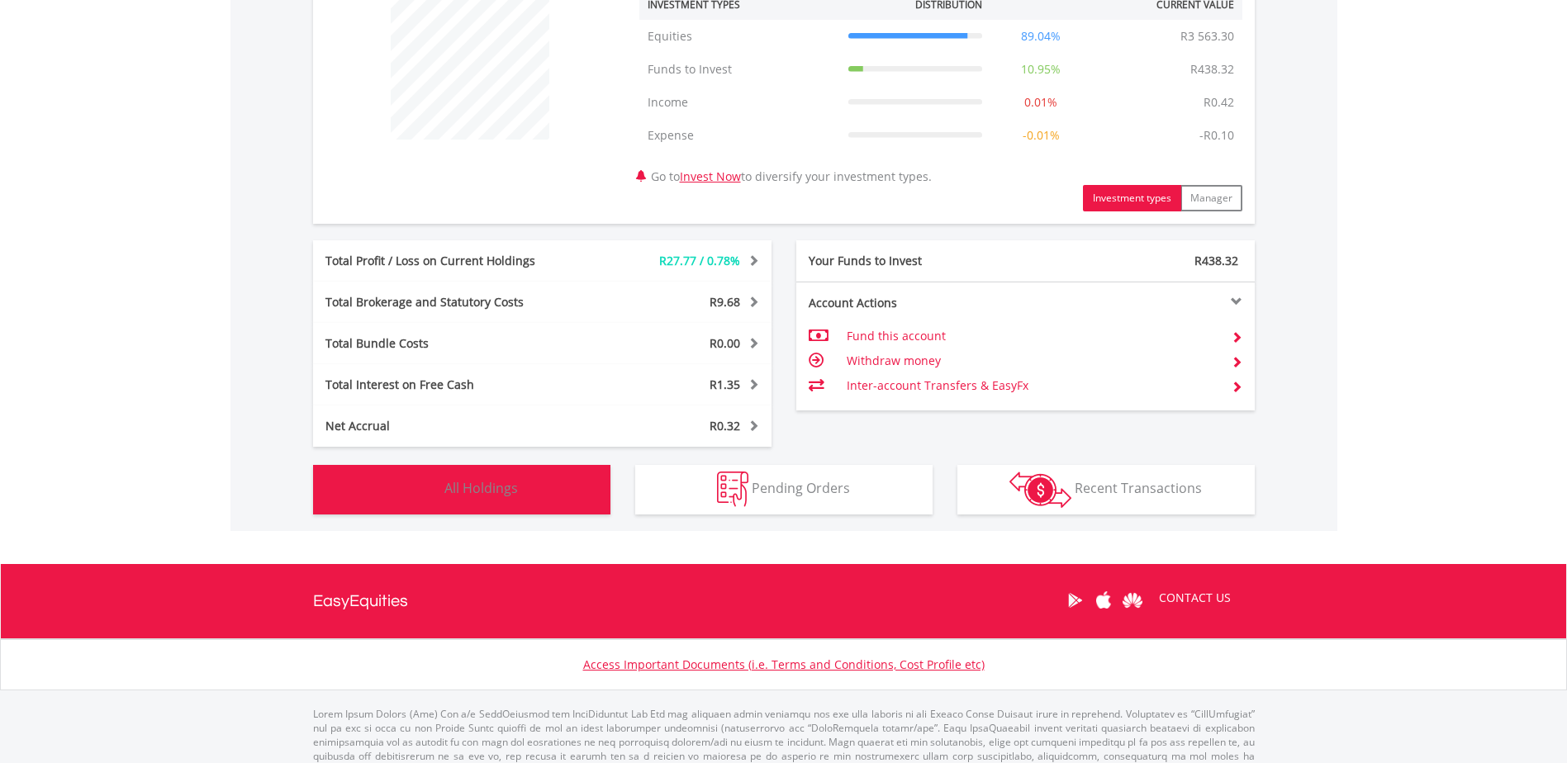
click at [470, 492] on span "All Holdings" at bounding box center [481, 488] width 74 height 18
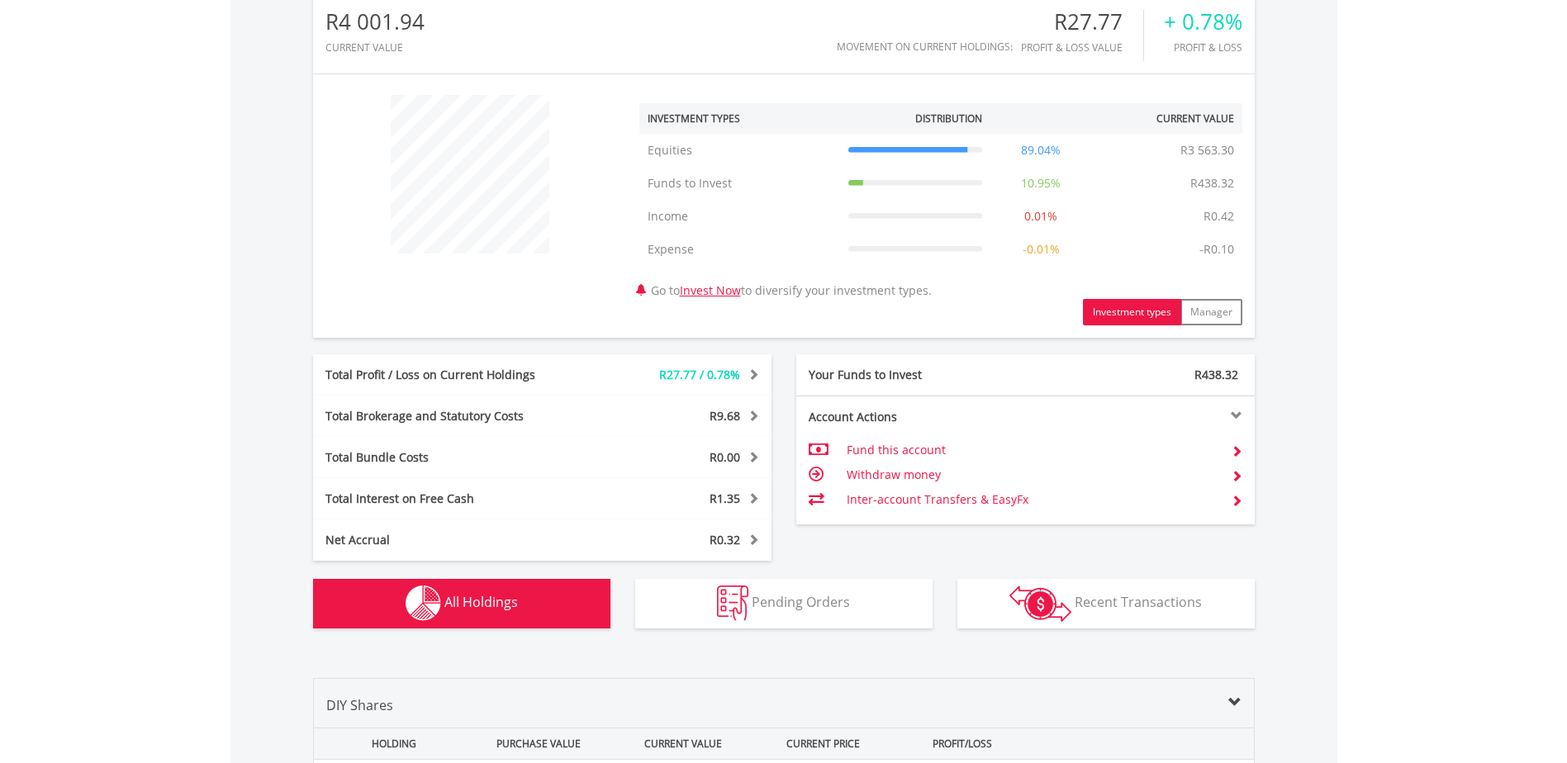
scroll to position [730, 0]
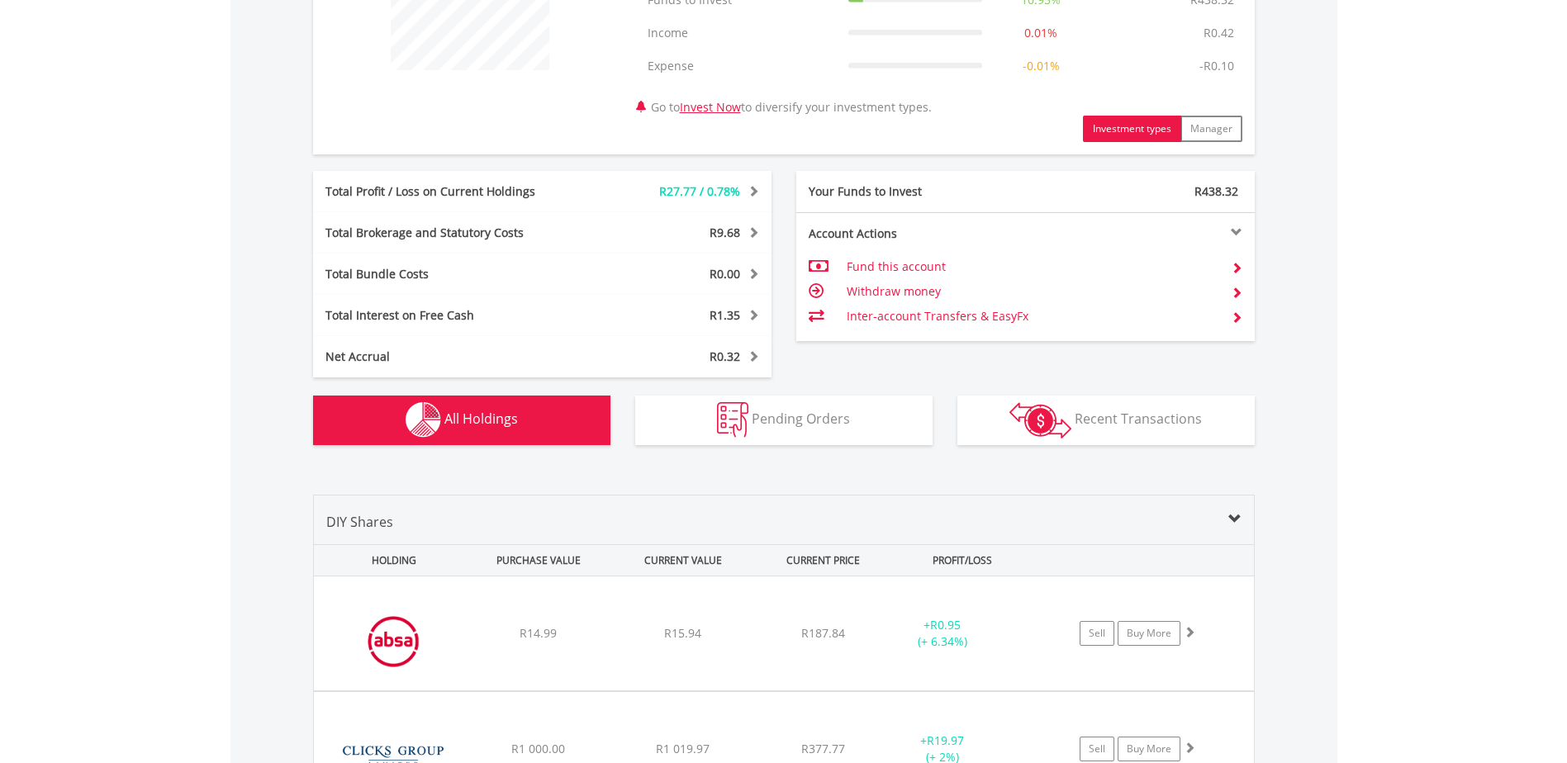
click at [490, 433] on button "Holdings All Holdings" at bounding box center [461, 421] width 297 height 50
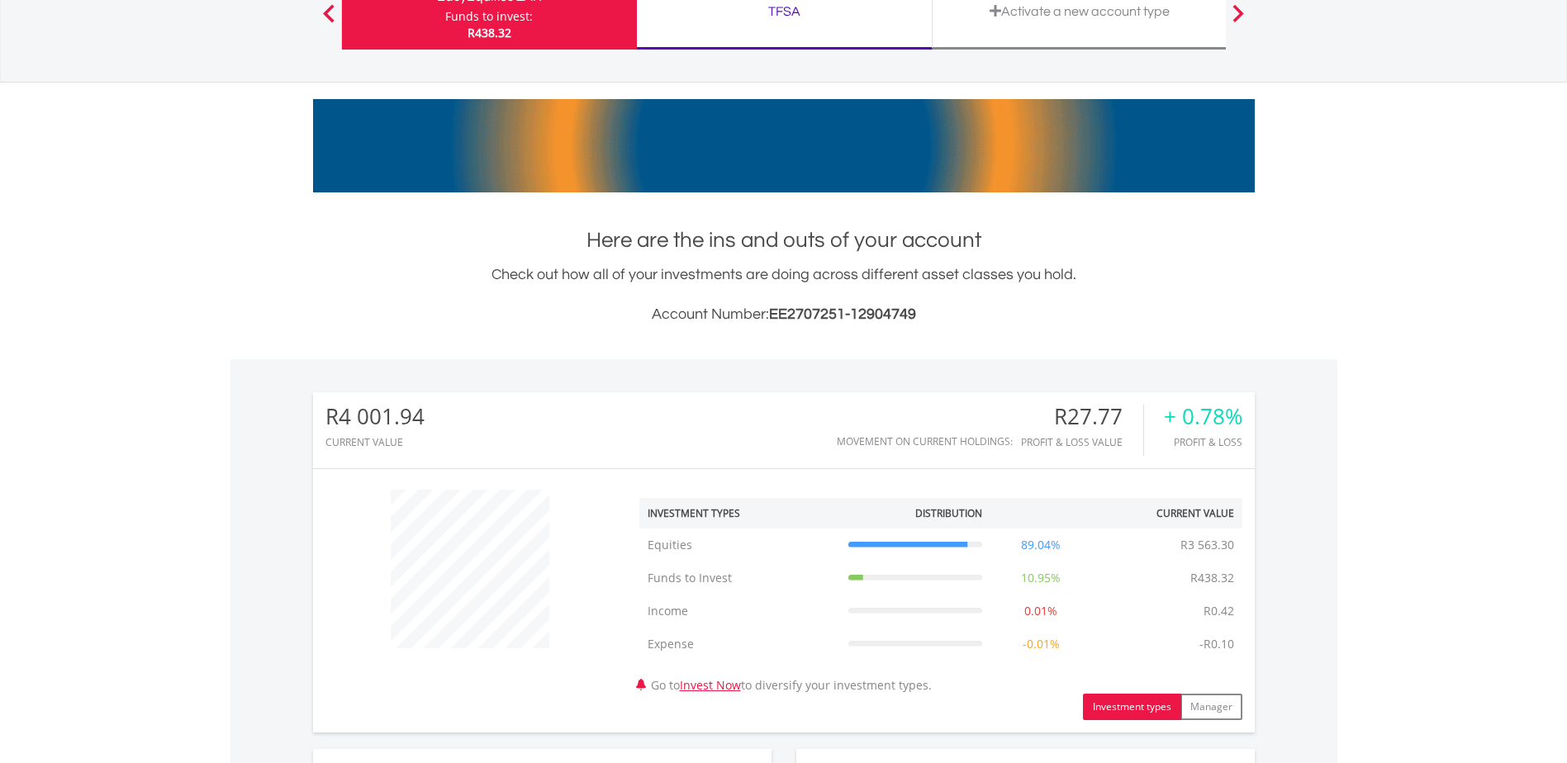
scroll to position [0, 0]
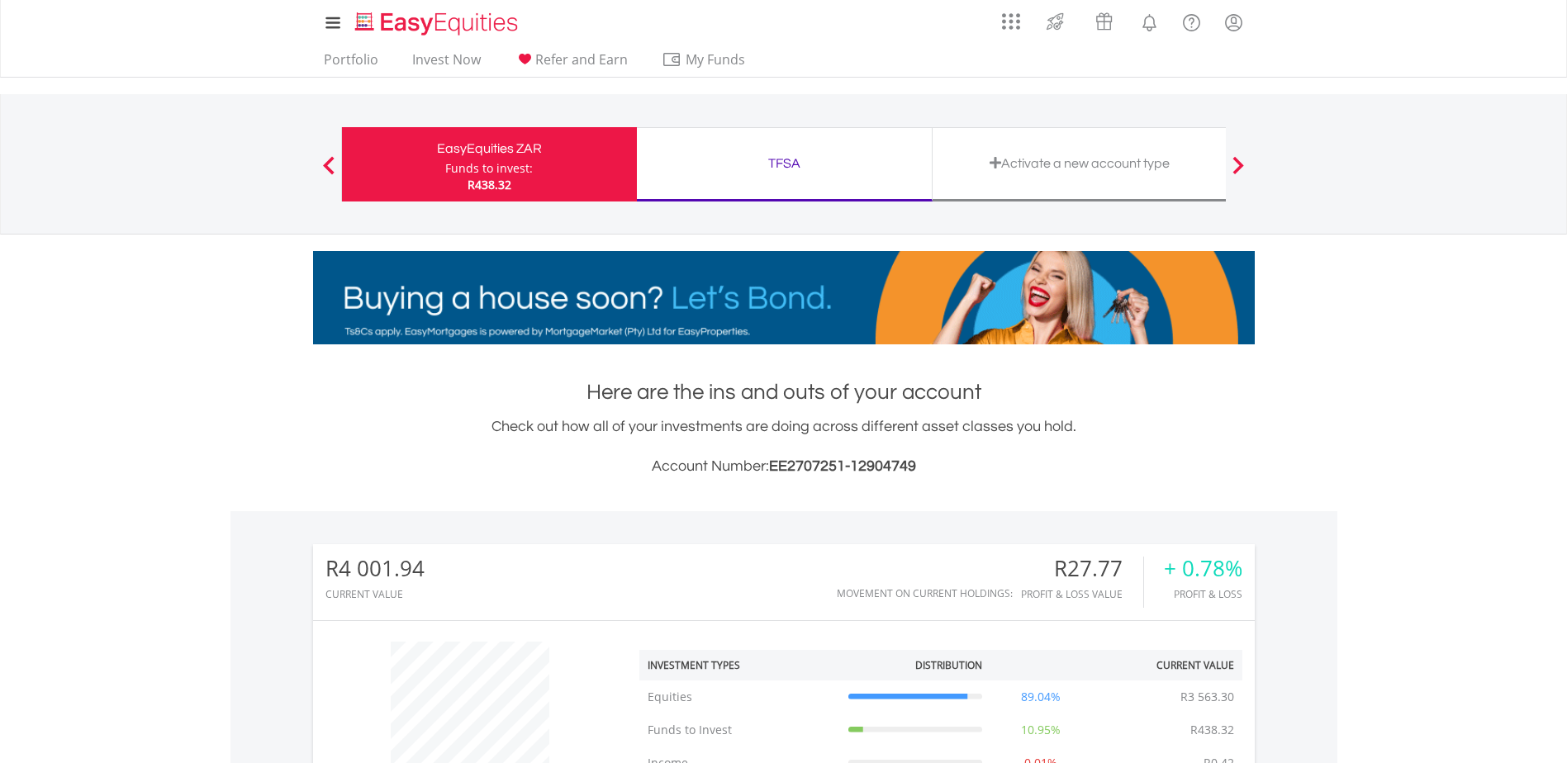
click at [535, 157] on div "EasyEquities ZAR" at bounding box center [489, 148] width 275 height 23
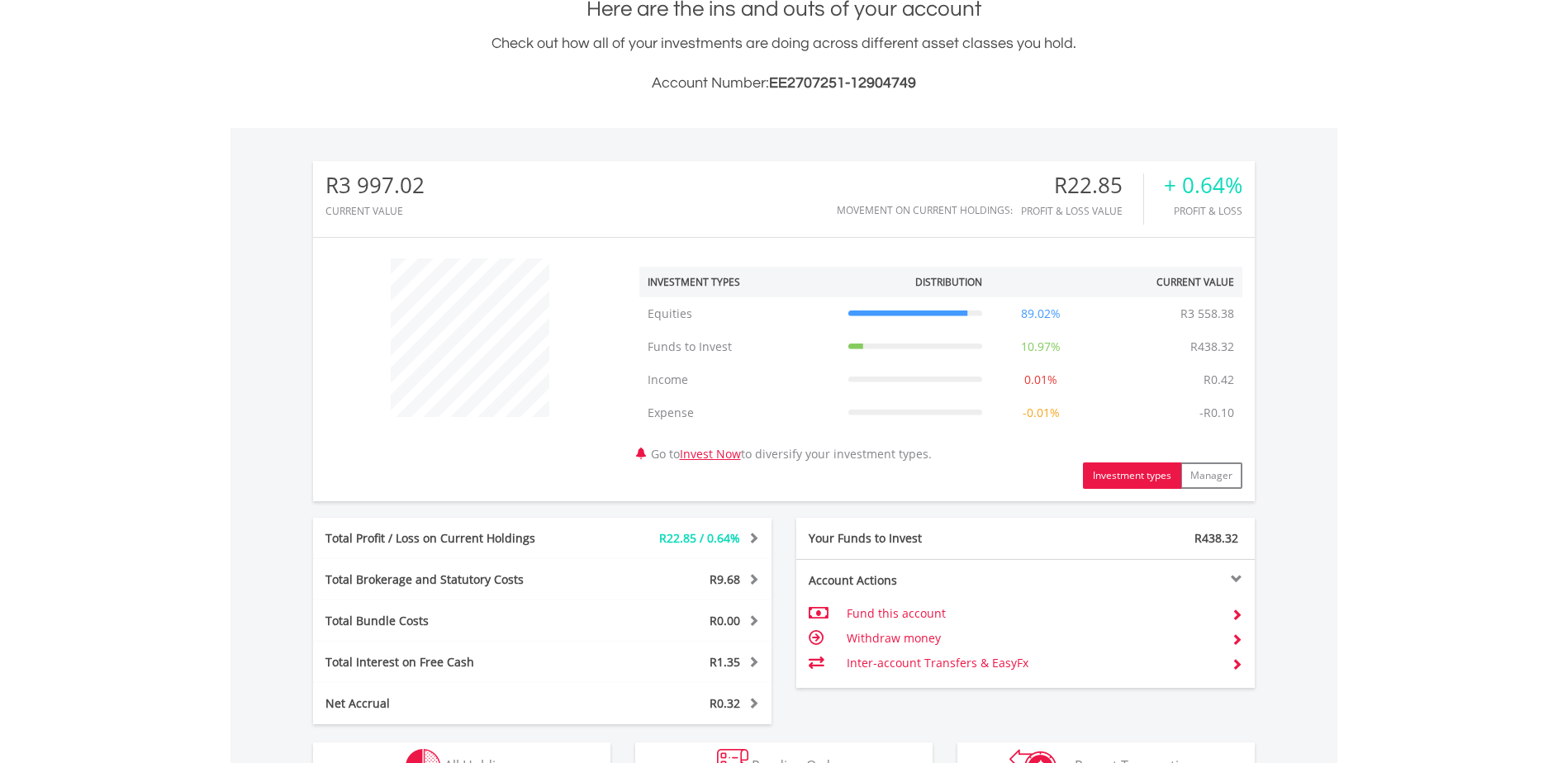
scroll to position [578, 0]
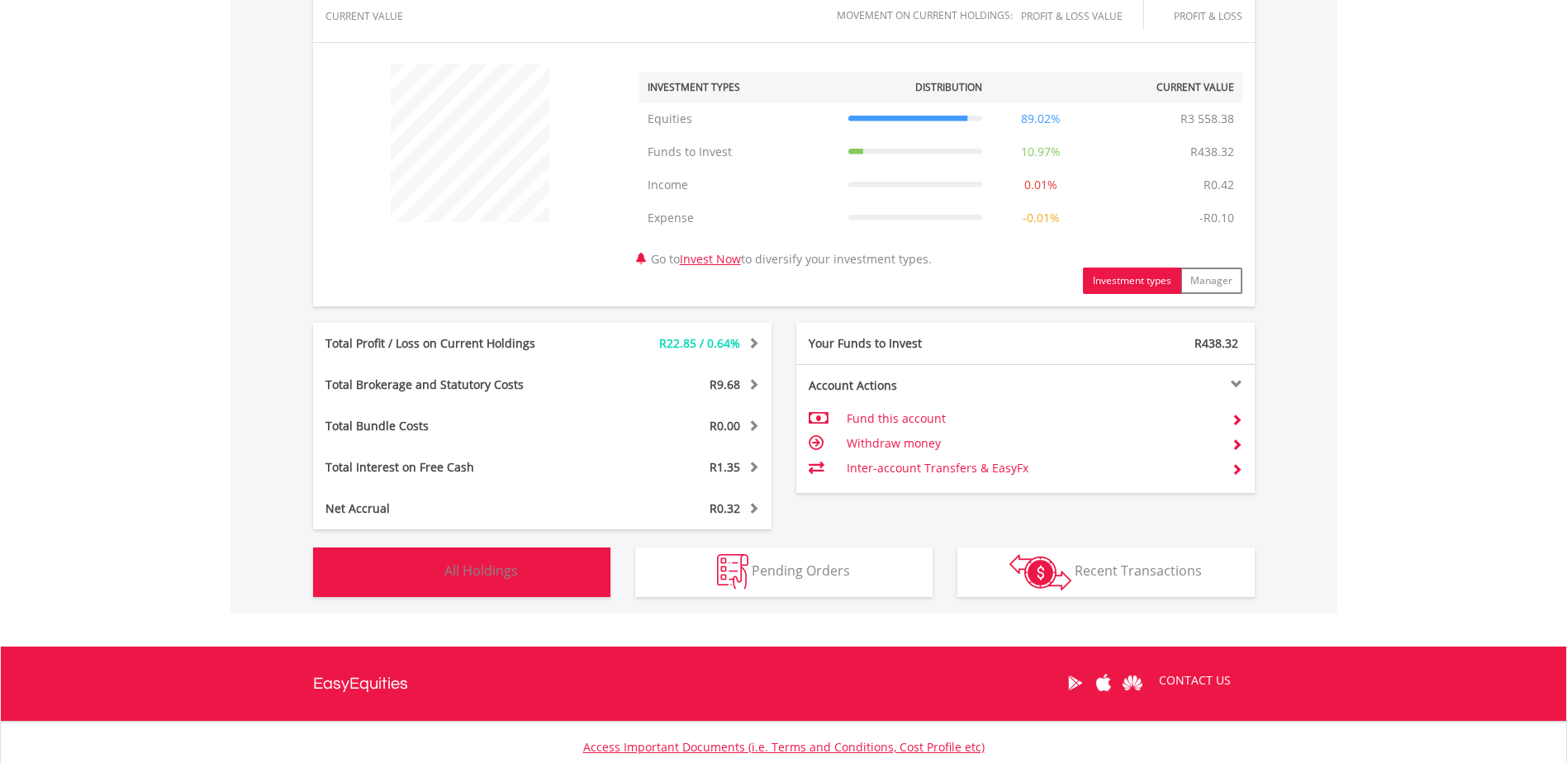
click at [519, 574] on button "Holdings All Holdings" at bounding box center [461, 573] width 297 height 50
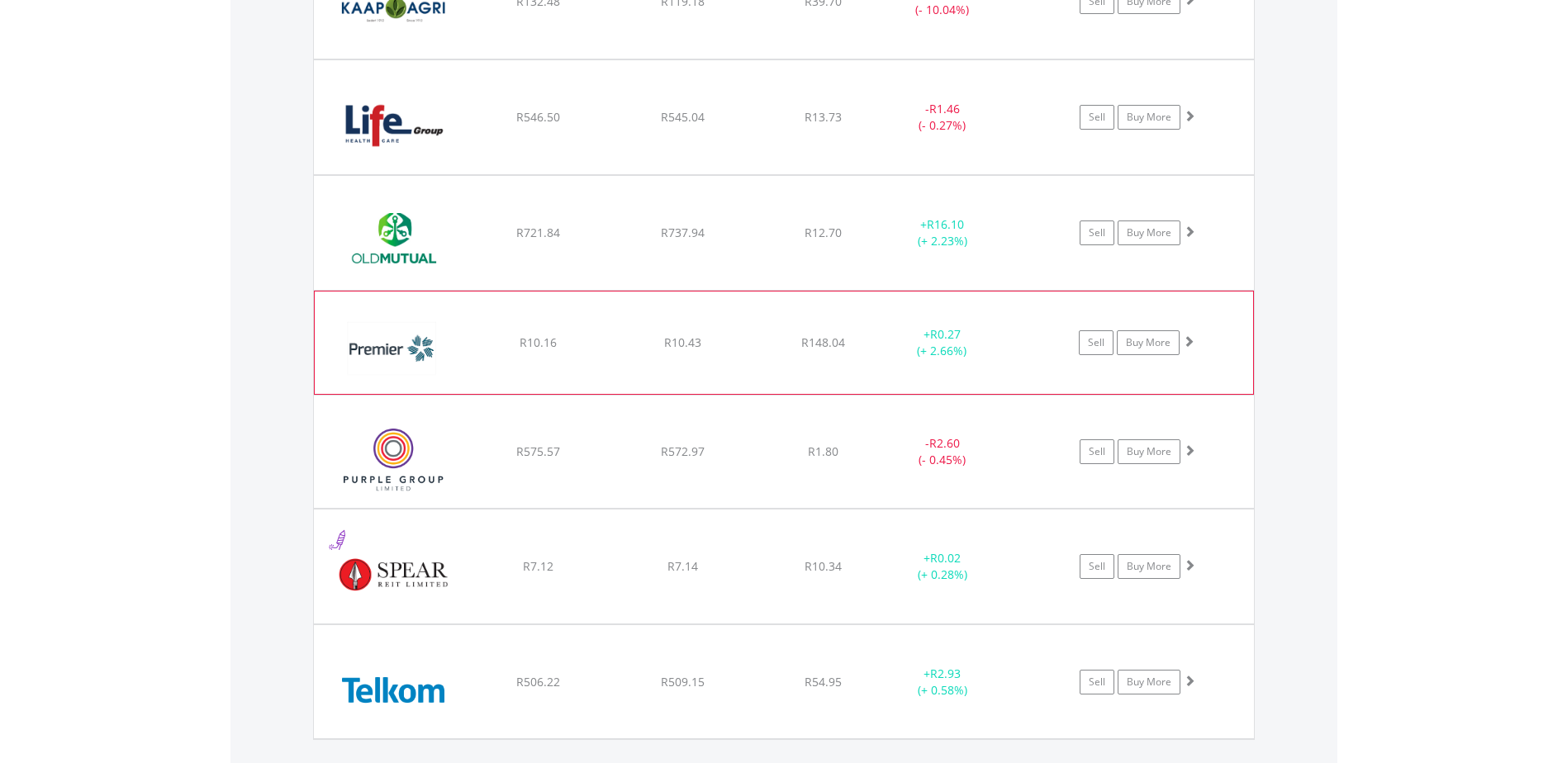
scroll to position [1721, 0]
click at [1163, 460] on link "Buy More" at bounding box center [1148, 451] width 63 height 25
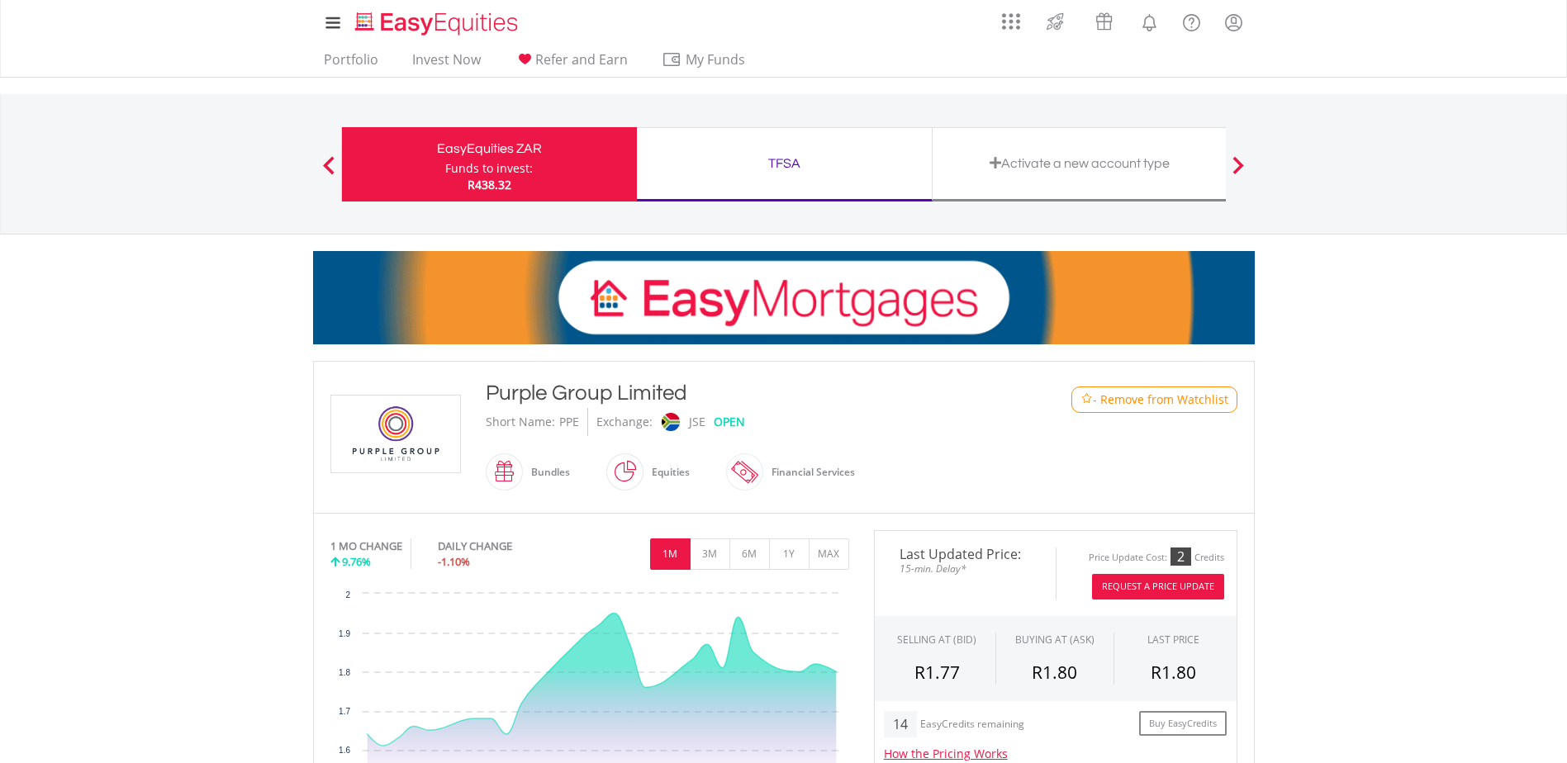
scroll to position [413, 0]
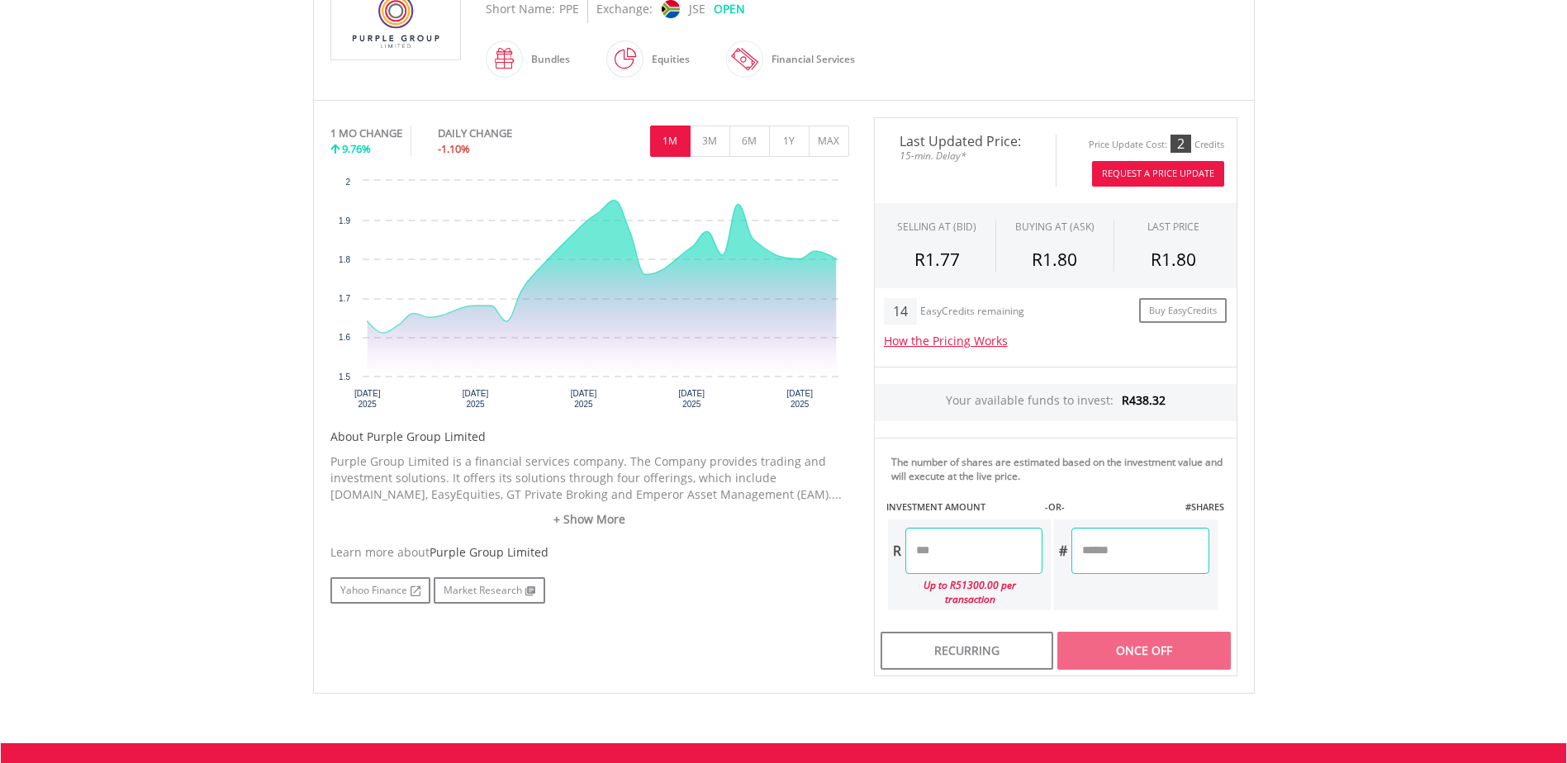
click at [1164, 179] on button "Request A Price Update" at bounding box center [1158, 174] width 132 height 26
click at [1000, 555] on input "number" at bounding box center [973, 551] width 137 height 46
click at [1112, 549] on div "Last Updated Price: Updated: 2025/08/20 11:22 (SAST) Price Update Cost: 2 Credi…" at bounding box center [1056, 397] width 388 height 560
type input "******"
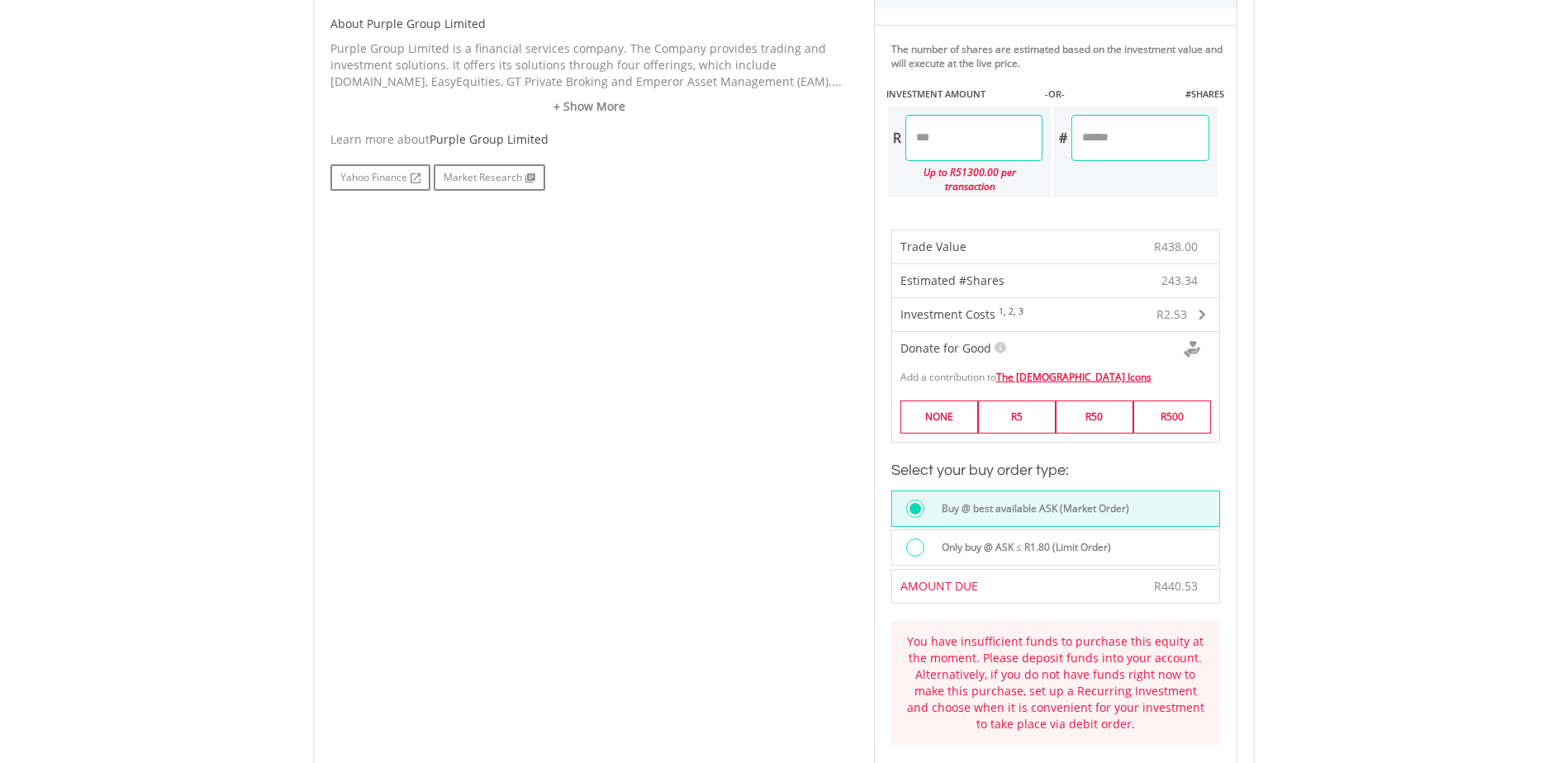
scroll to position [744, 0]
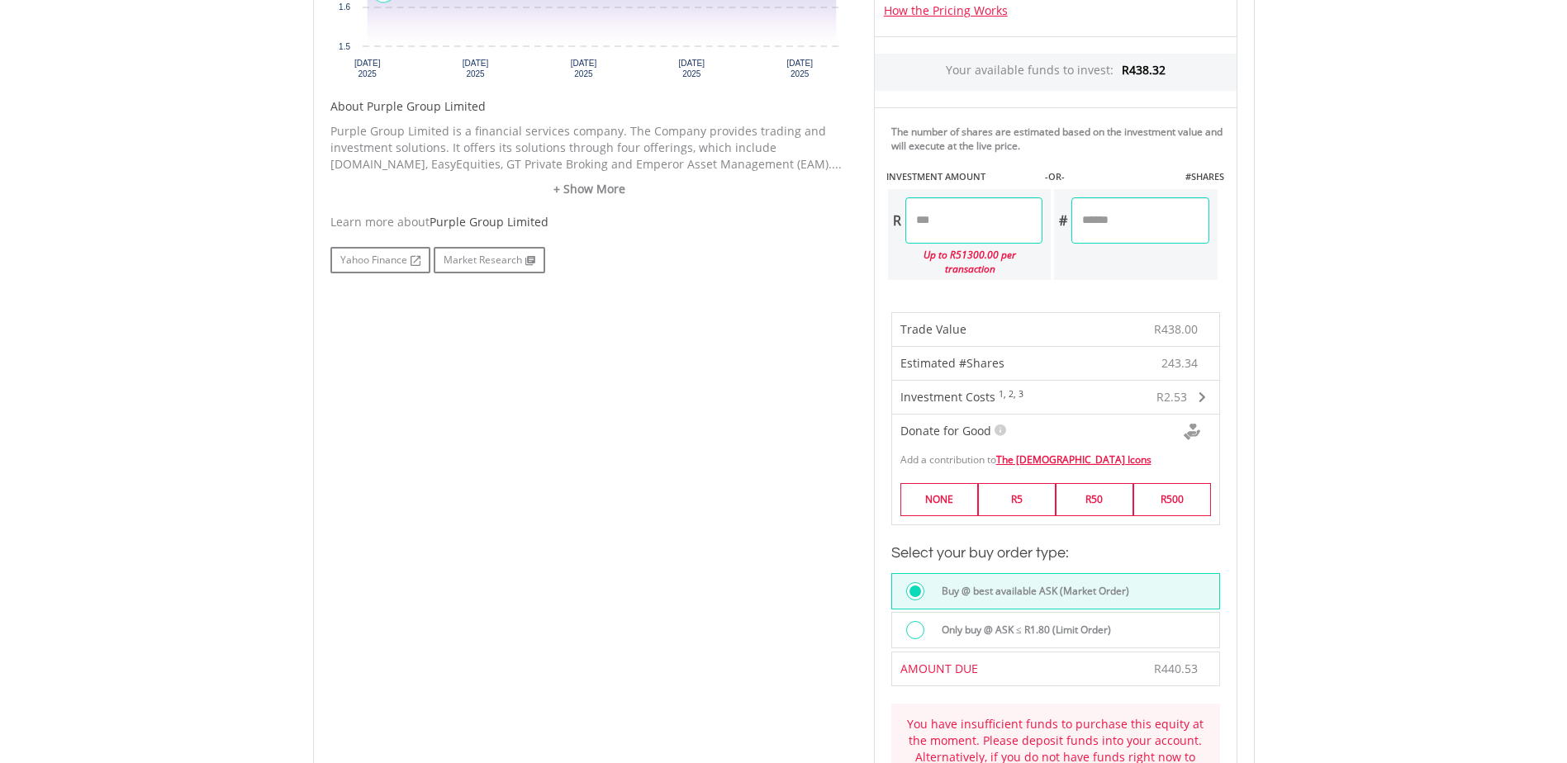
drag, startPoint x: 1148, startPoint y: 226, endPoint x: 1105, endPoint y: 229, distance: 42.3
click at [1105, 229] on input "********" at bounding box center [1140, 220] width 137 height 46
type input "***"
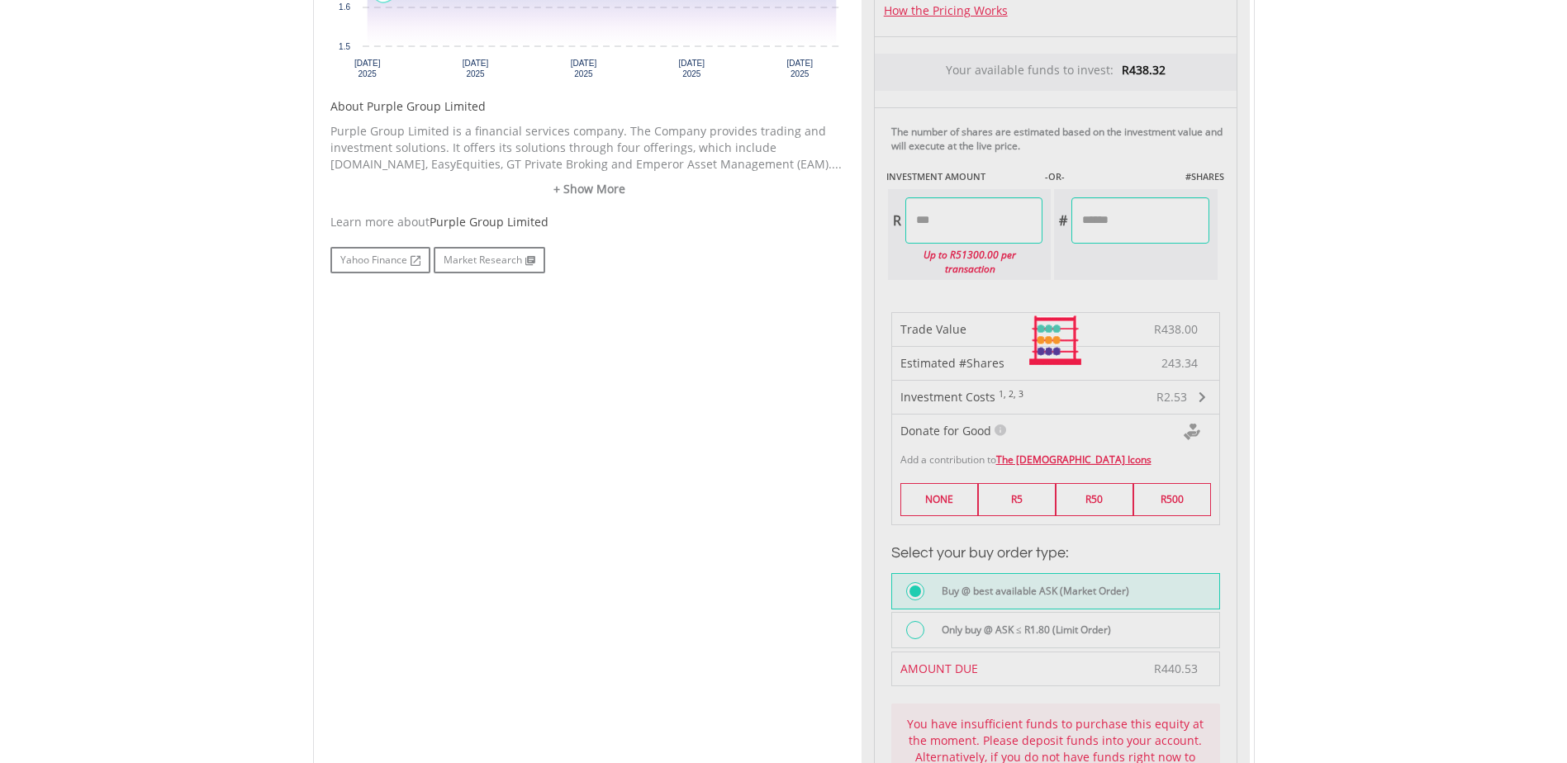
click at [1015, 225] on div "Last Updated Price: Updated: 2025/08/20 11:22 (SAST) Price Update Cost: 2 Credi…" at bounding box center [1056, 341] width 388 height 1108
type input "******"
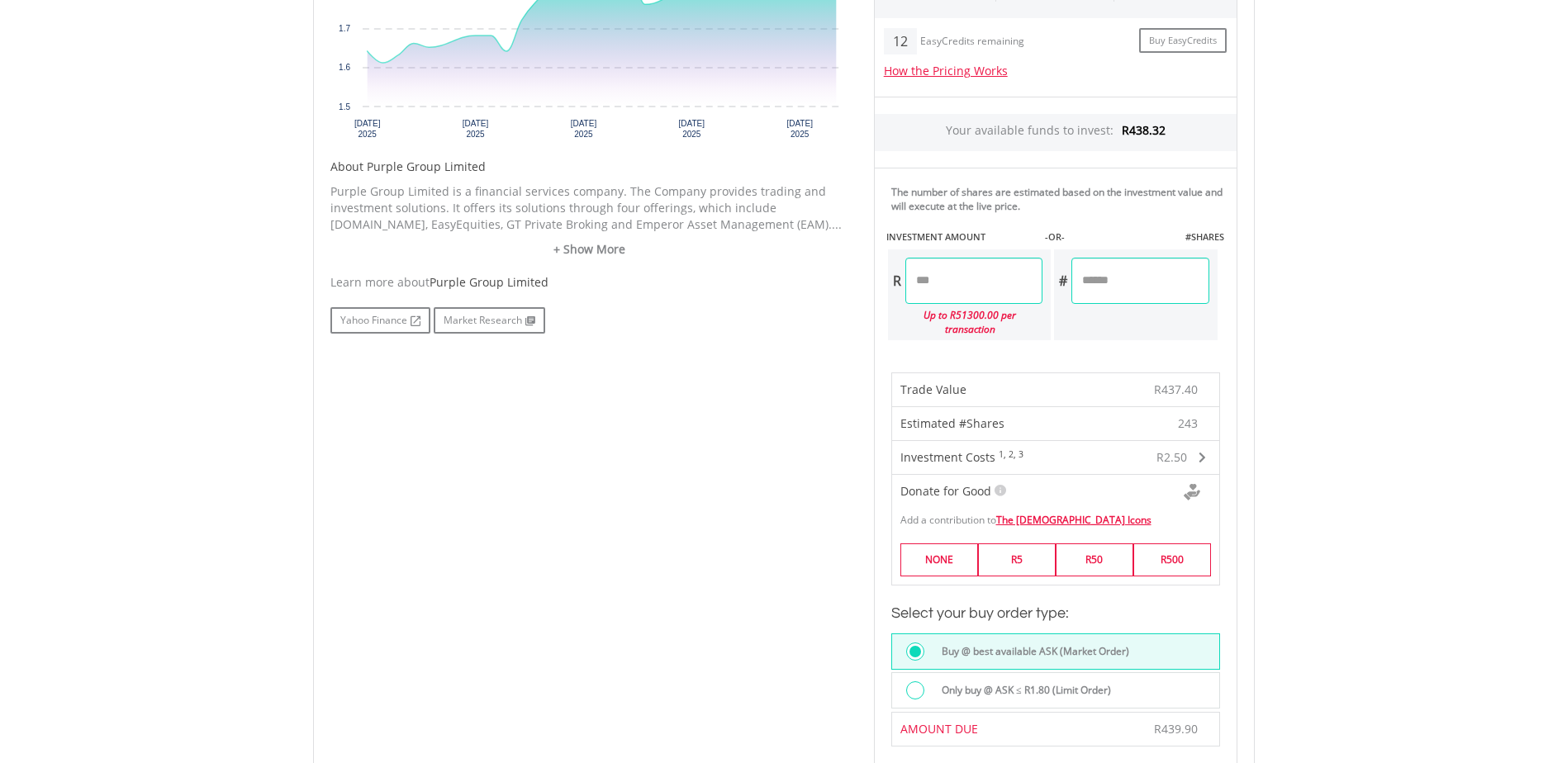
scroll to position [661, 0]
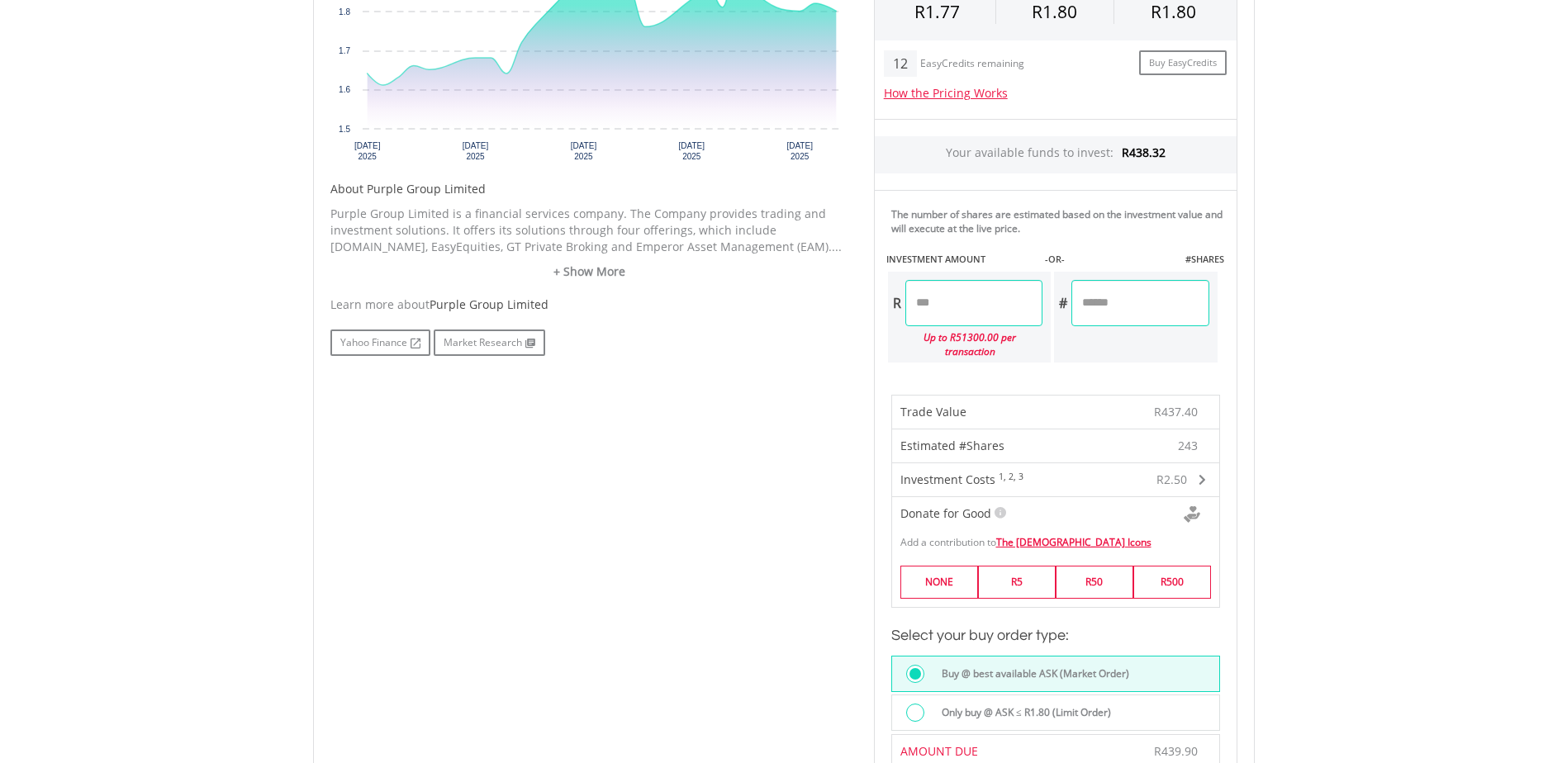
drag, startPoint x: 1128, startPoint y: 303, endPoint x: 1099, endPoint y: 305, distance: 29.0
click at [1099, 305] on input "***" at bounding box center [1140, 303] width 137 height 46
type input "***"
click at [1025, 311] on div "Last Updated Price: Updated: 2025/08/20 11:22 (SAST) Price Update Cost: 2 Credi…" at bounding box center [1056, 423] width 388 height 1108
type input "******"
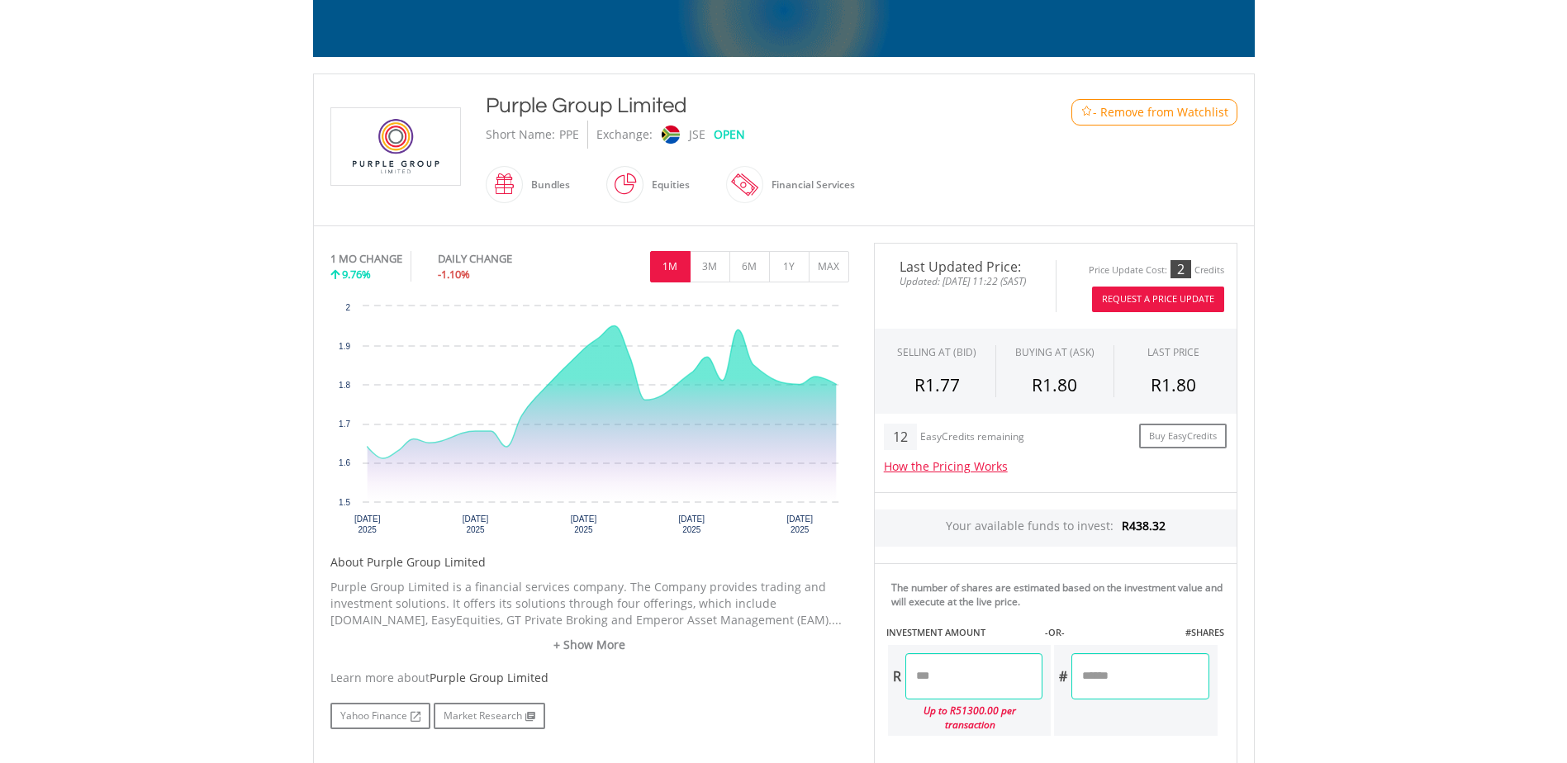
scroll to position [248, 0]
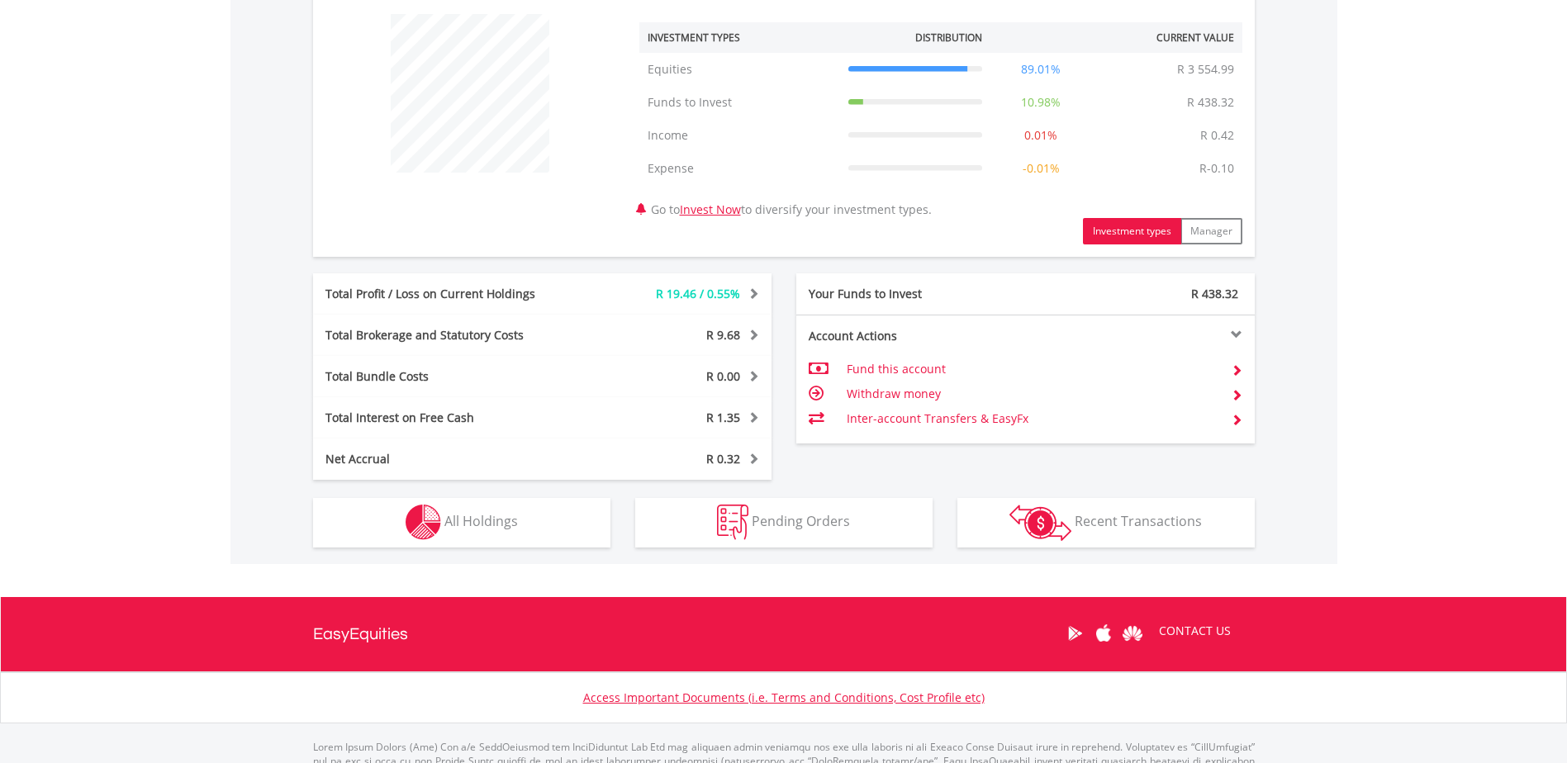
scroll to position [159, 314]
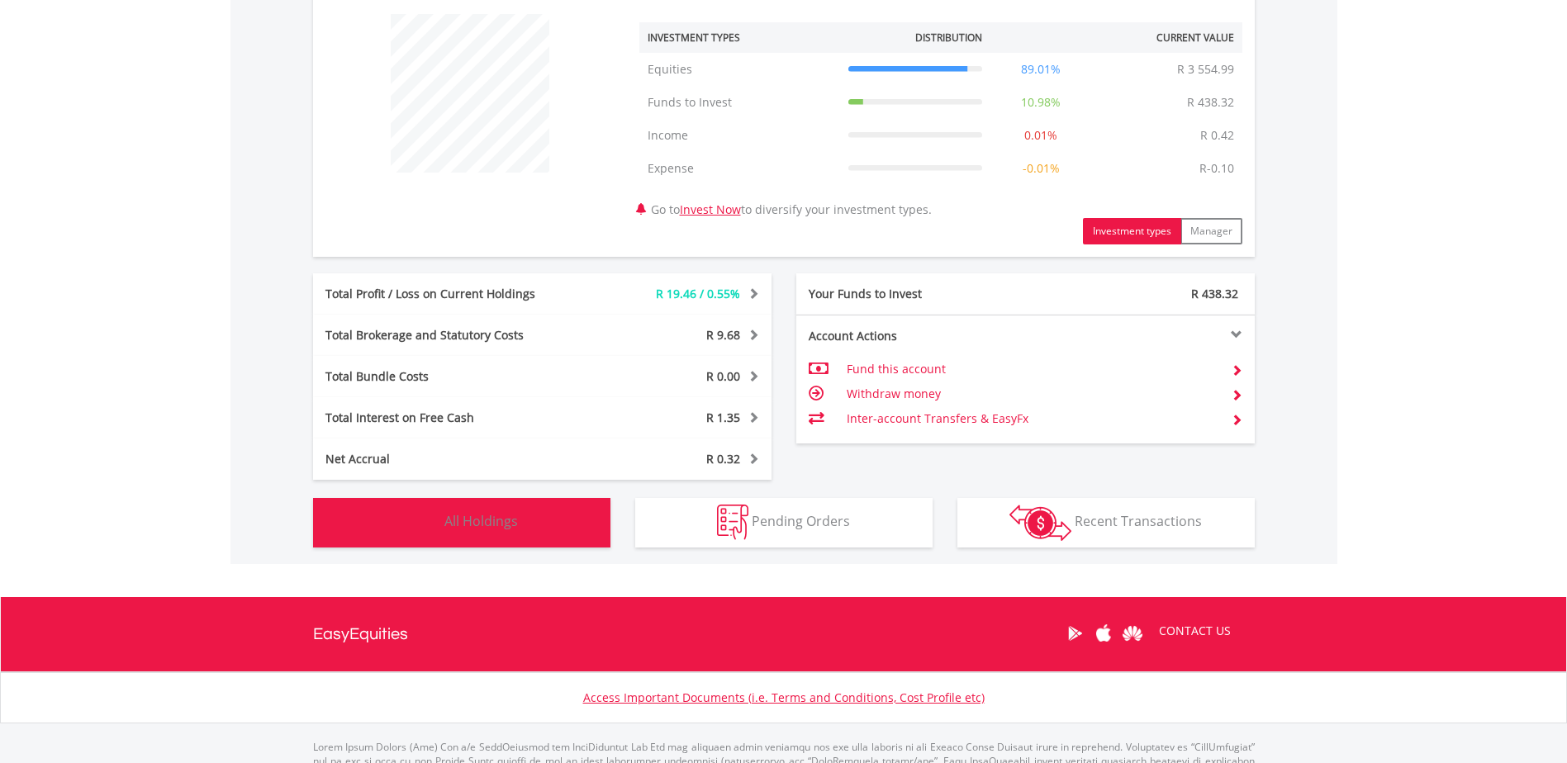
click at [513, 511] on button "Holdings All Holdings" at bounding box center [461, 523] width 297 height 50
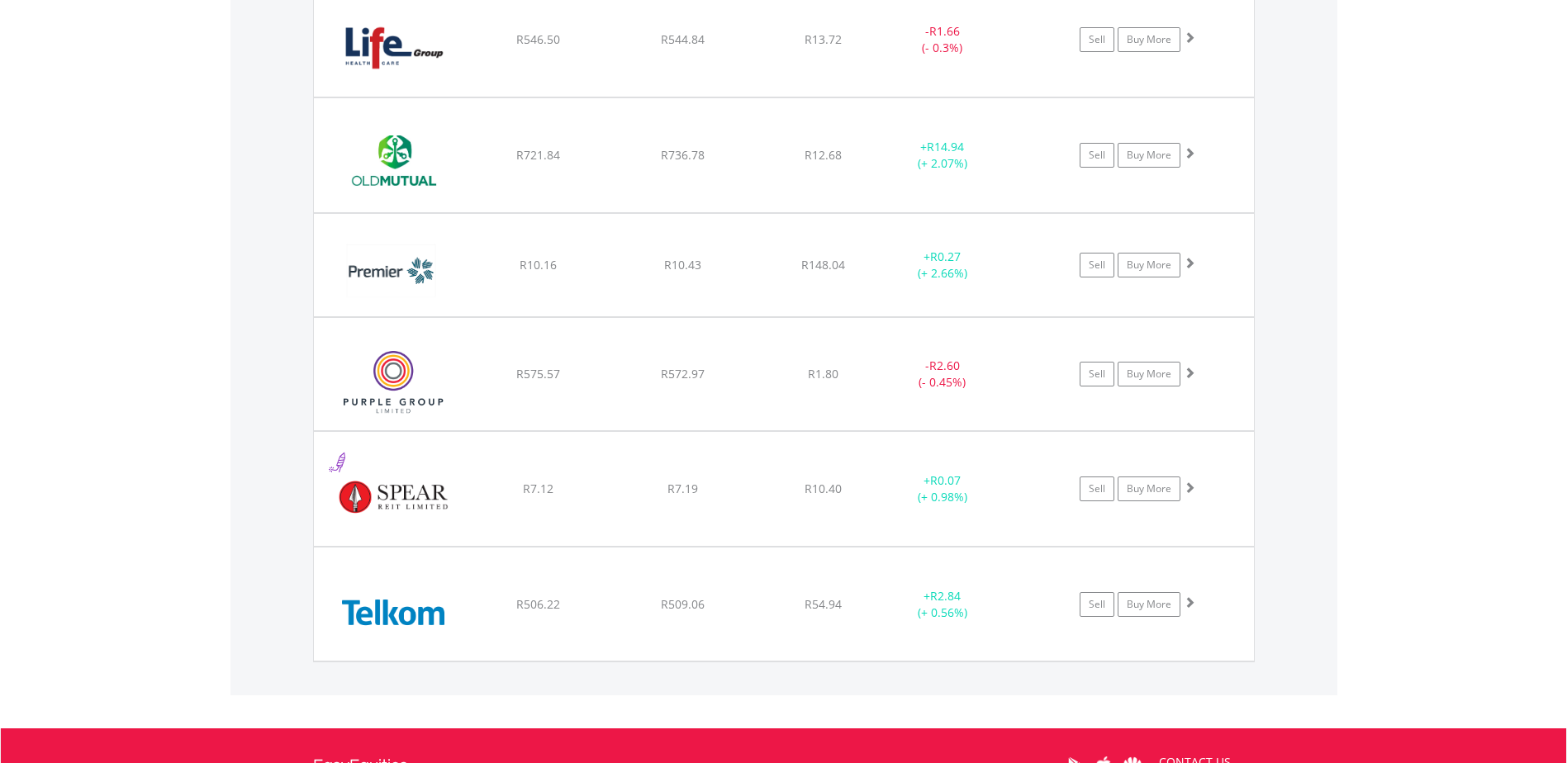
scroll to position [1803, 0]
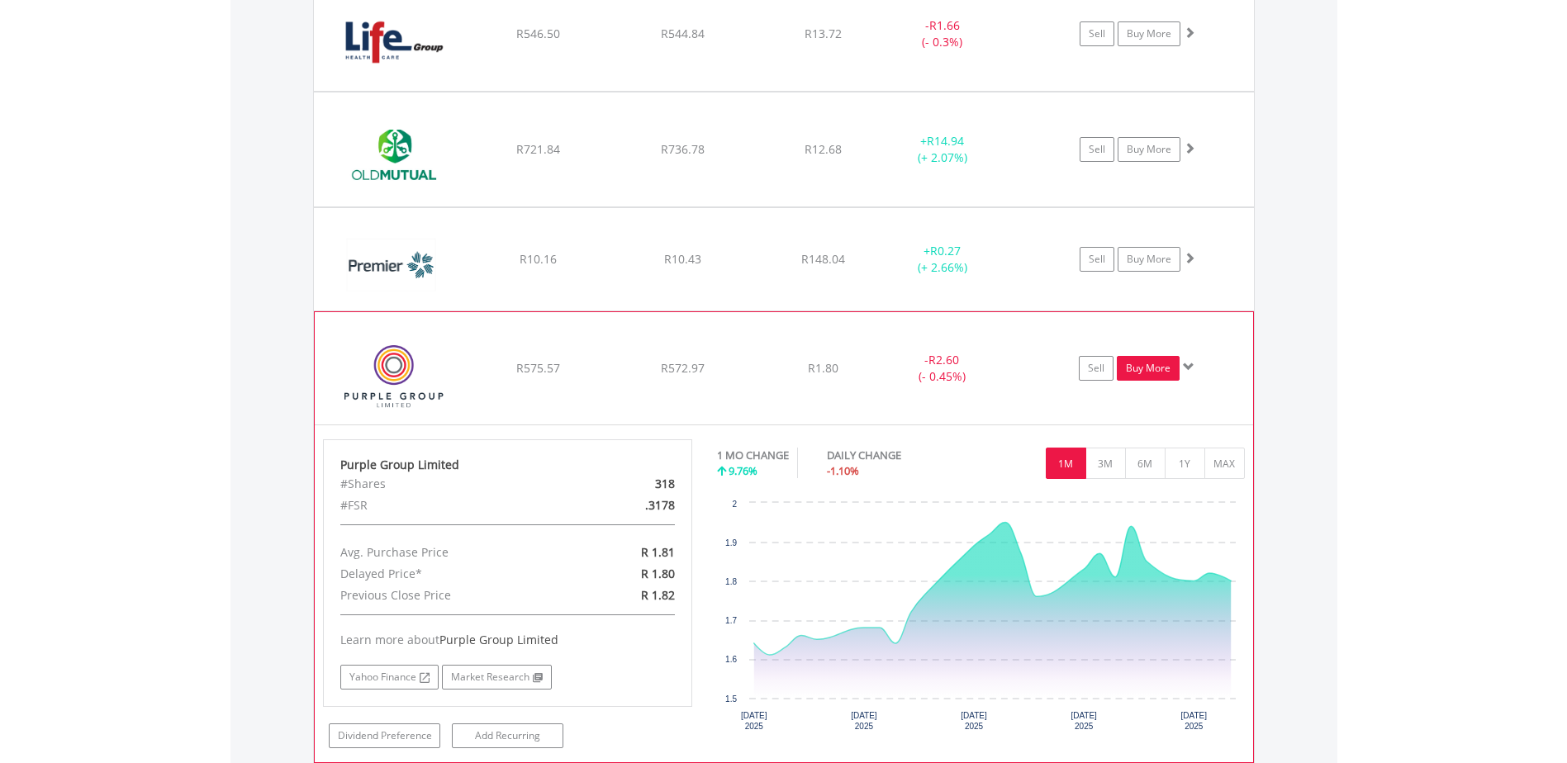
click at [1157, 368] on link "Buy More" at bounding box center [1148, 368] width 63 height 25
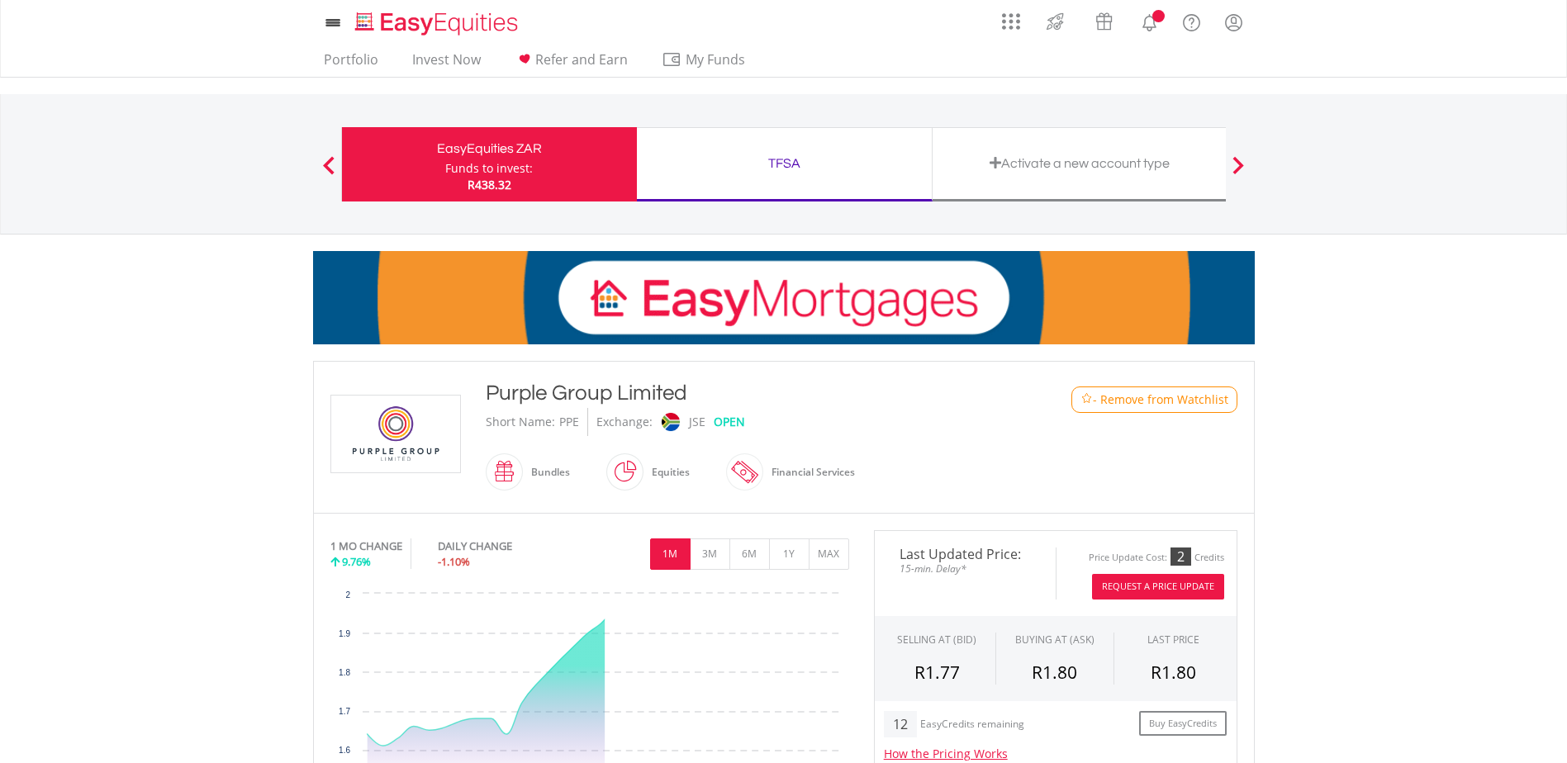
scroll to position [413, 0]
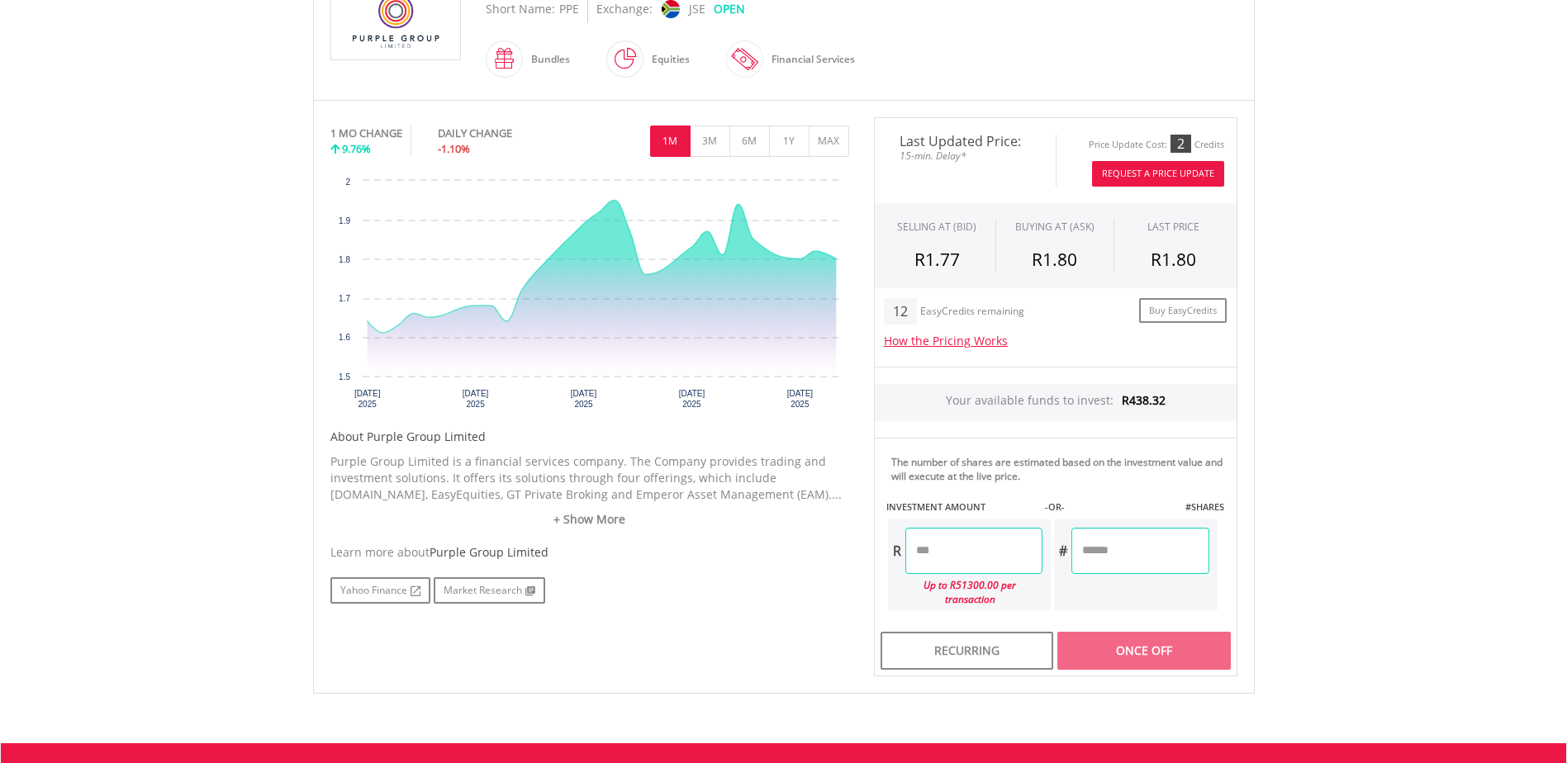
click at [975, 553] on input "number" at bounding box center [973, 551] width 137 height 46
click at [1149, 551] on div "Last Updated Price: 15-min. Delay* Price Update Cost: 2 Credits Request A Price…" at bounding box center [1056, 397] width 388 height 560
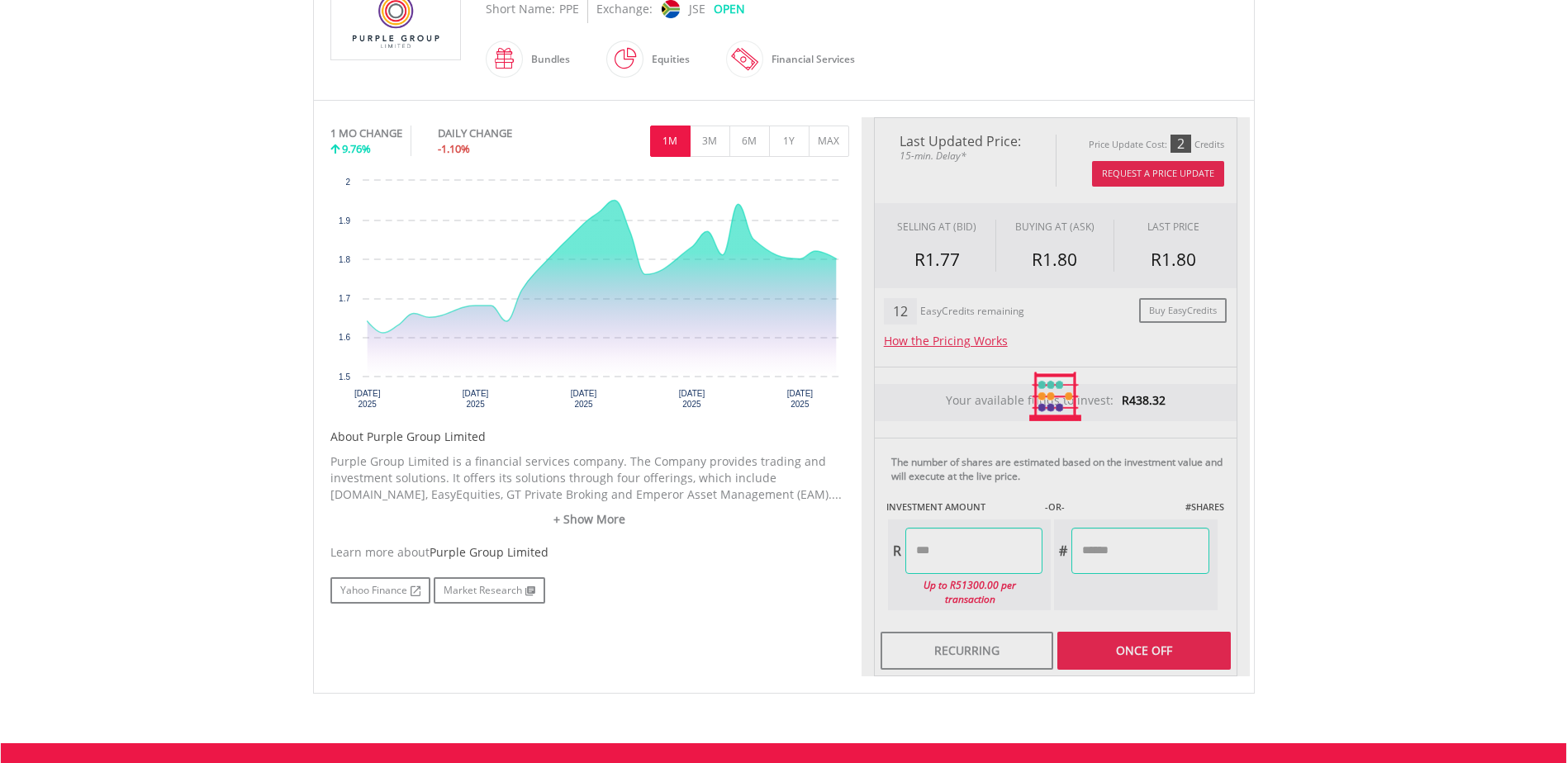
type input "******"
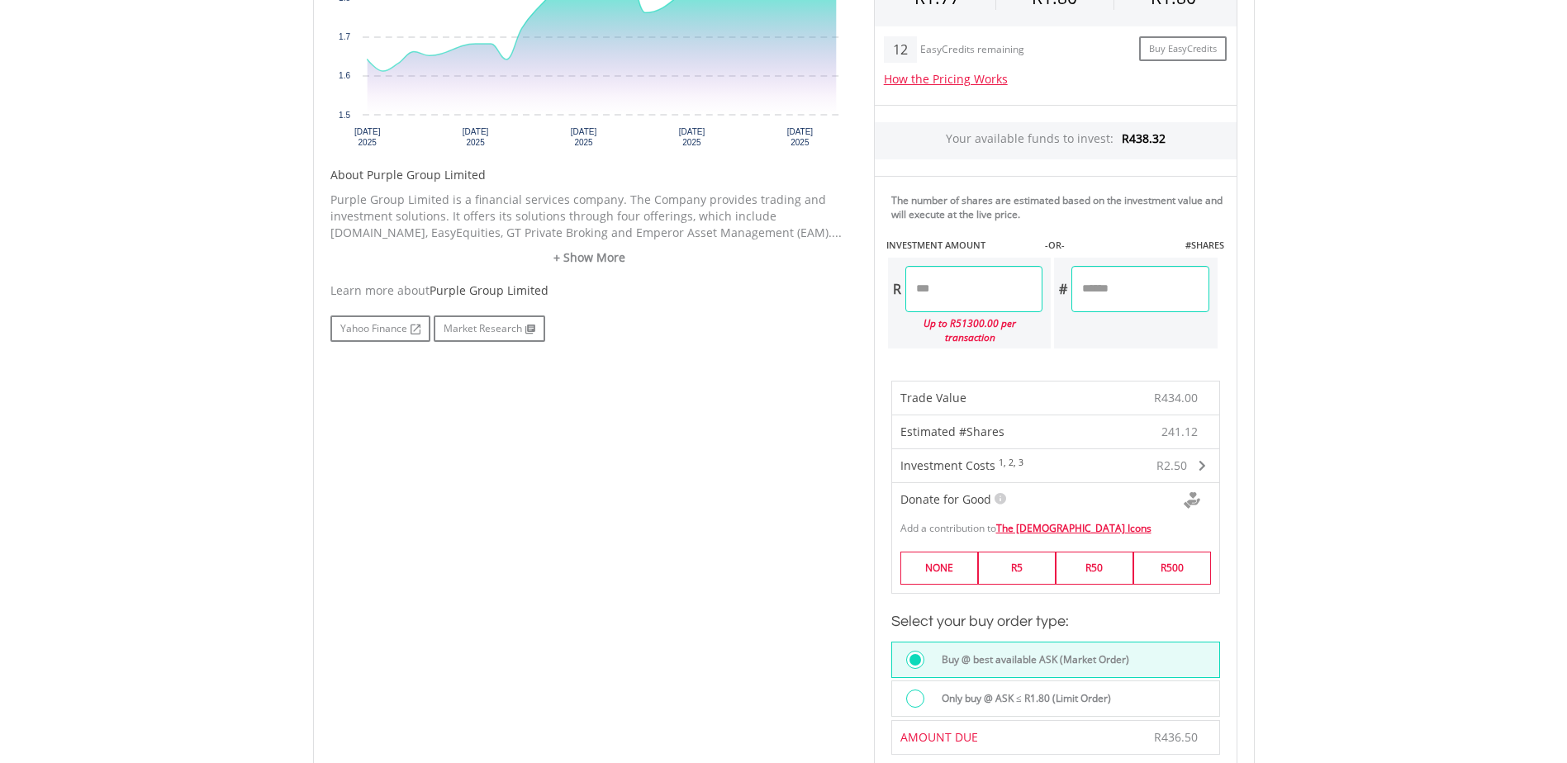
scroll to position [661, 0]
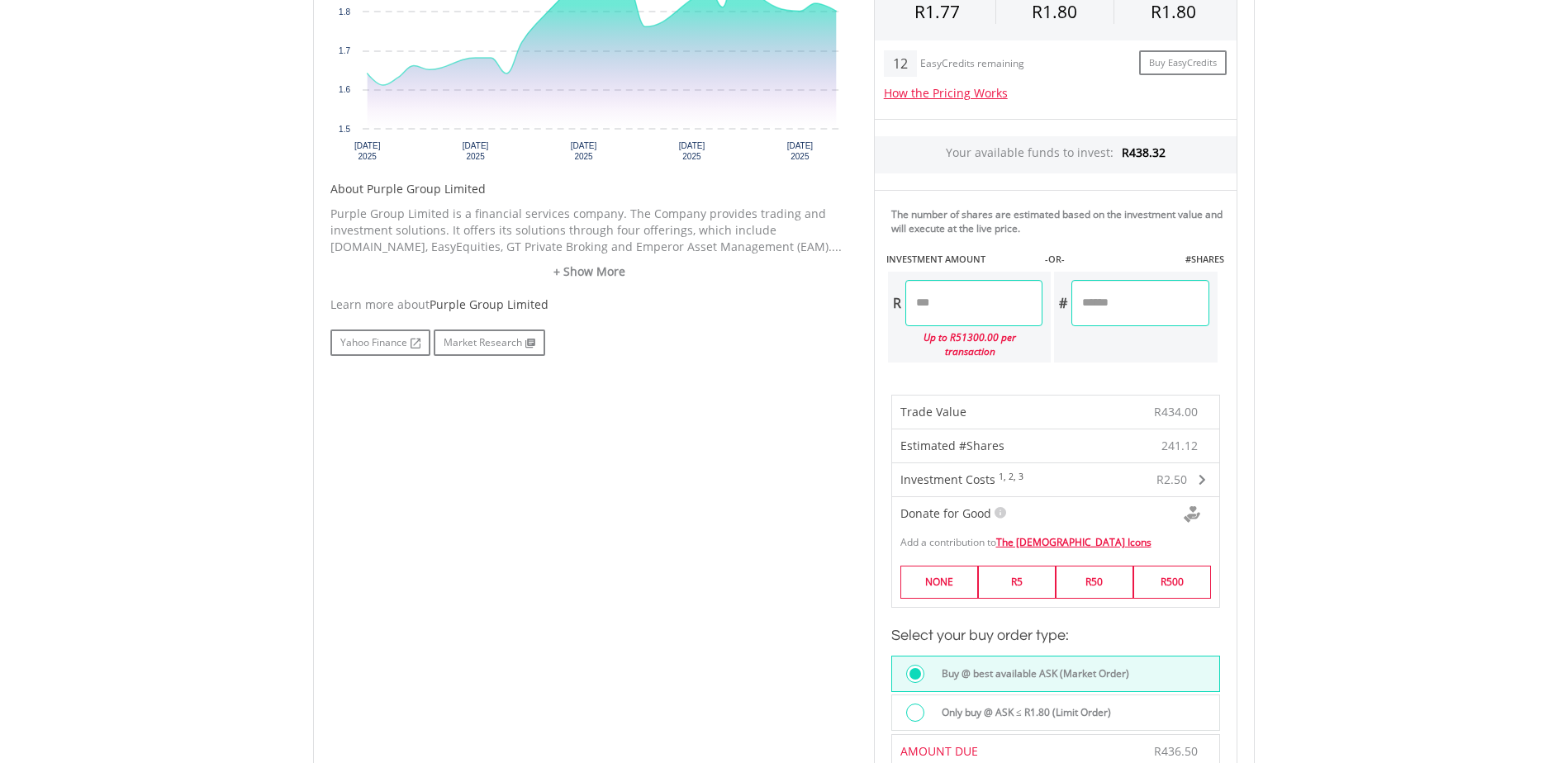
drag, startPoint x: 1167, startPoint y: 302, endPoint x: 1100, endPoint y: 304, distance: 67.0
click at [1100, 304] on input "********" at bounding box center [1140, 303] width 137 height 46
type input "***"
click at [1002, 300] on div "Last Updated Price: 15-min. Delay* Price Update Cost: 2 Credits Request A Price…" at bounding box center [1056, 352] width 388 height 967
type input "******"
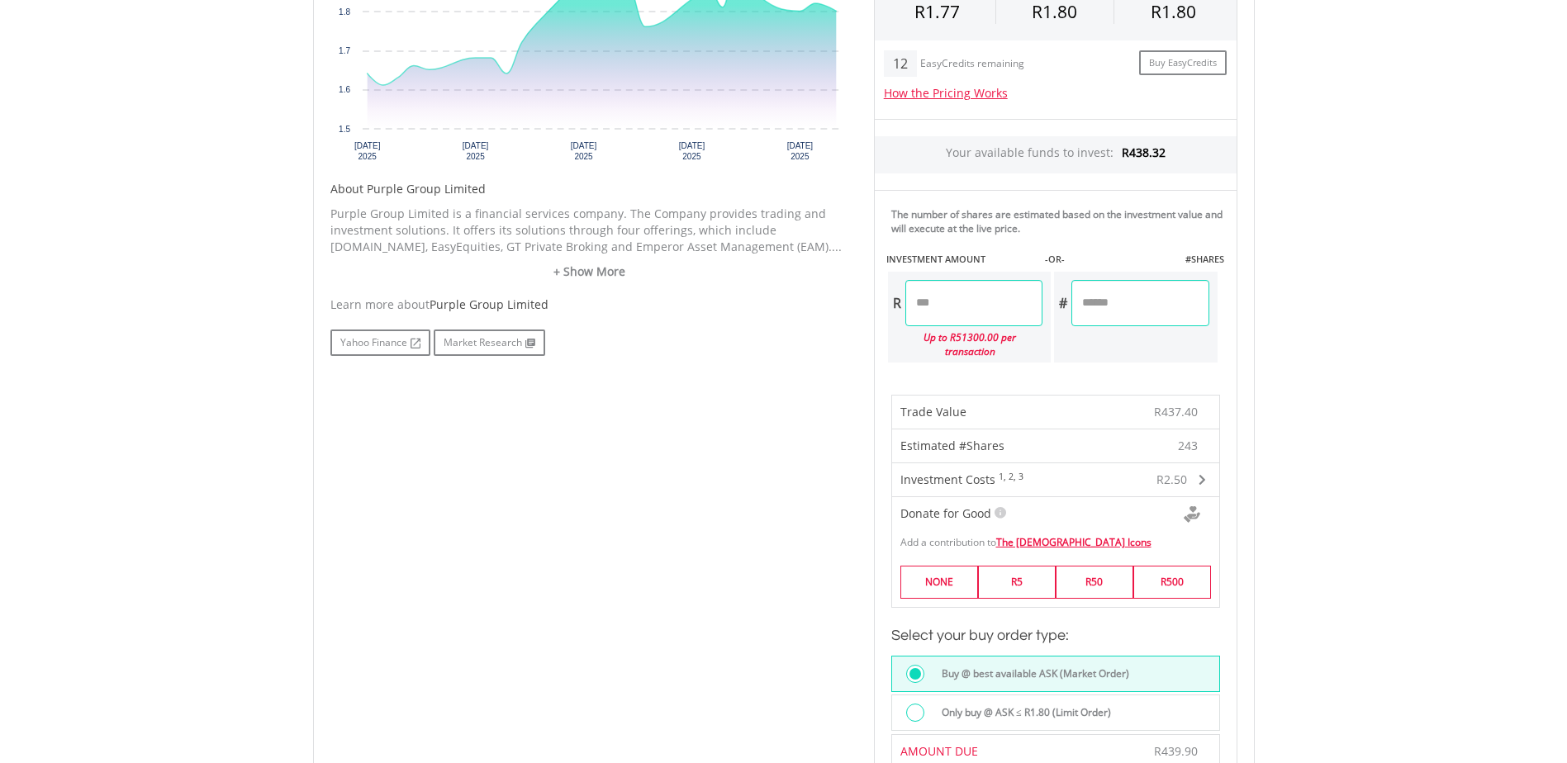
click at [1144, 310] on input "***" at bounding box center [1140, 303] width 137 height 46
type input "***"
click at [1002, 311] on div "Last Updated Price: 15-min. Delay* Price Update Cost: 2 Credits Request A Price…" at bounding box center [1056, 423] width 388 height 1108
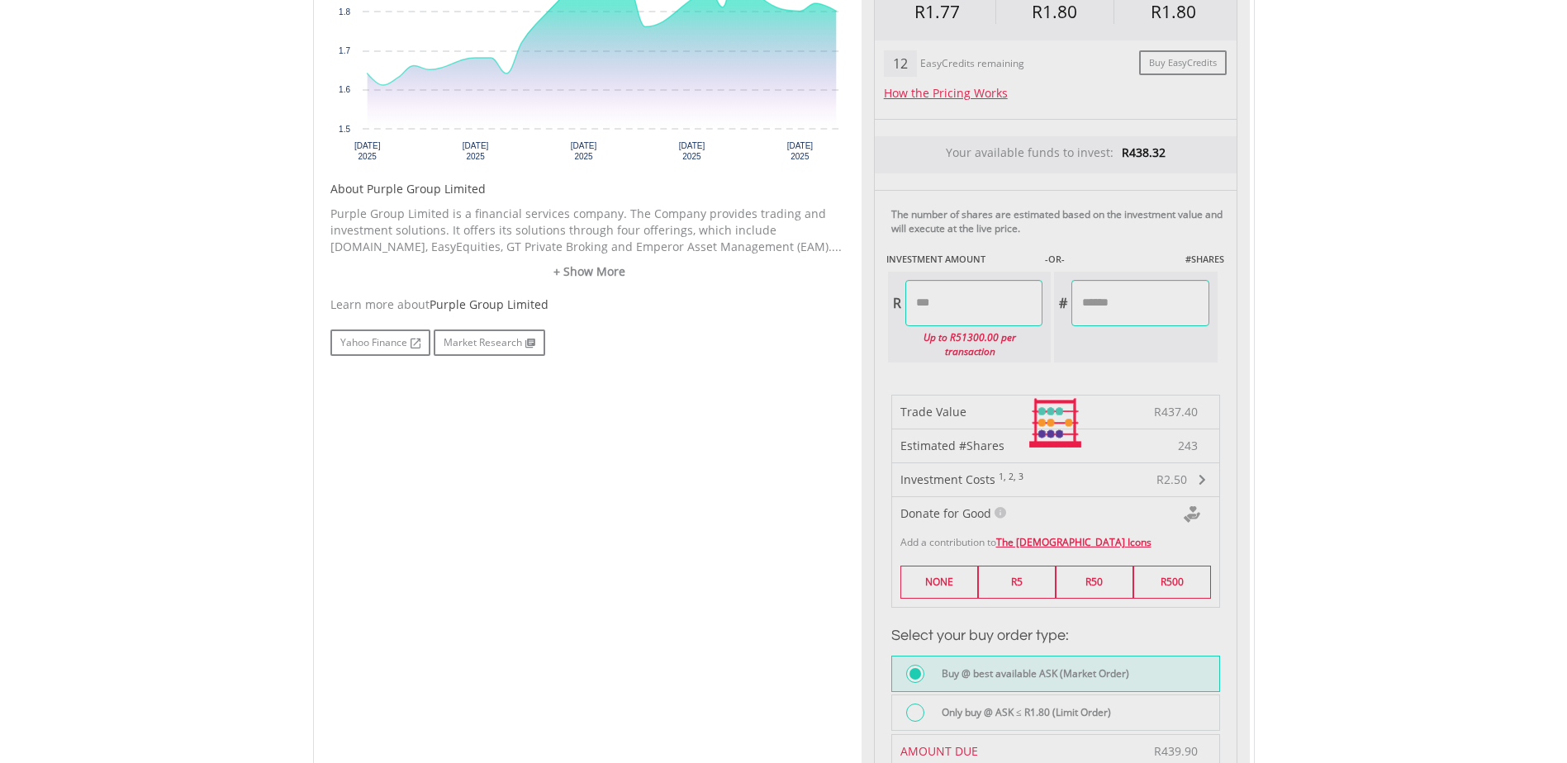
type input "******"
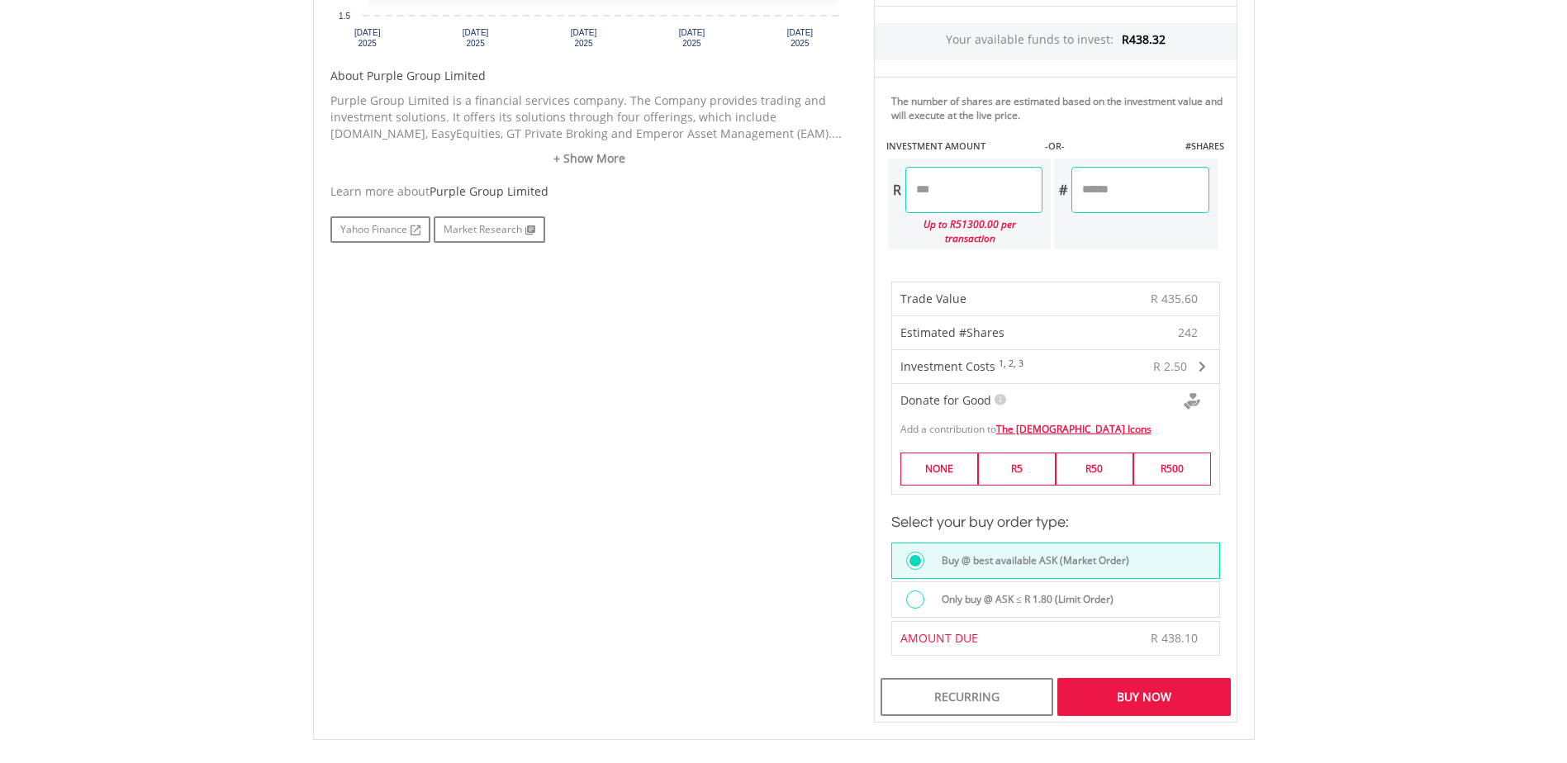
scroll to position [909, 0]
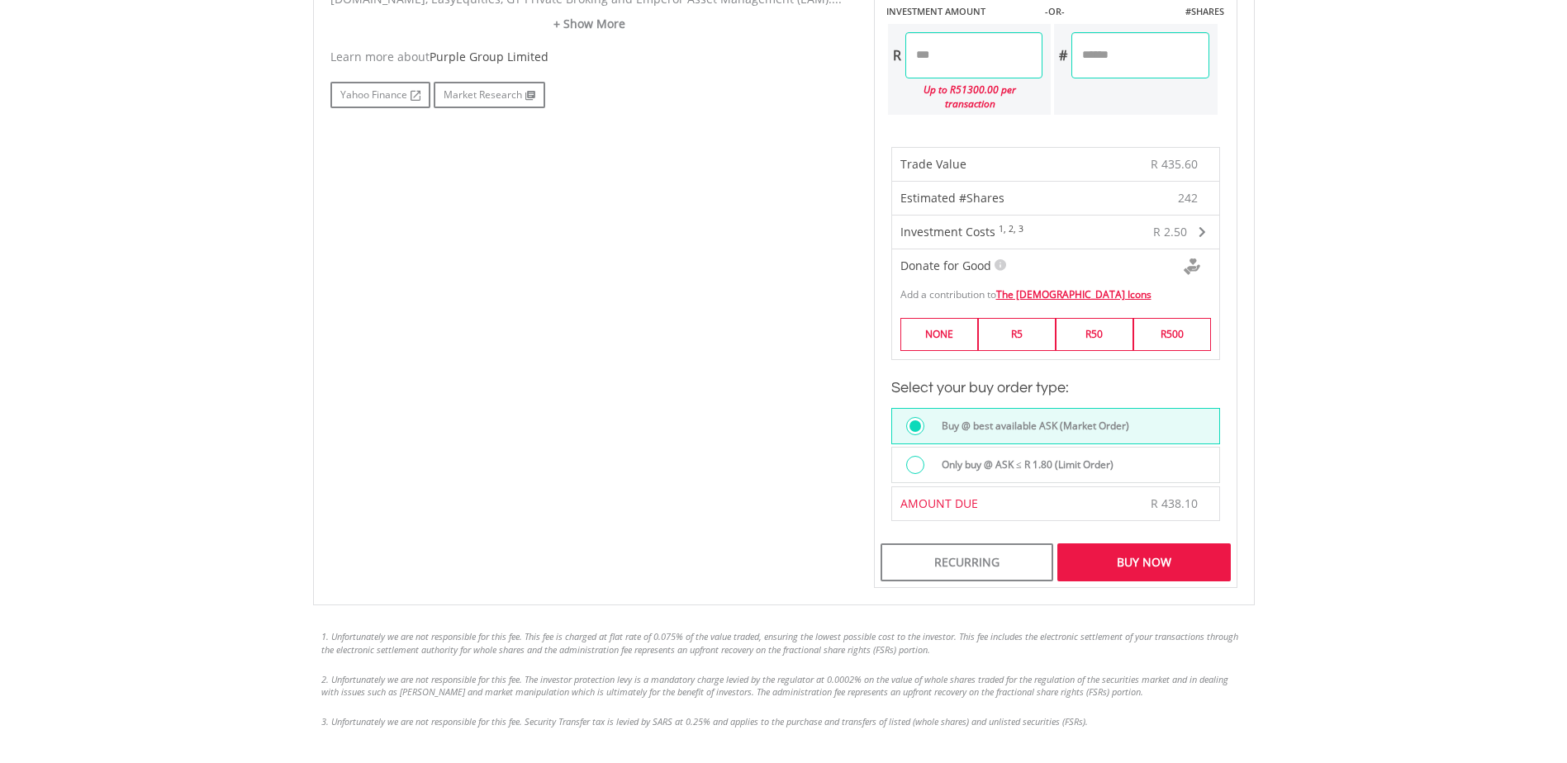
click at [1159, 544] on div "Buy Now" at bounding box center [1143, 563] width 173 height 38
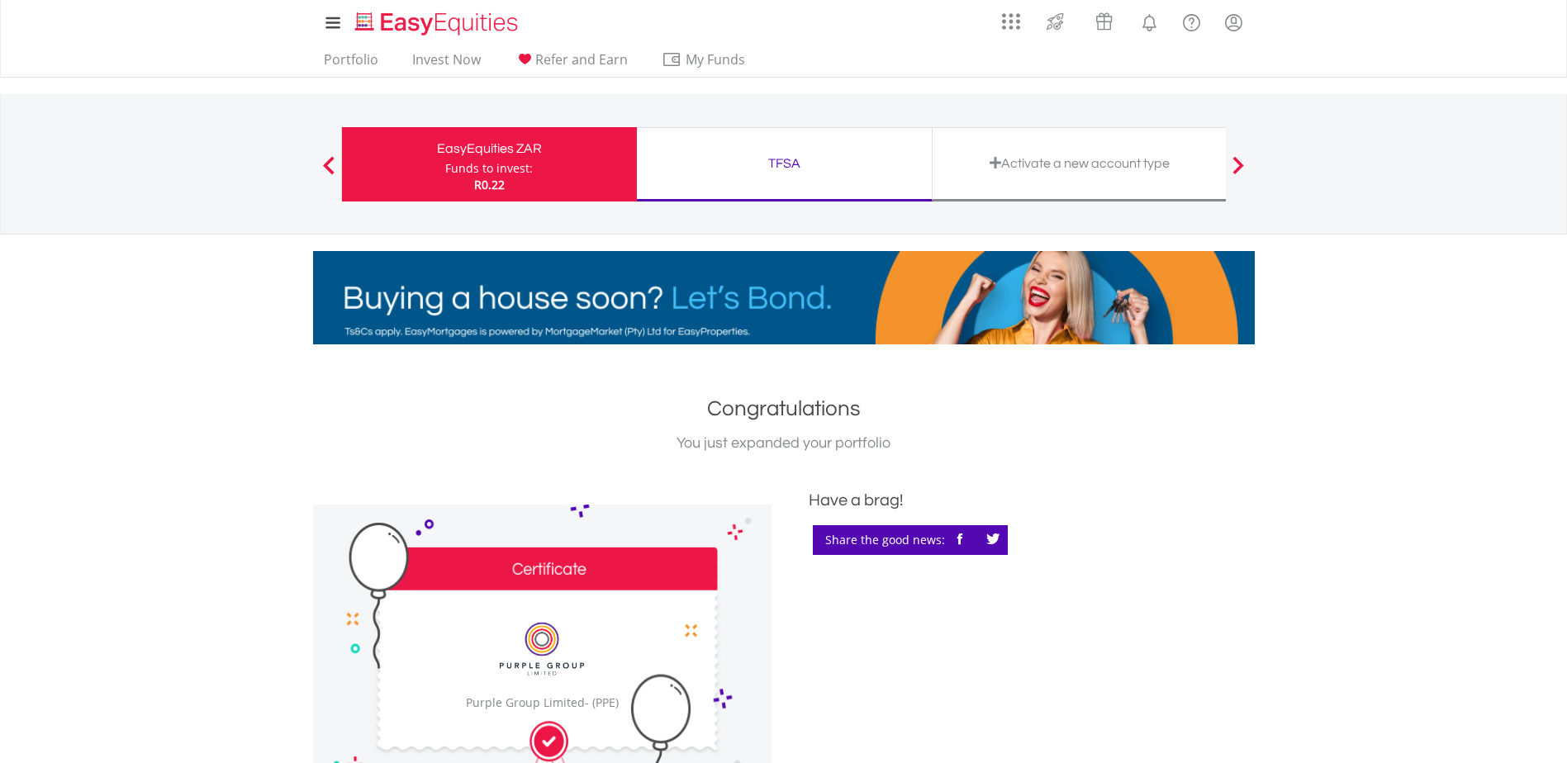
scroll to position [330, 0]
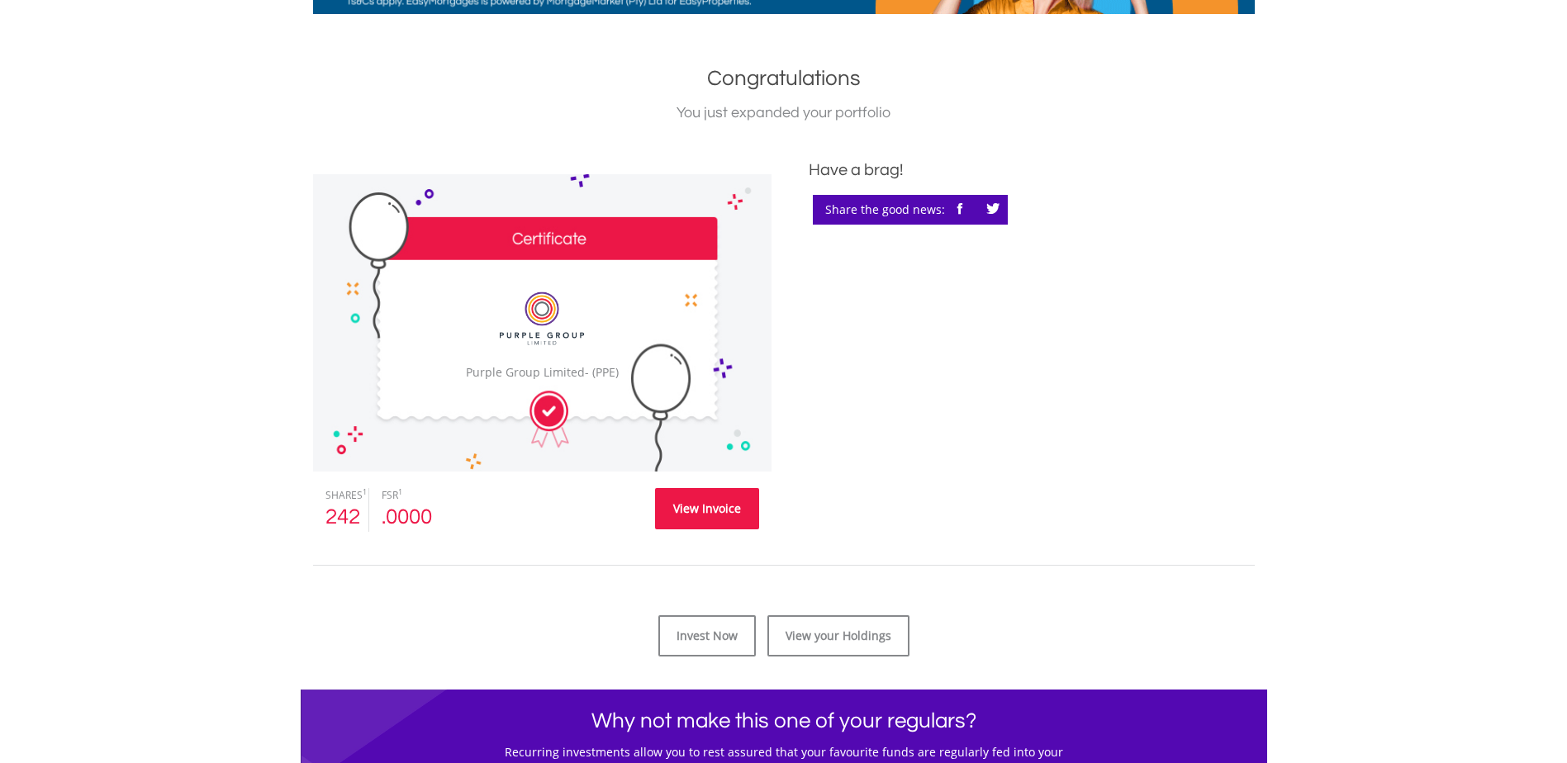
click at [668, 511] on link "View Invoice" at bounding box center [707, 508] width 104 height 41
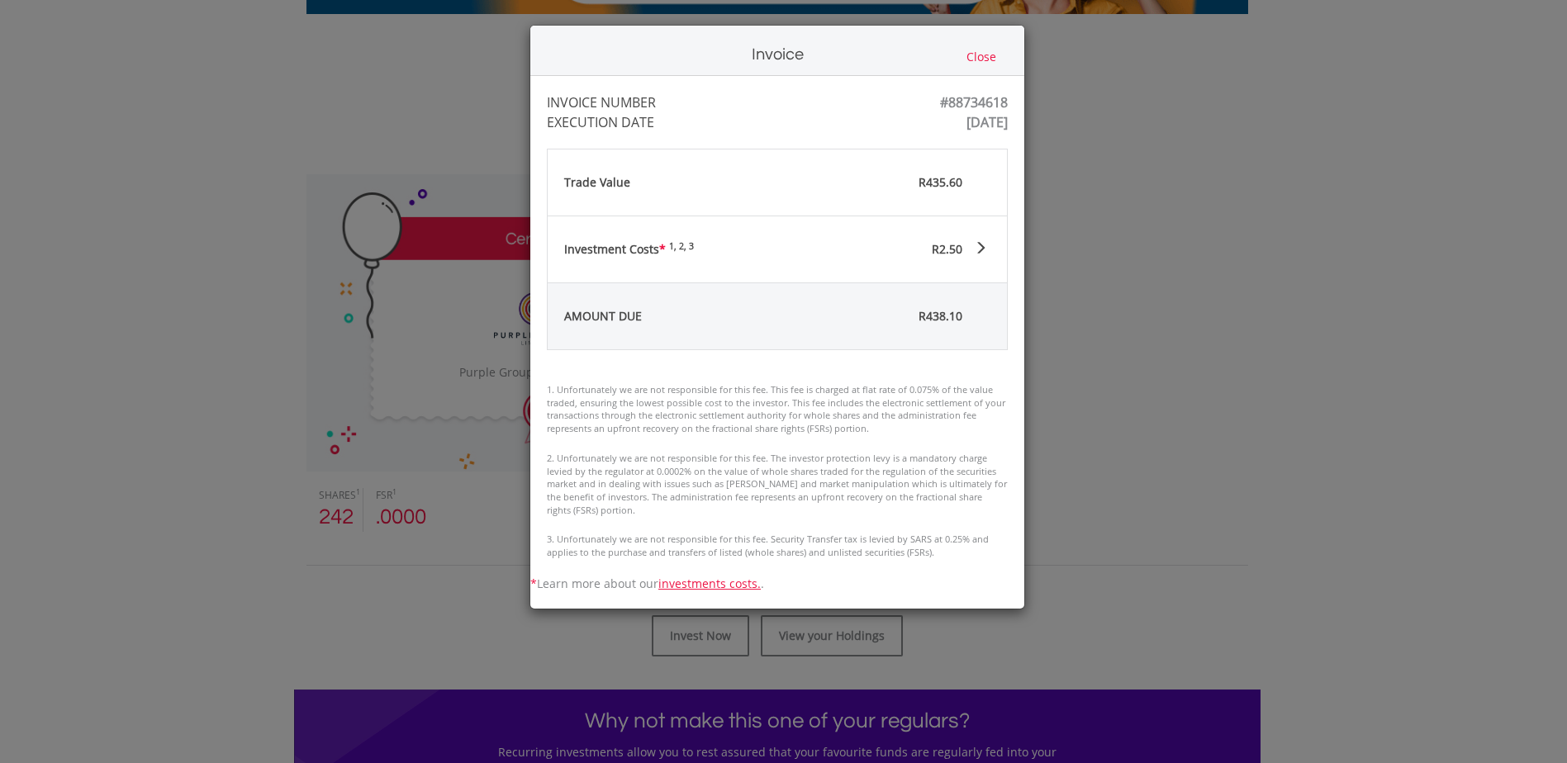
click at [892, 249] on div "R2.50" at bounding box center [860, 249] width 253 height 66
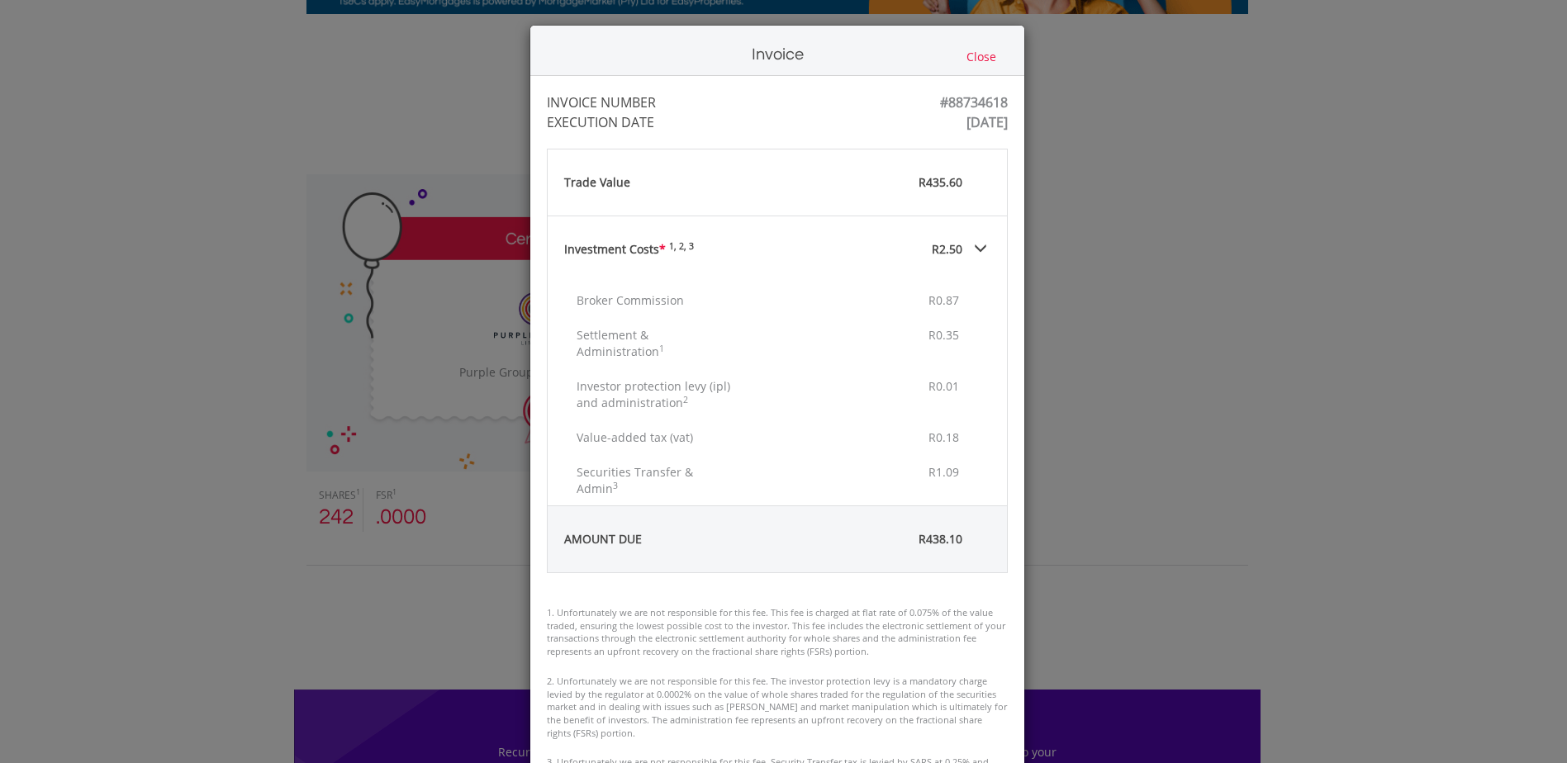
click at [984, 52] on button "Close" at bounding box center [982, 57] width 40 height 18
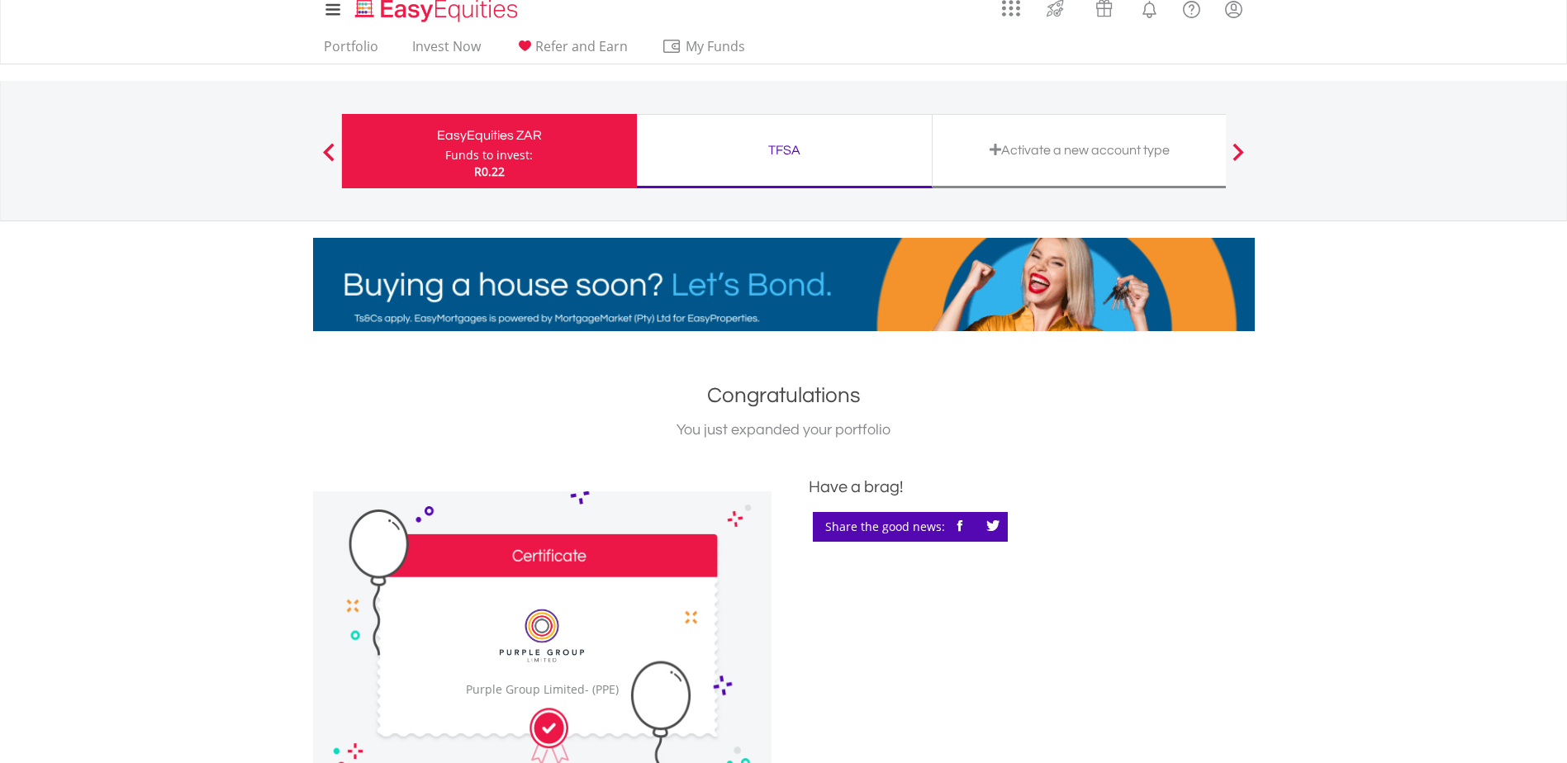
scroll to position [0, 0]
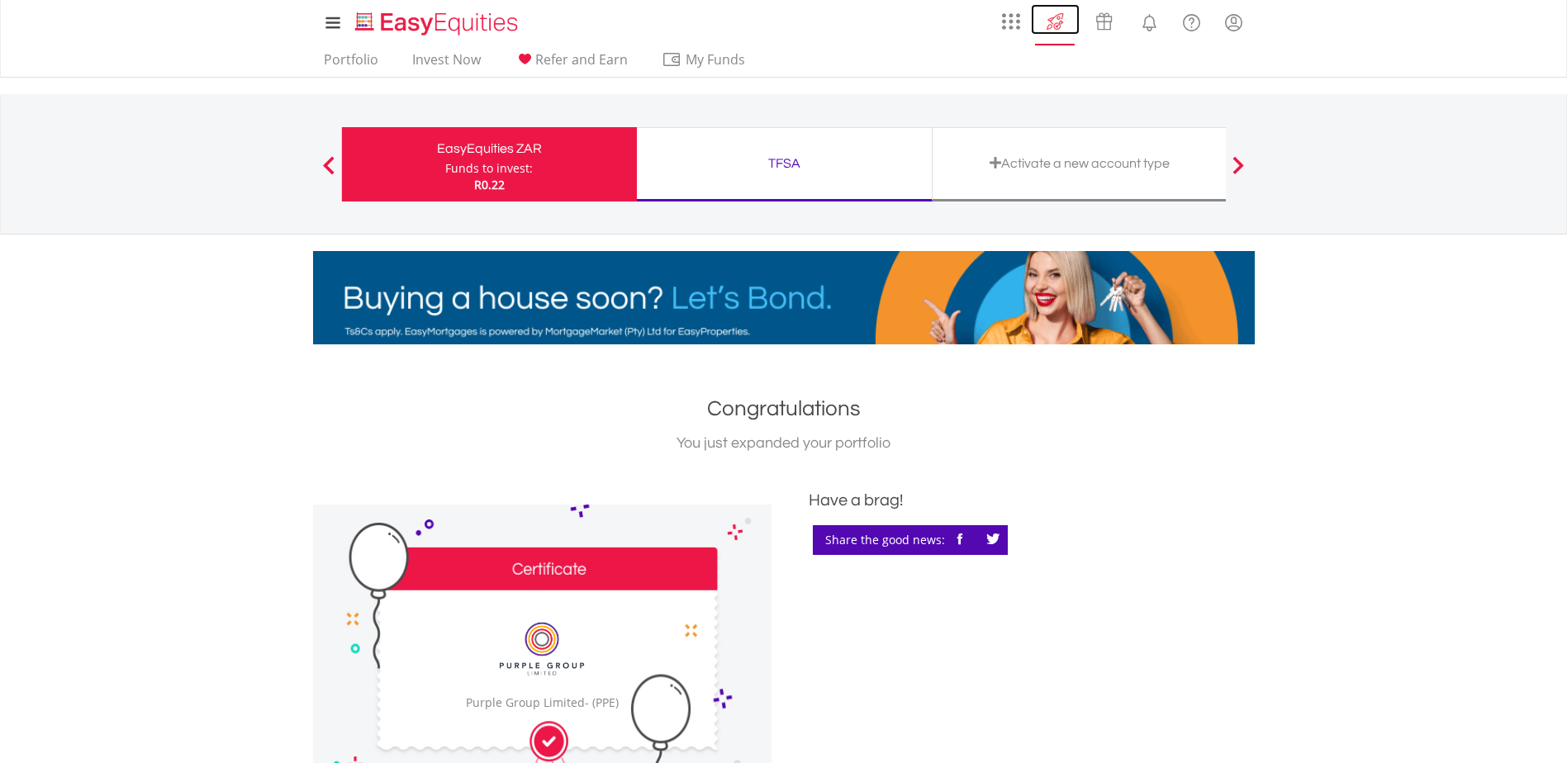
click at [1053, 29] on img at bounding box center [1055, 21] width 27 height 26
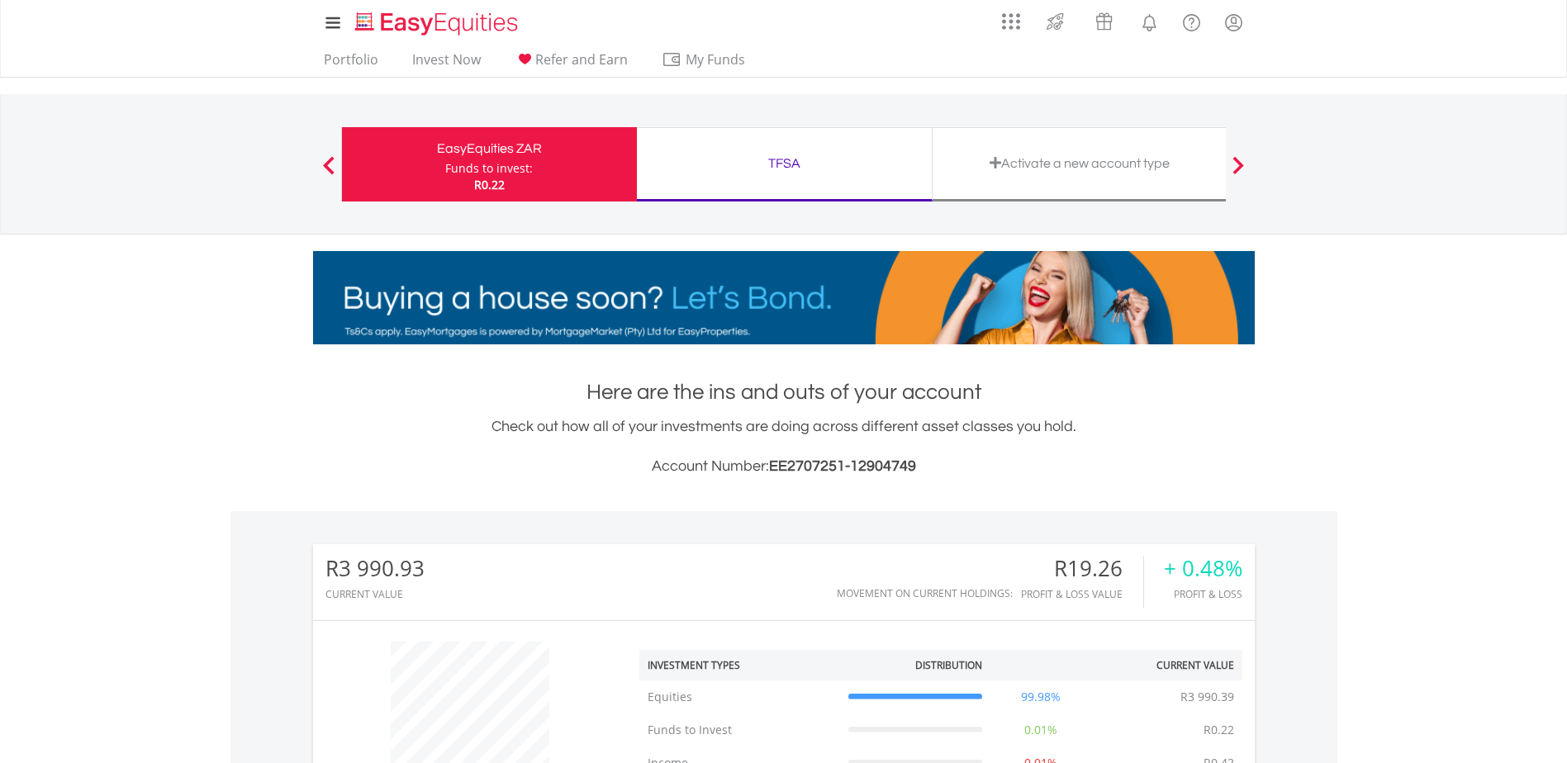
scroll to position [496, 0]
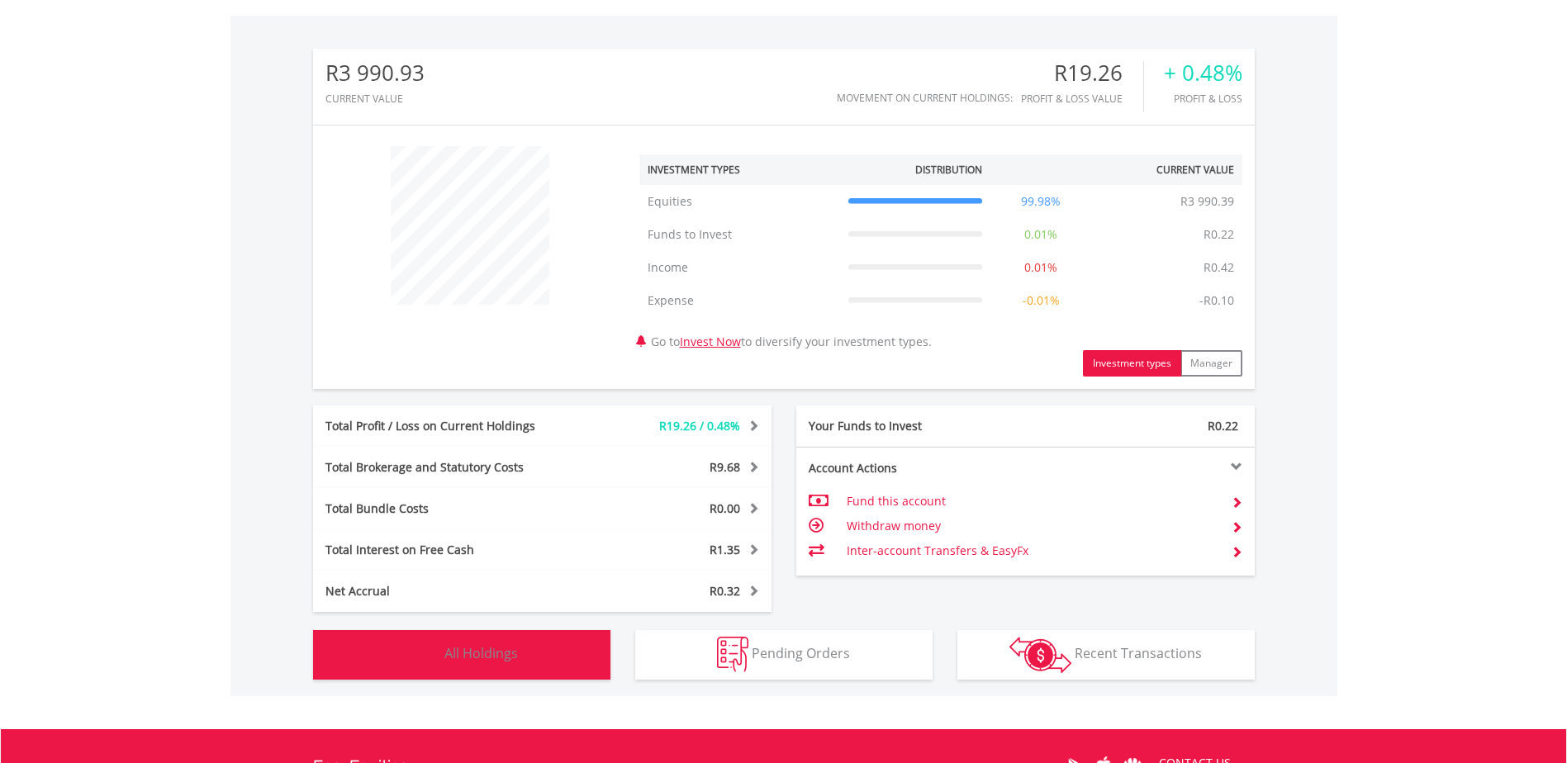
click at [498, 650] on span "All Holdings" at bounding box center [481, 653] width 74 height 18
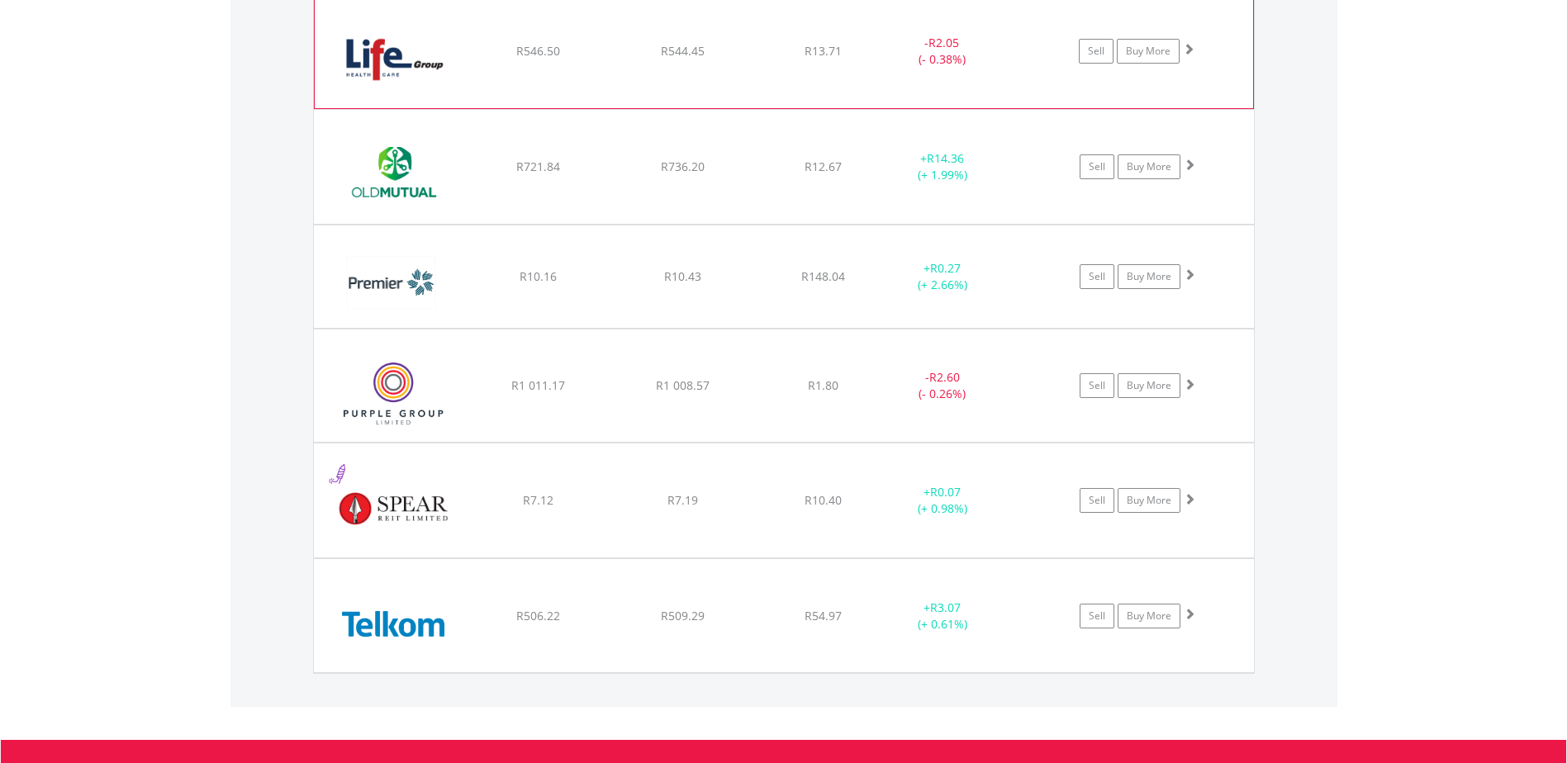
scroll to position [1803, 0]
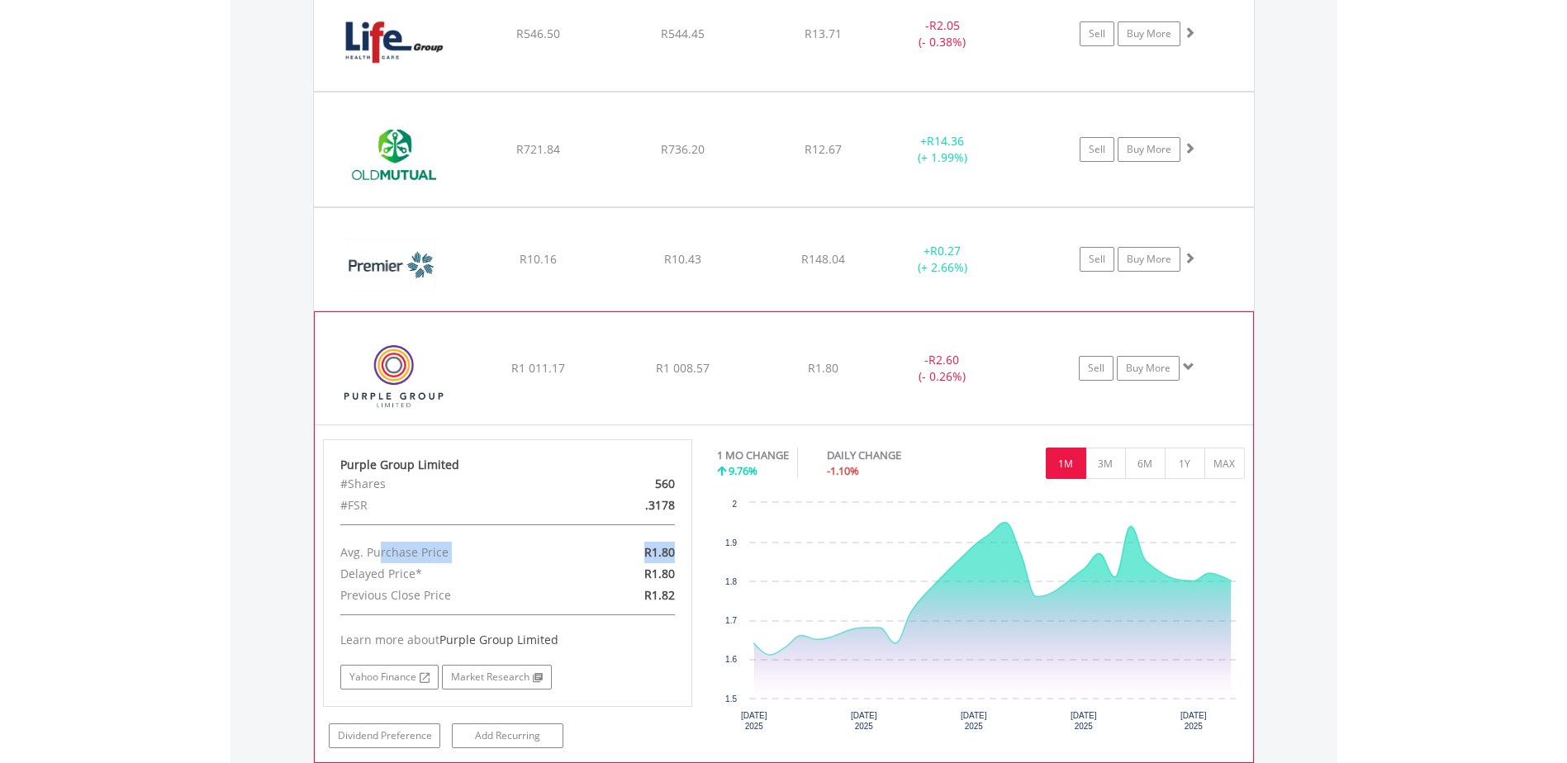
drag, startPoint x: 380, startPoint y: 557, endPoint x: 694, endPoint y: 558, distance: 313.9
click at [694, 558] on div "Purple Group Limited #Shares 560 #FSR .3178 Avg. Purchase Price R1.80 Delayed P…" at bounding box center [508, 594] width 395 height 309
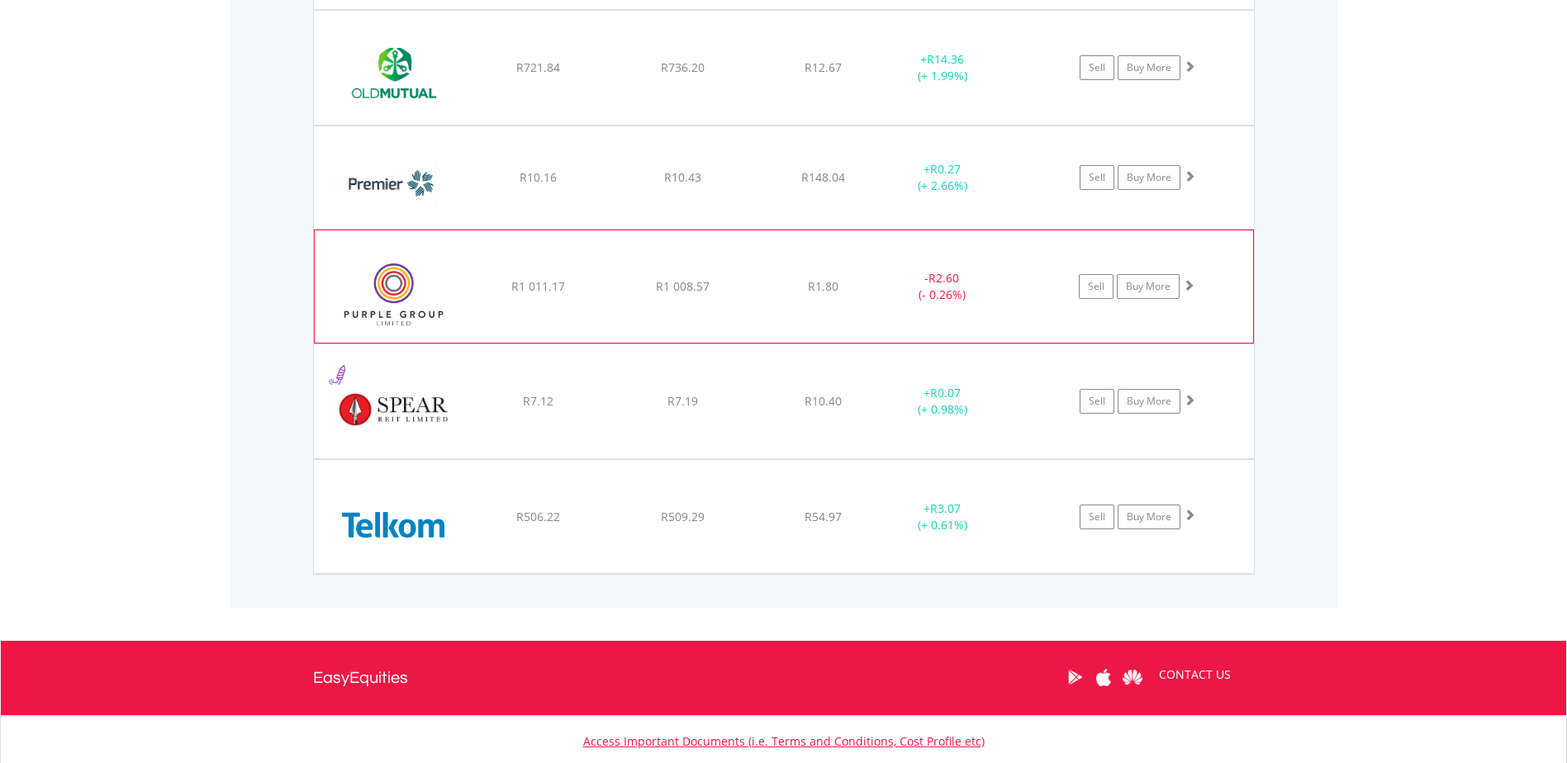
scroll to position [1886, 0]
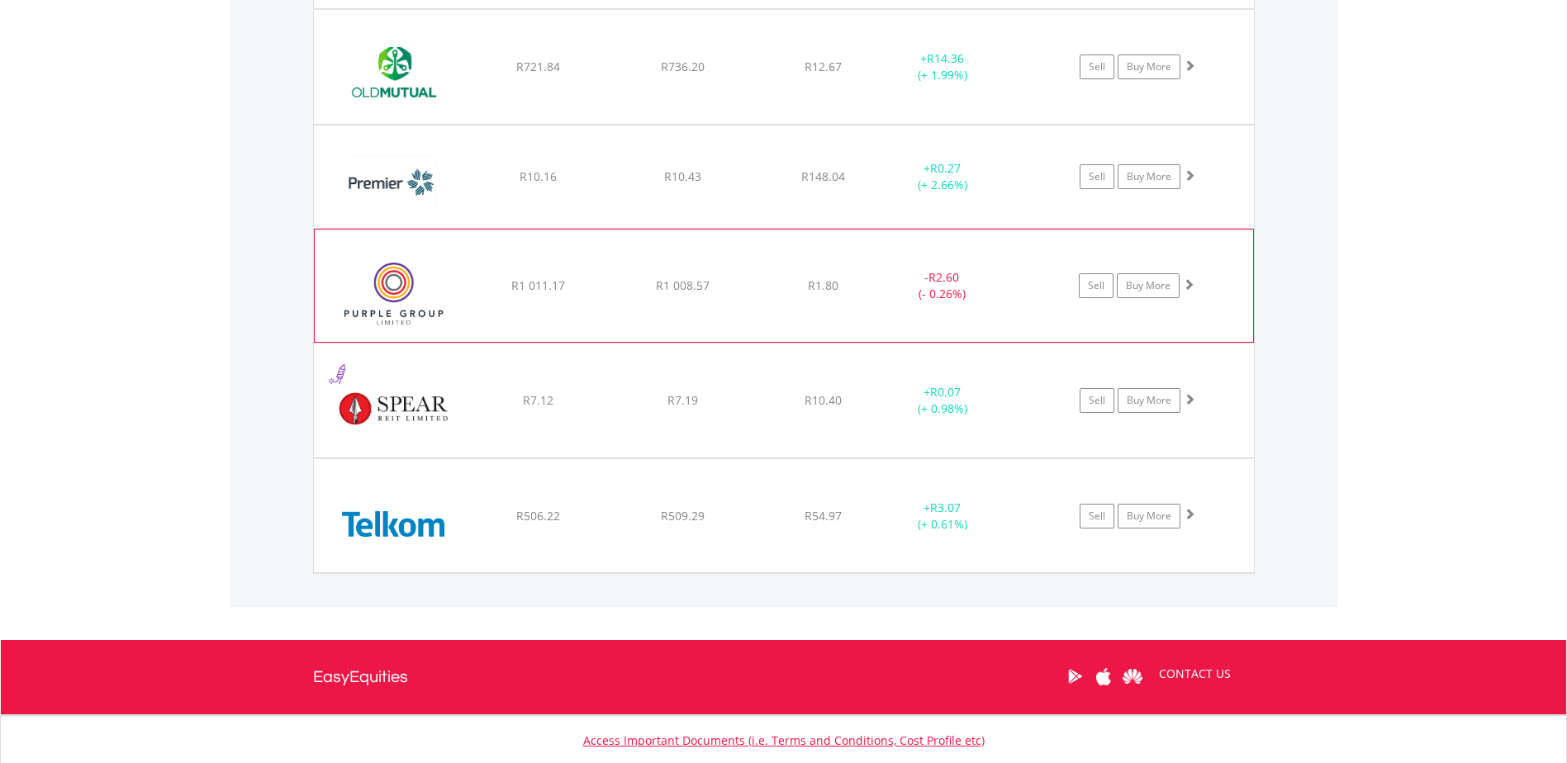
drag, startPoint x: 640, startPoint y: 295, endPoint x: 613, endPoint y: 283, distance: 29.9
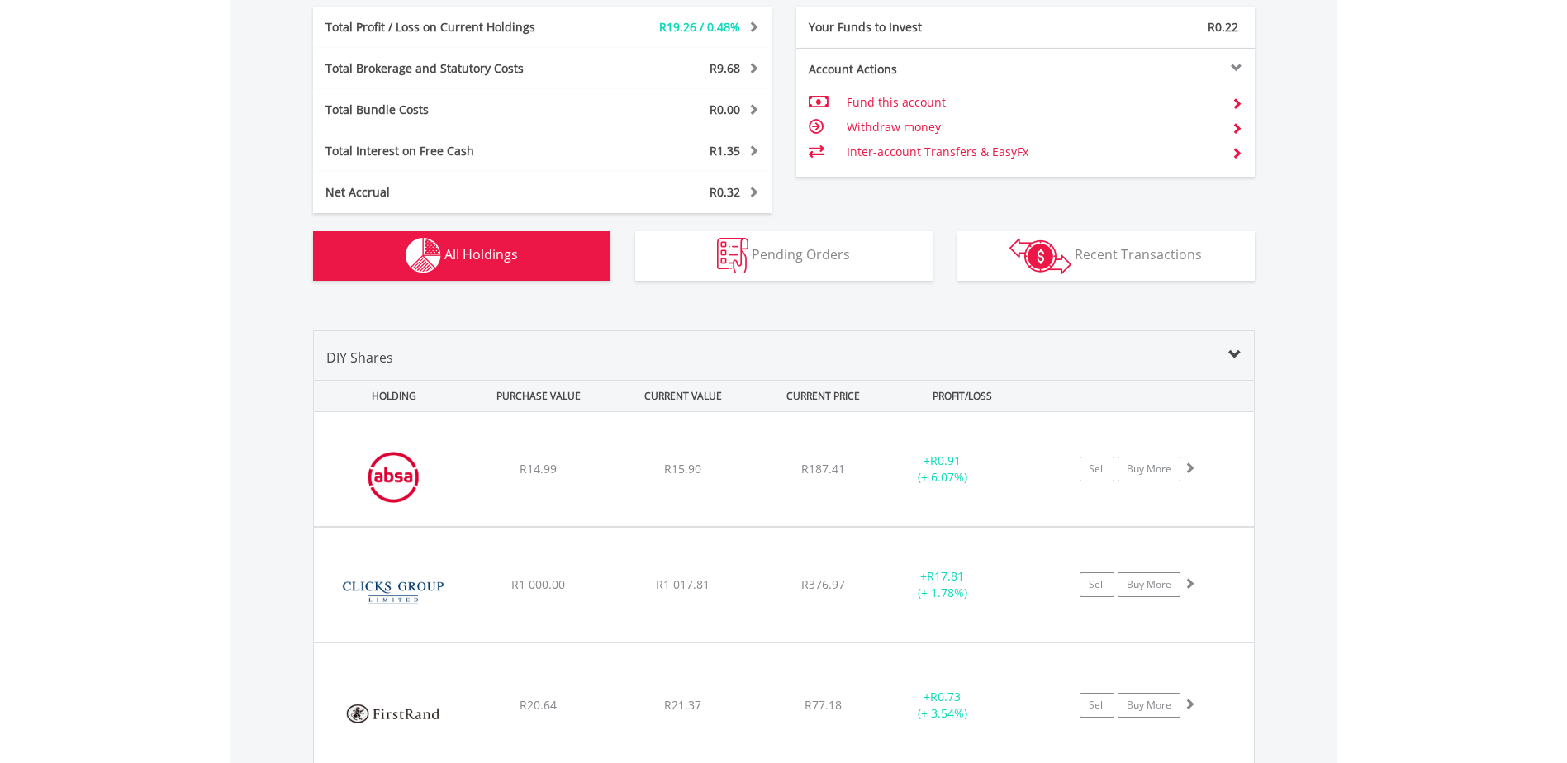
scroll to position [647, 0]
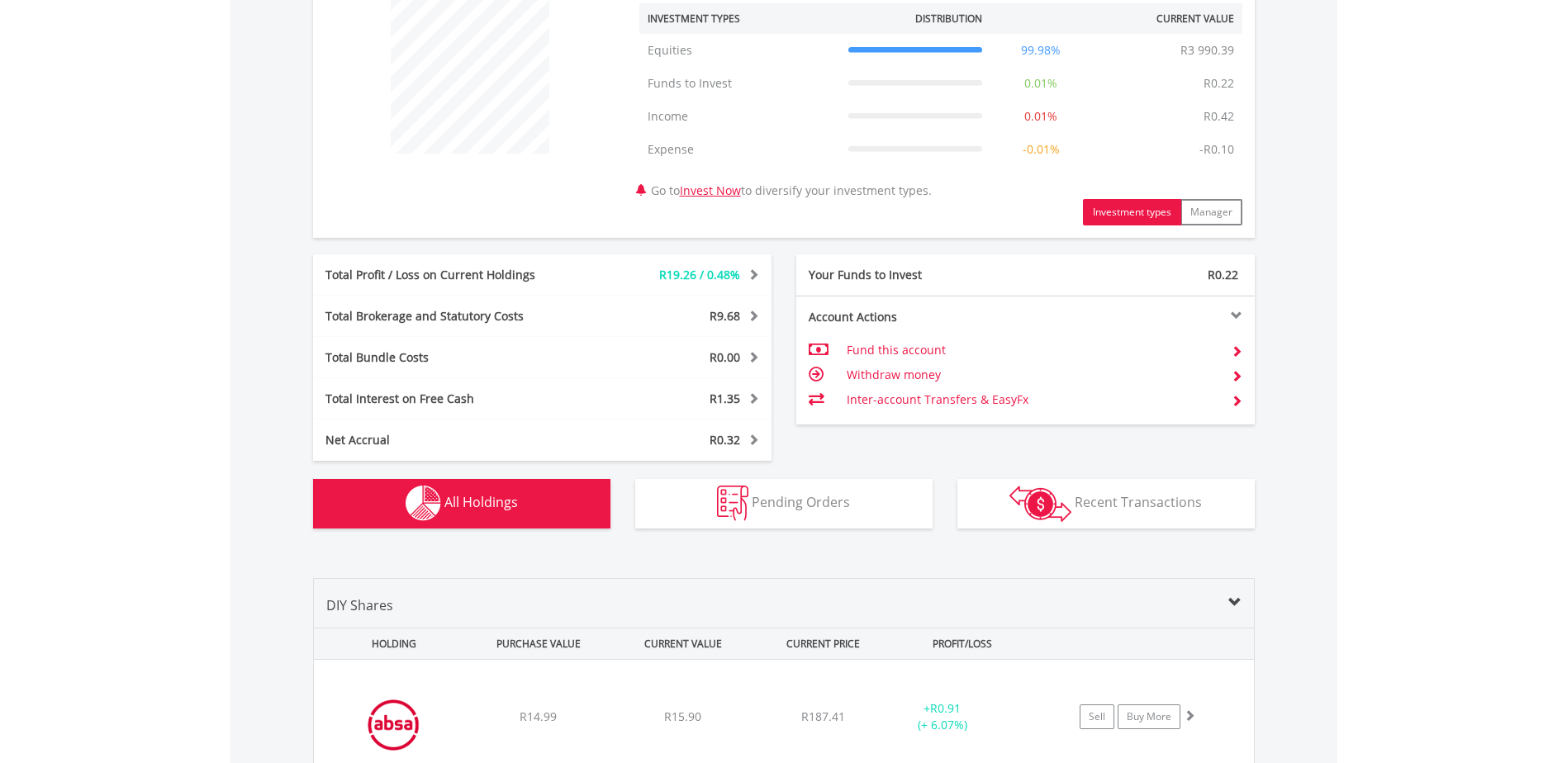
click at [1243, 598] on div "DIY Shares" at bounding box center [784, 612] width 940 height 32
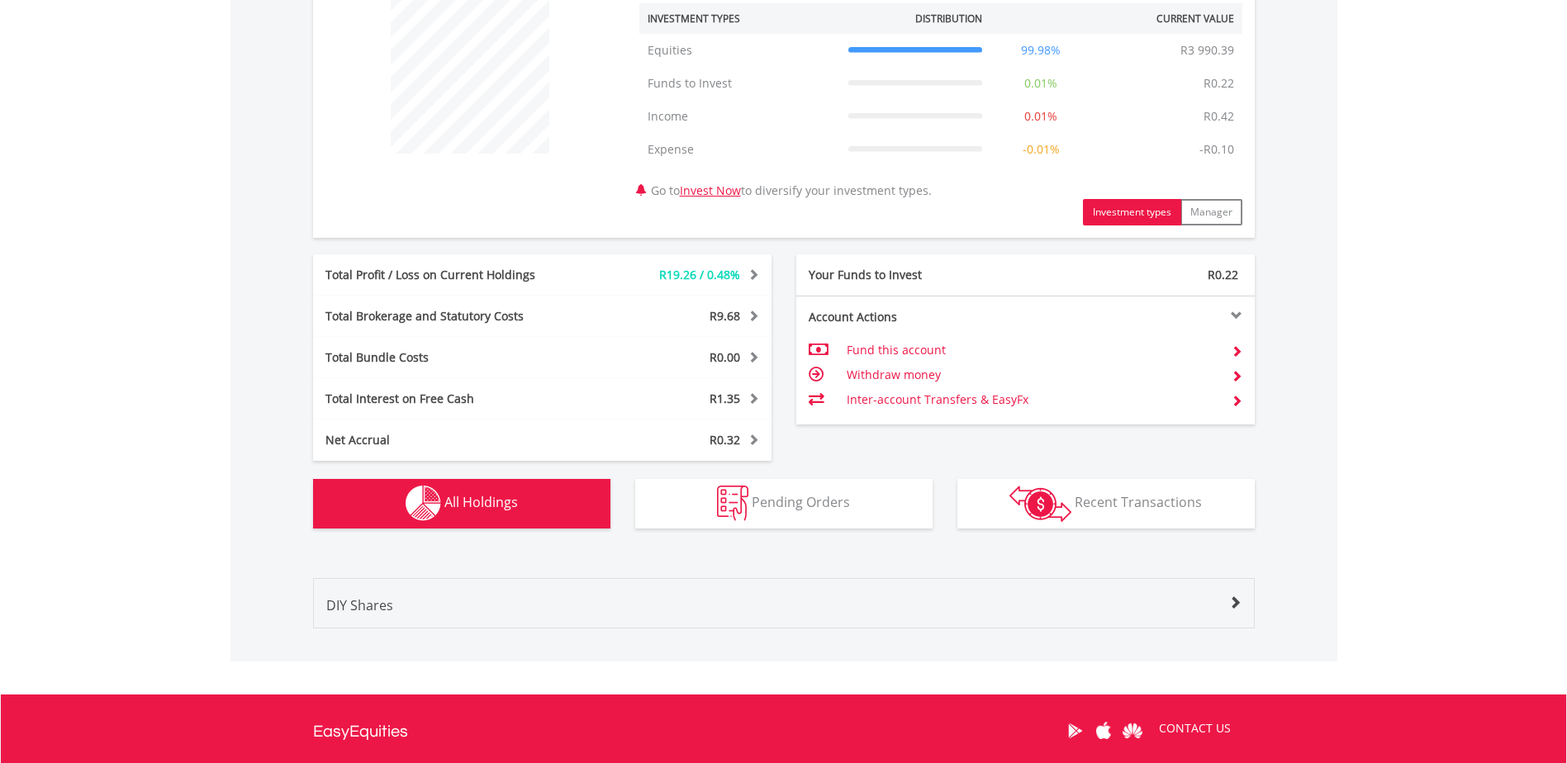
click at [1243, 598] on div "DIY Shares" at bounding box center [784, 612] width 940 height 32
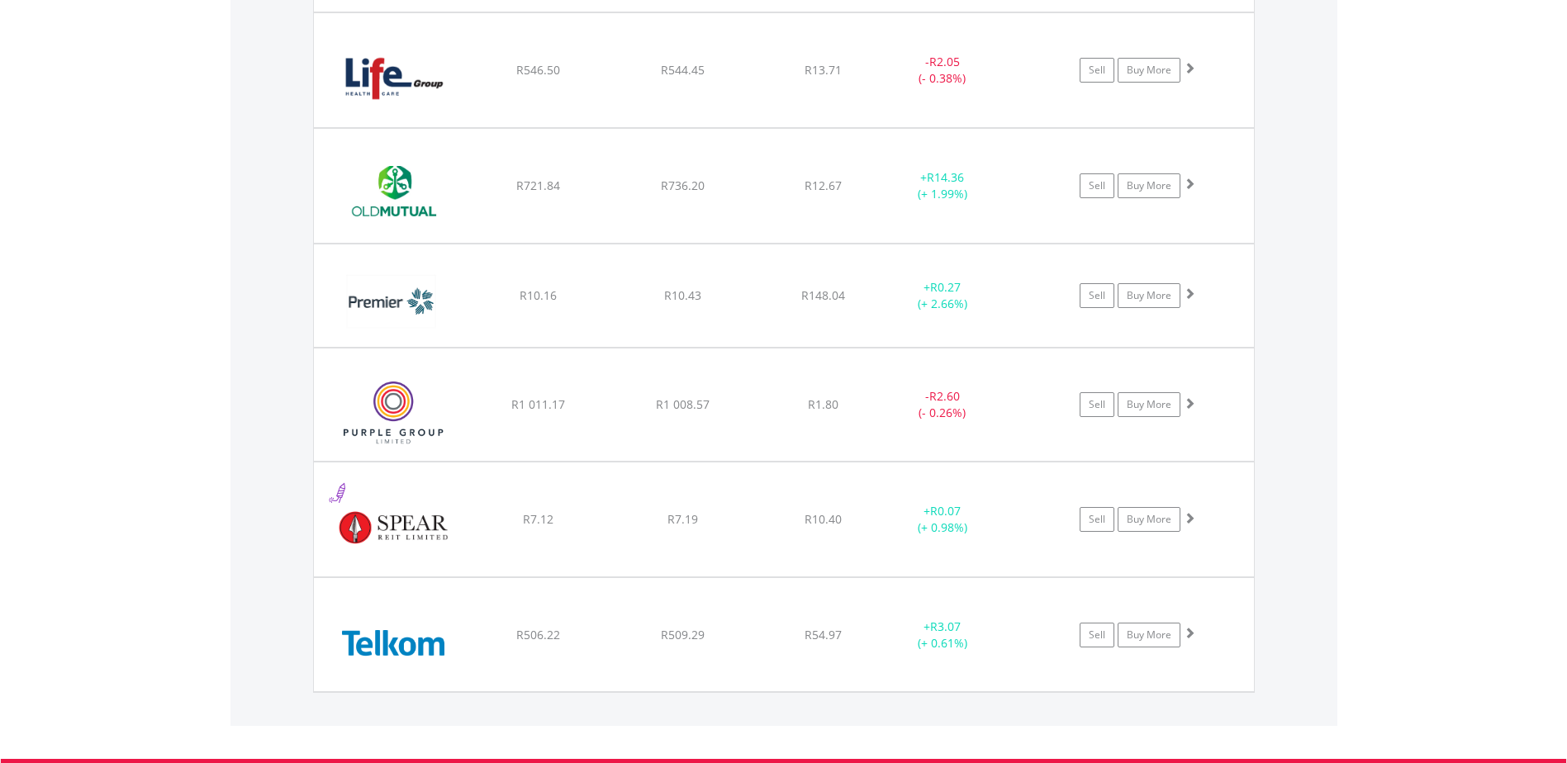
scroll to position [1803, 0]
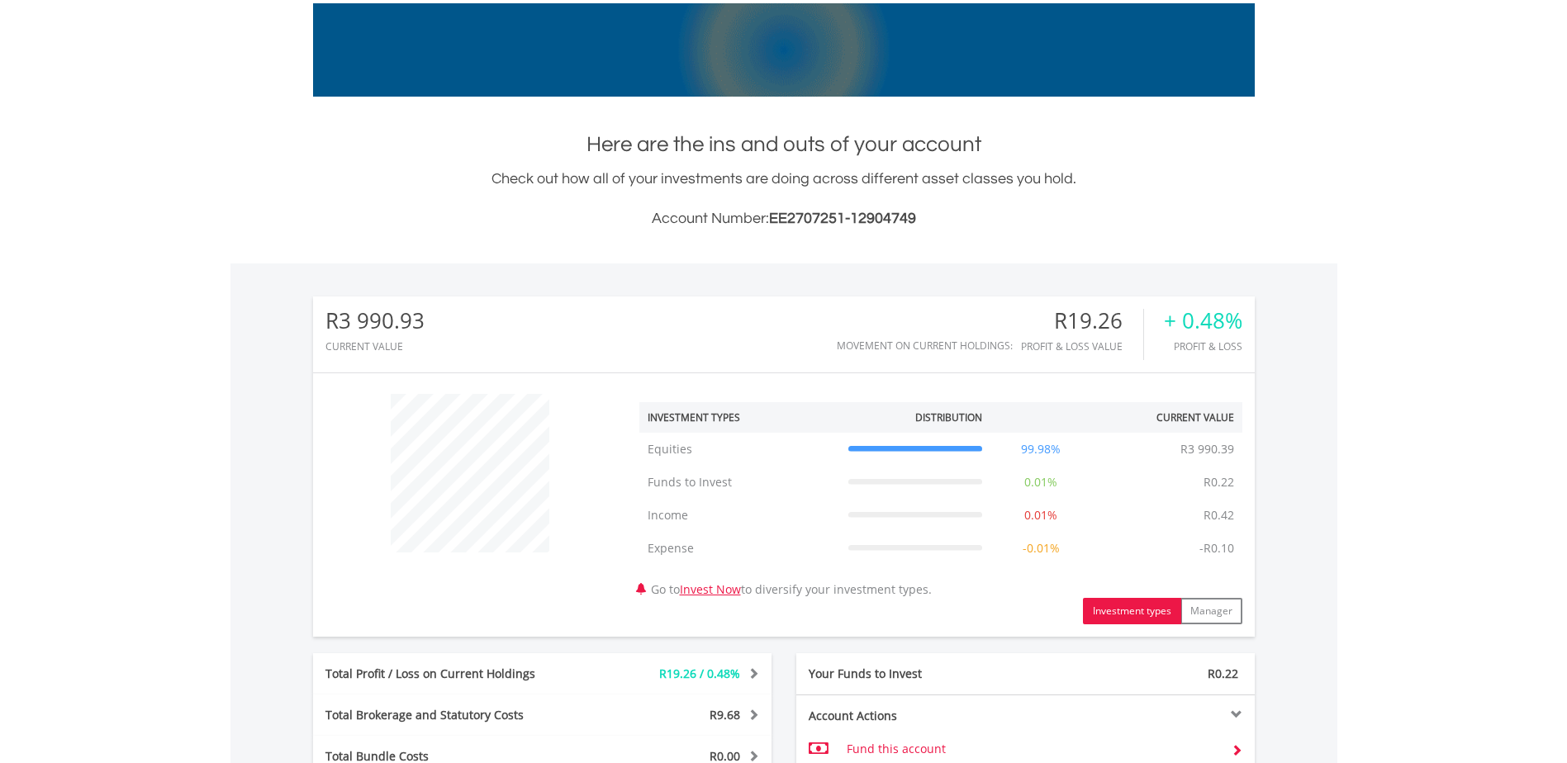
scroll to position [0, 0]
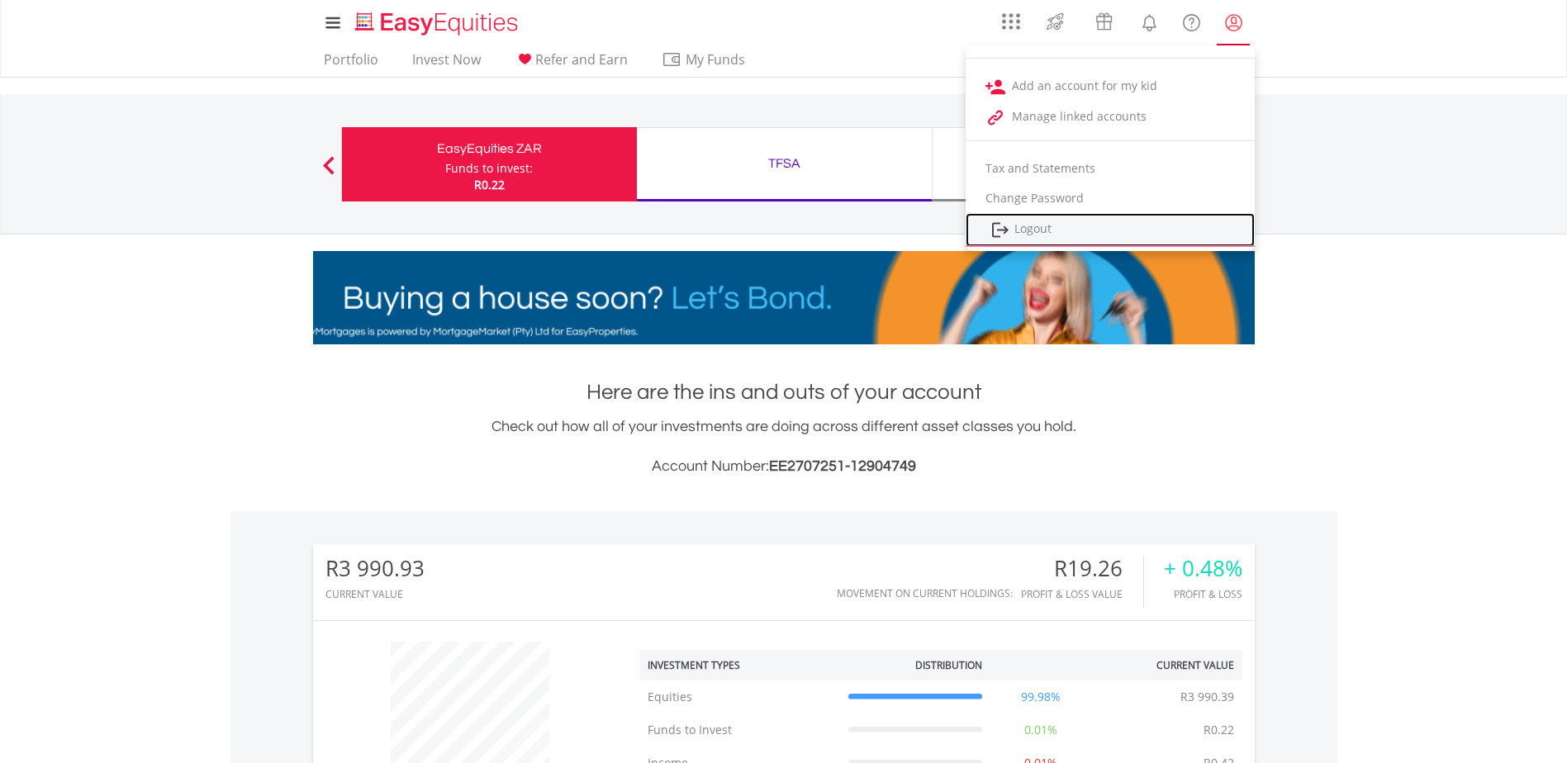
click at [1048, 236] on link "Logout" at bounding box center [1110, 230] width 289 height 34
